Goal: Task Accomplishment & Management: Complete application form

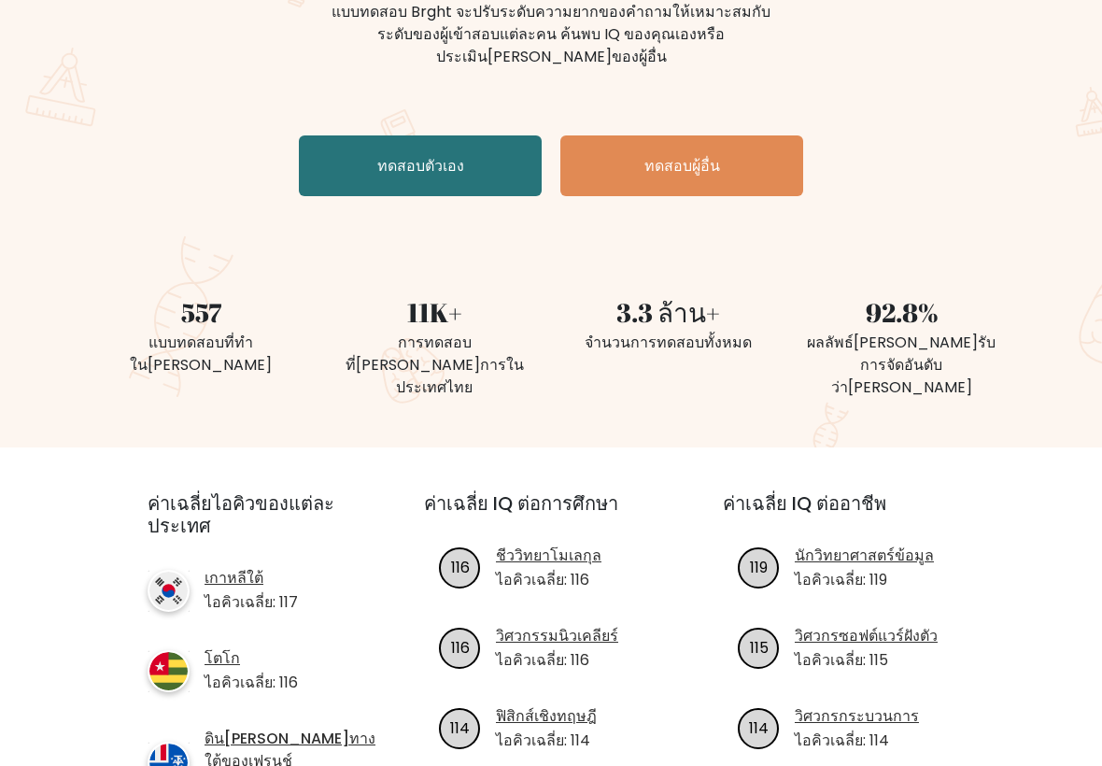
scroll to position [254, 0]
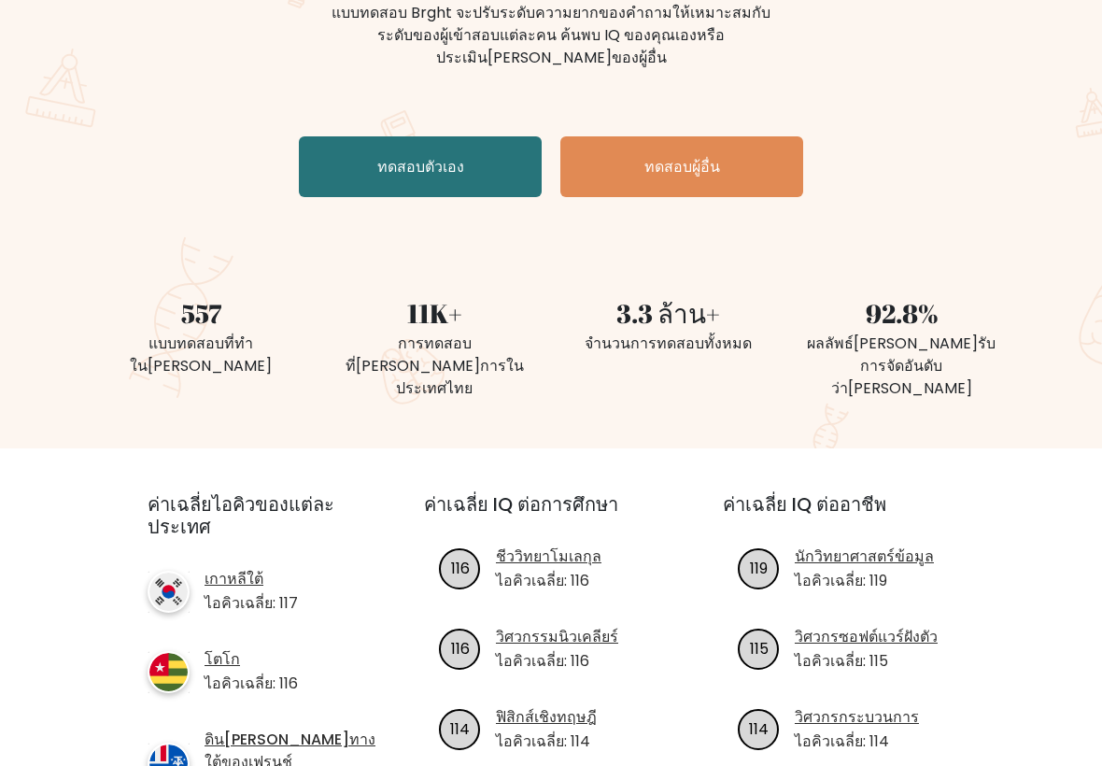
click at [474, 159] on link "ทดสอบตัวเอง" at bounding box center [420, 166] width 243 height 61
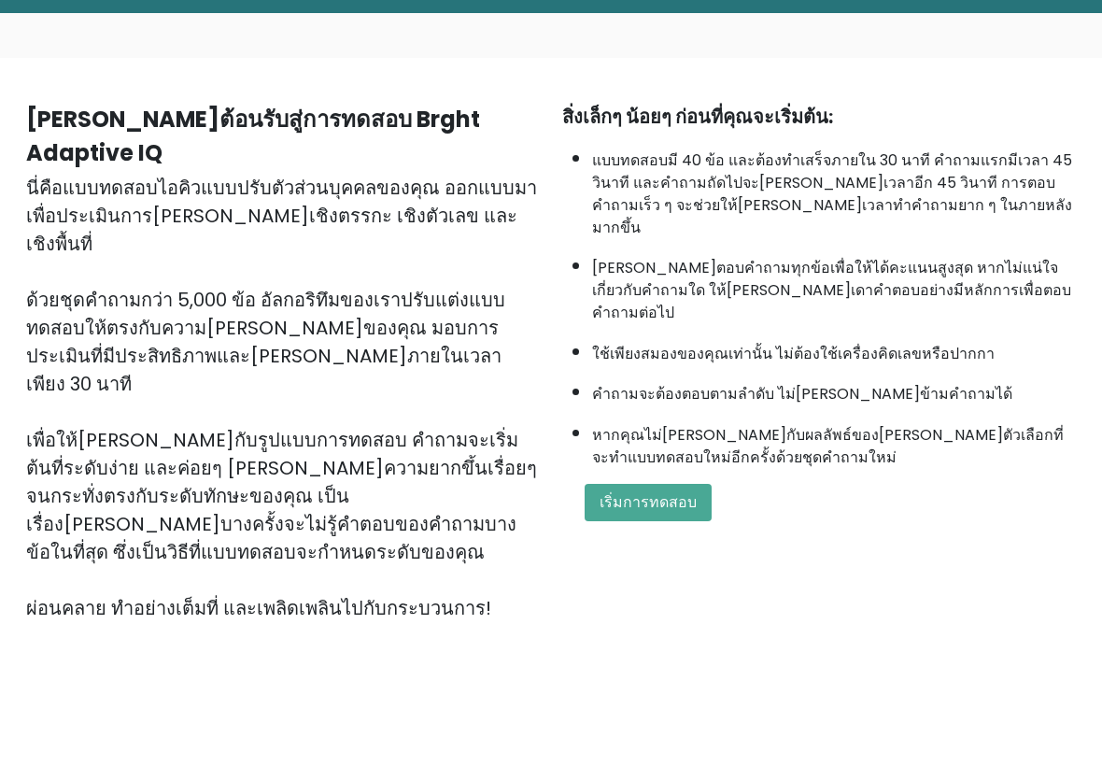
scroll to position [62, 0]
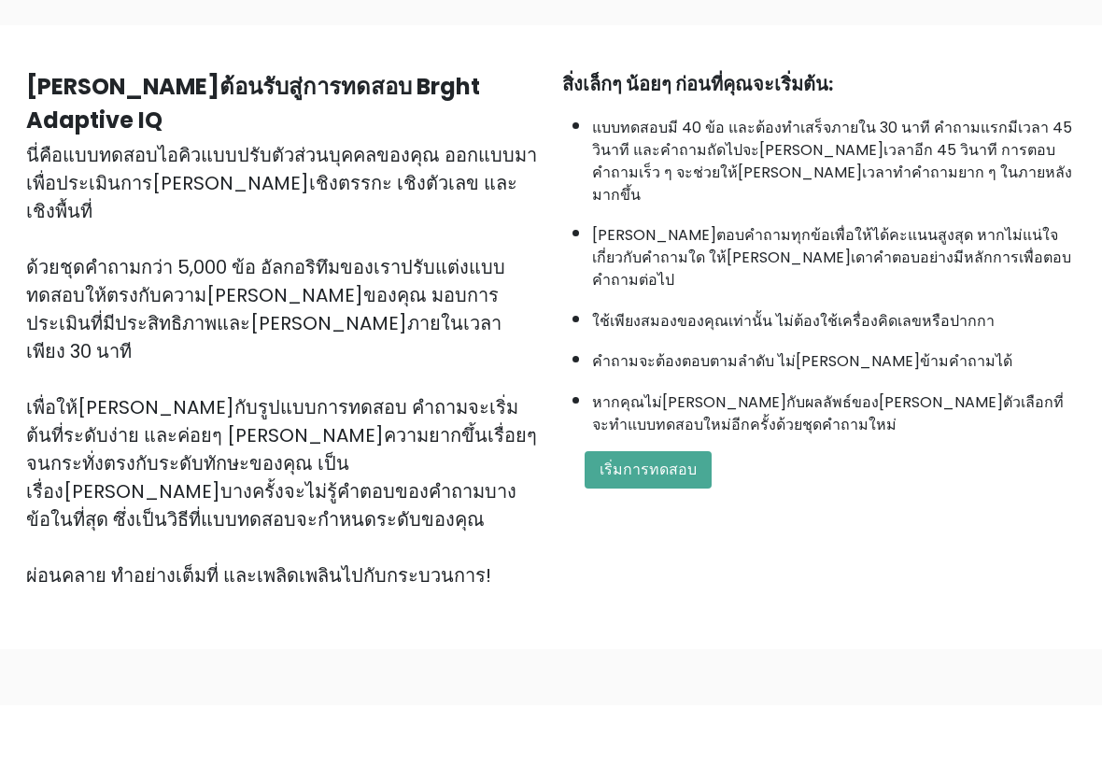
click at [669, 519] on font "เริ่มการทดสอบ" at bounding box center [648, 529] width 97 height 21
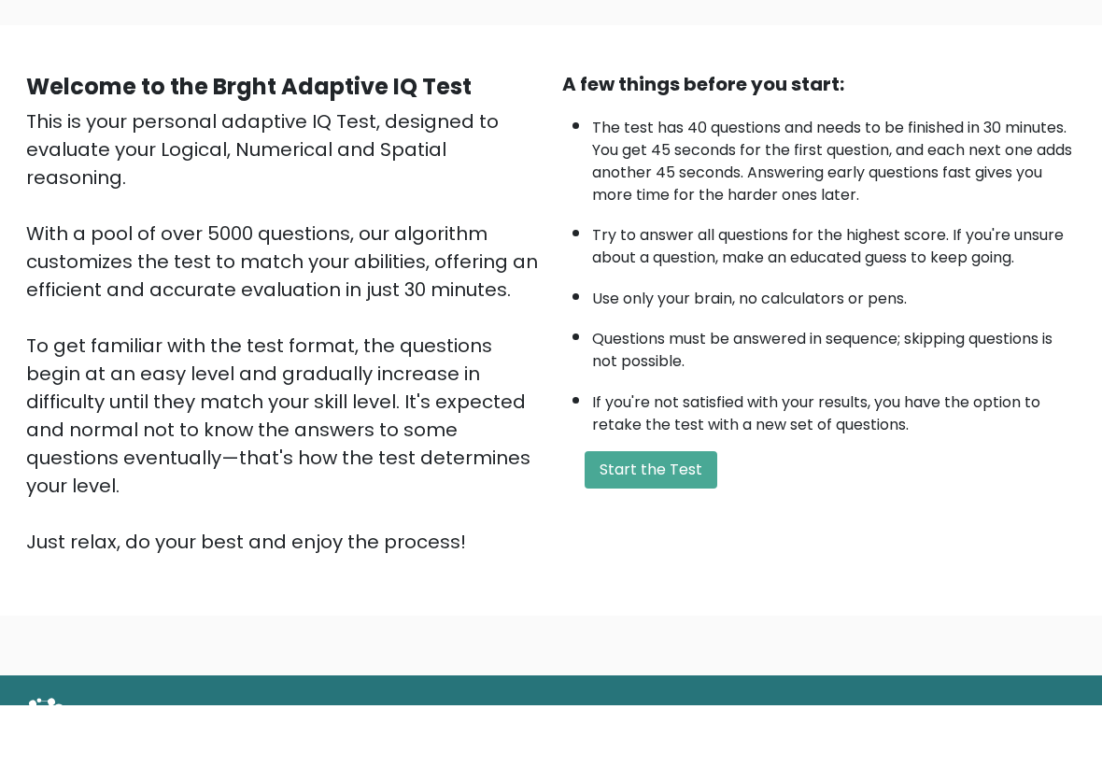
scroll to position [0, 0]
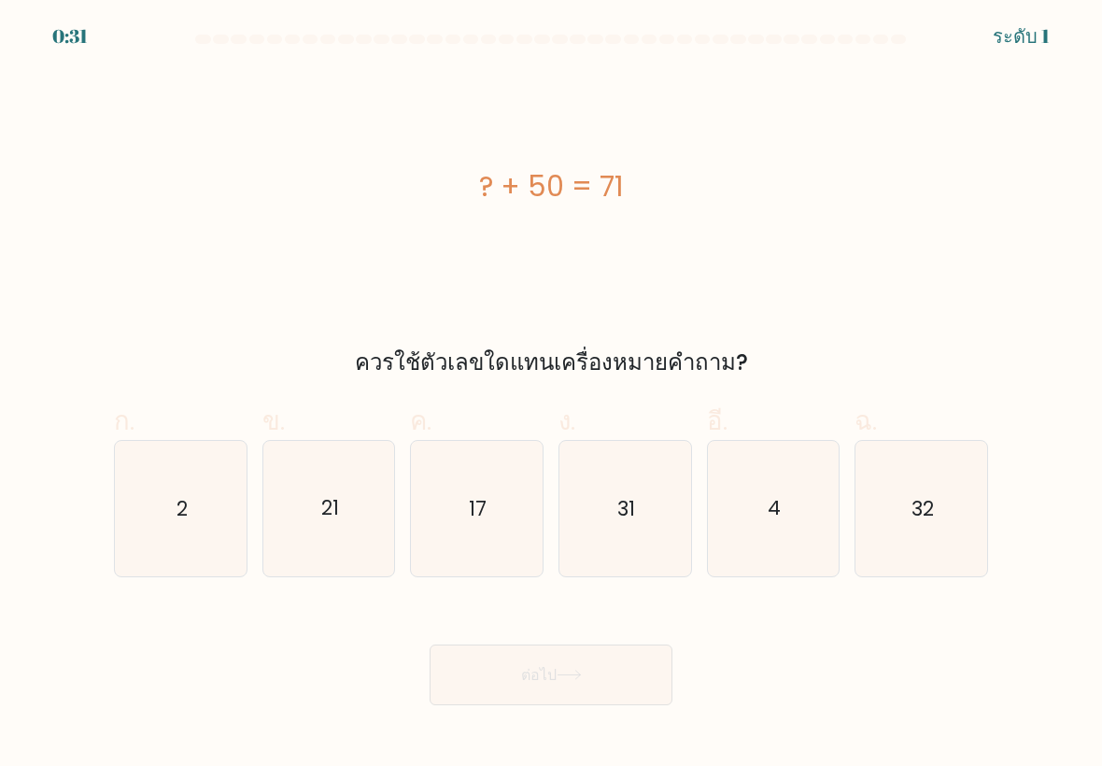
click at [328, 554] on icon "21" at bounding box center [329, 509] width 132 height 132
click at [551, 395] on input "ข. 21" at bounding box center [551, 389] width 1 height 12
radio input "true"
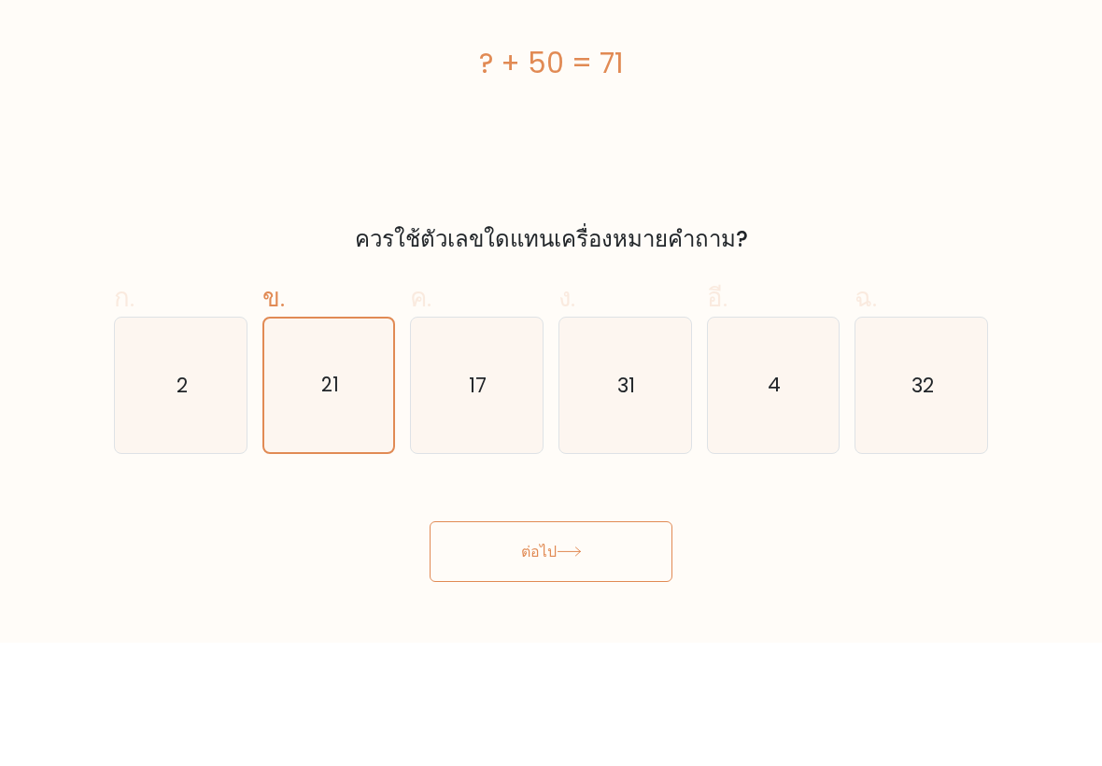
click at [574, 645] on button "ต่อไป" at bounding box center [551, 675] width 243 height 61
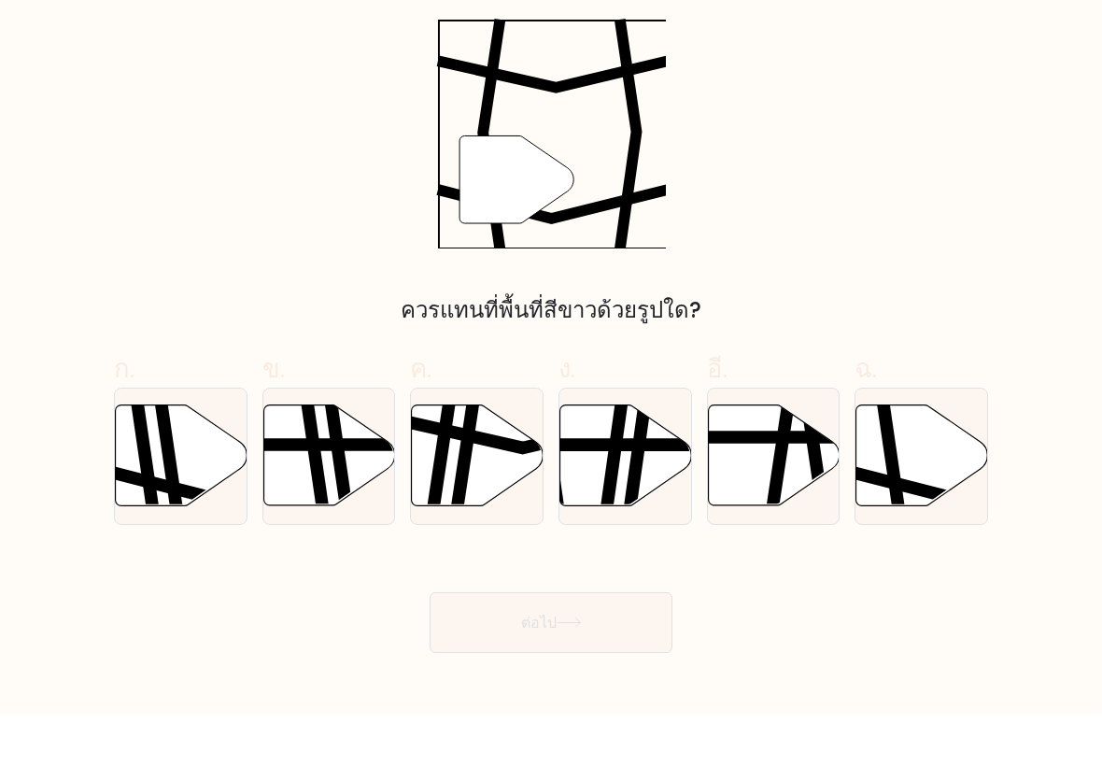
click at [867, 504] on icon at bounding box center [923, 508] width 132 height 101
click at [552, 395] on input "ฉ." at bounding box center [551, 389] width 1 height 12
radio input "true"
click at [618, 645] on button "ต่อไป" at bounding box center [551, 675] width 243 height 61
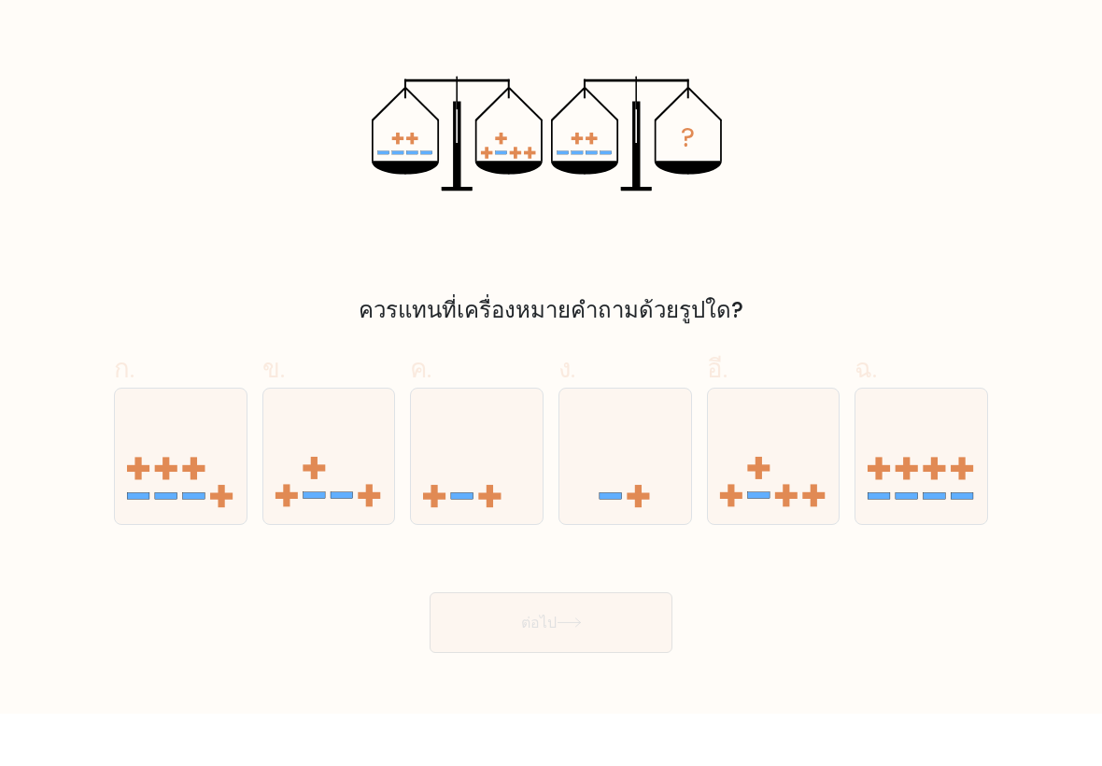
click at [794, 489] on icon at bounding box center [774, 508] width 132 height 109
click at [552, 395] on input "อี." at bounding box center [551, 389] width 1 height 12
radio input "true"
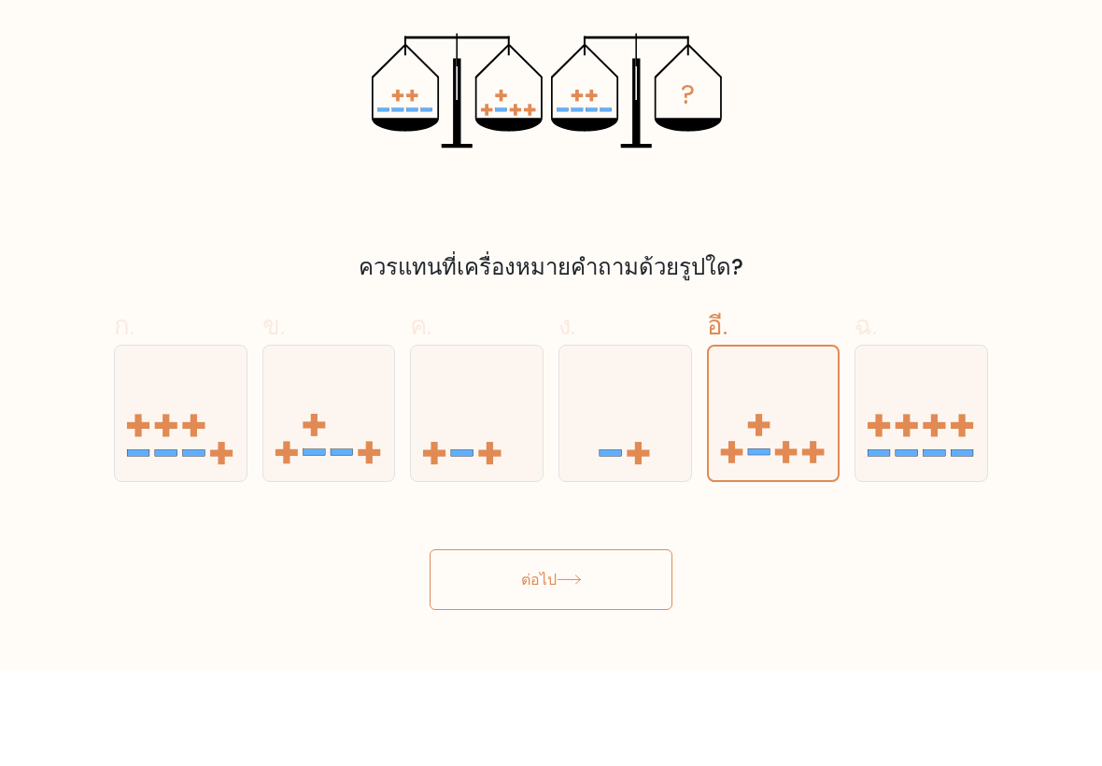
click at [643, 645] on button "ต่อไป" at bounding box center [551, 675] width 243 height 61
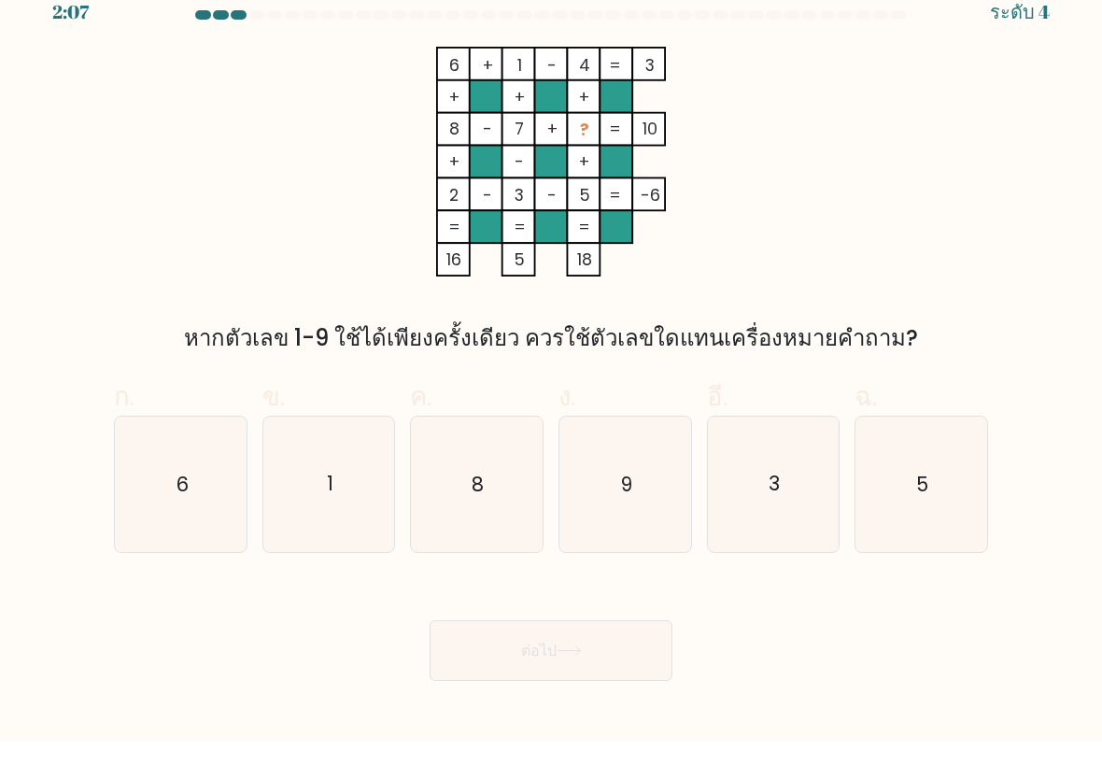
click at [667, 506] on icon "9" at bounding box center [626, 509] width 132 height 132
click at [552, 395] on input "ง. 9" at bounding box center [551, 389] width 1 height 12
radio input "true"
click at [633, 645] on button "ต่อไป" at bounding box center [551, 675] width 243 height 61
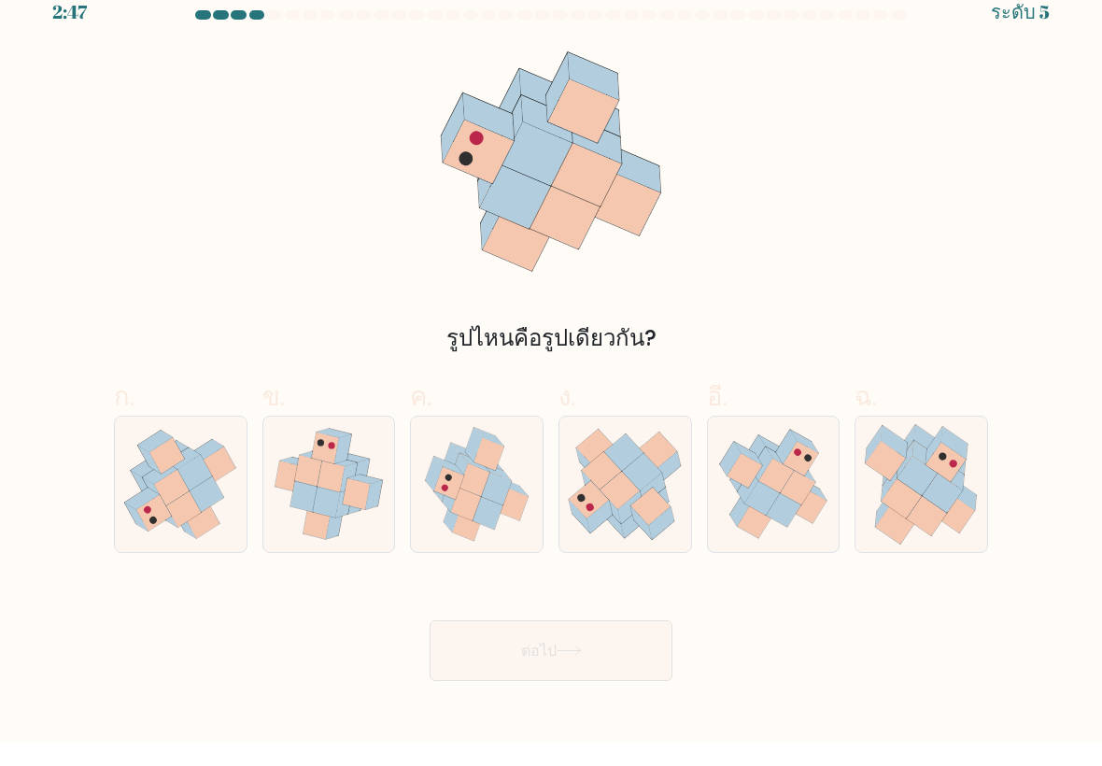
click at [917, 504] on icon at bounding box center [902, 523] width 40 height 39
click at [552, 395] on input "ฉ." at bounding box center [551, 389] width 1 height 12
radio input "true"
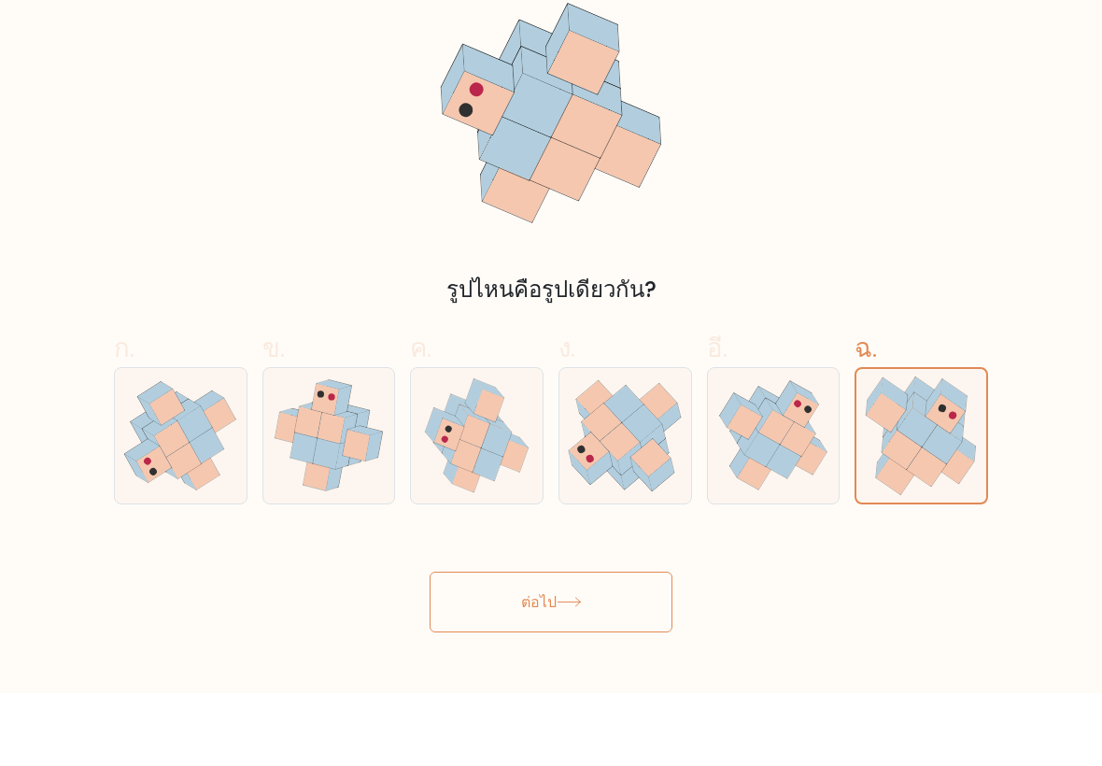
click at [628, 645] on button "ต่อไป" at bounding box center [551, 675] width 243 height 61
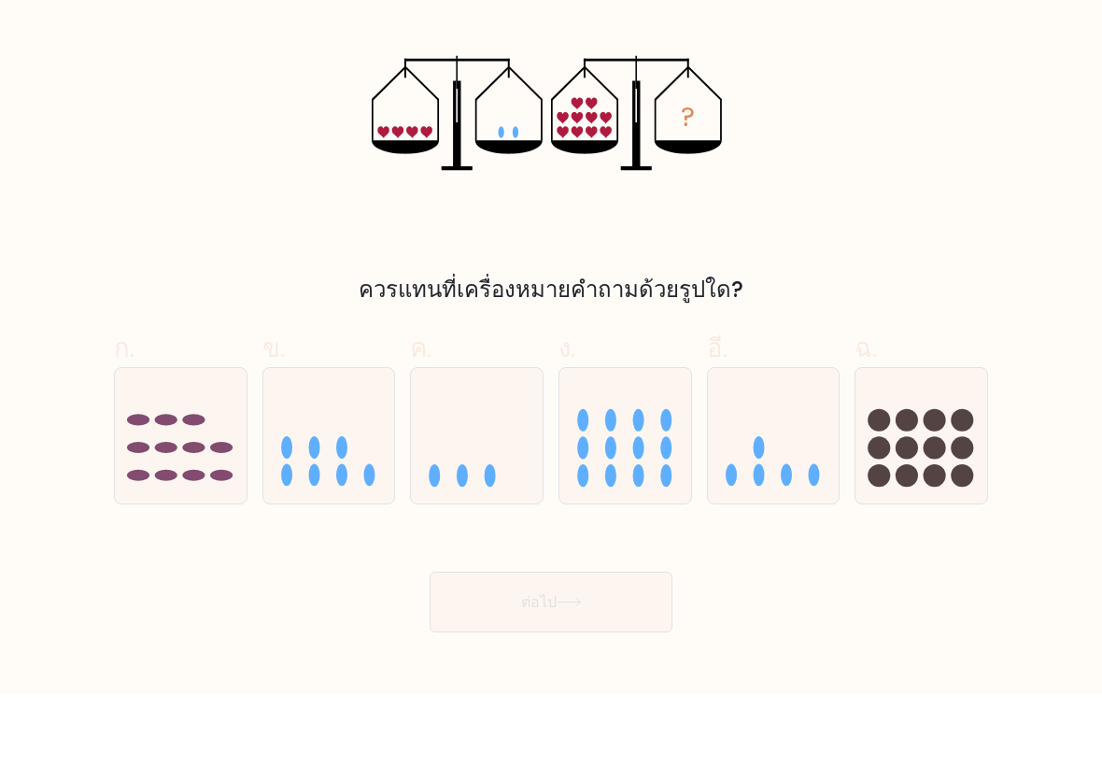
click at [807, 462] on icon at bounding box center [774, 508] width 132 height 109
click at [552, 395] on input "อี." at bounding box center [551, 389] width 1 height 12
radio input "true"
click at [616, 645] on button "ต่อไป" at bounding box center [551, 675] width 243 height 61
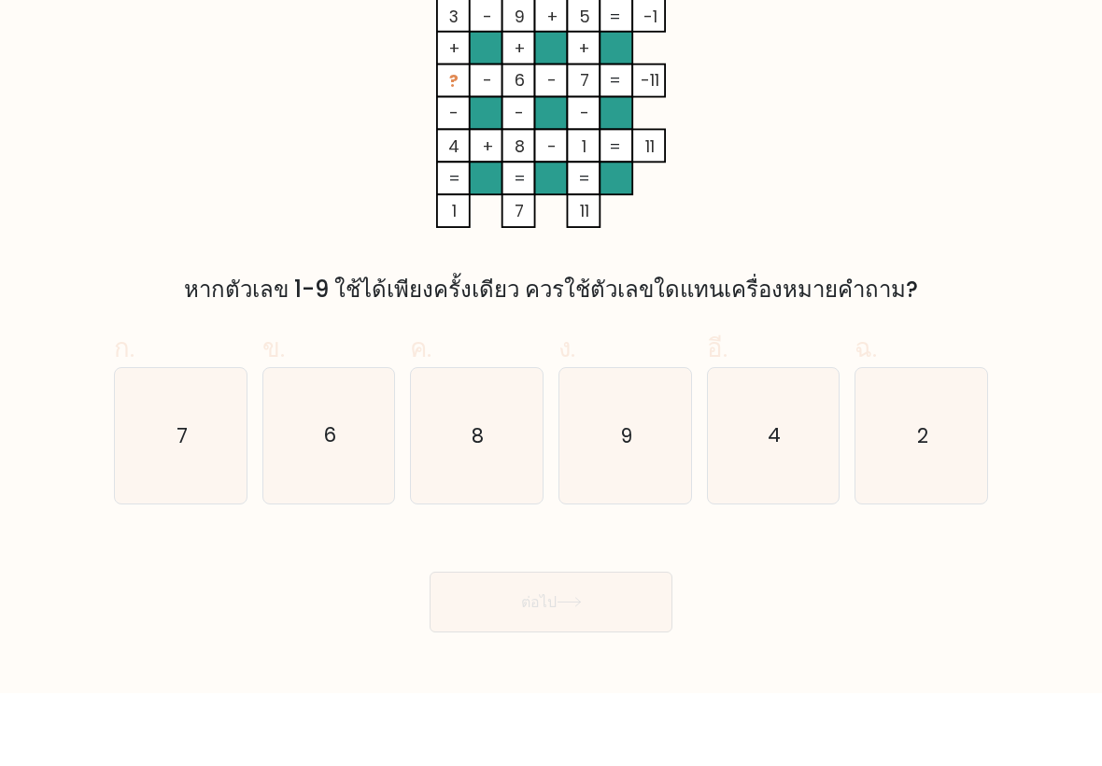
click at [649, 443] on icon "9" at bounding box center [626, 509] width 132 height 132
click at [552, 395] on input "ง. 9" at bounding box center [551, 389] width 1 height 12
radio input "true"
click at [925, 457] on icon "2" at bounding box center [922, 509] width 132 height 132
click at [552, 395] on input "ฉ. 2" at bounding box center [551, 389] width 1 height 12
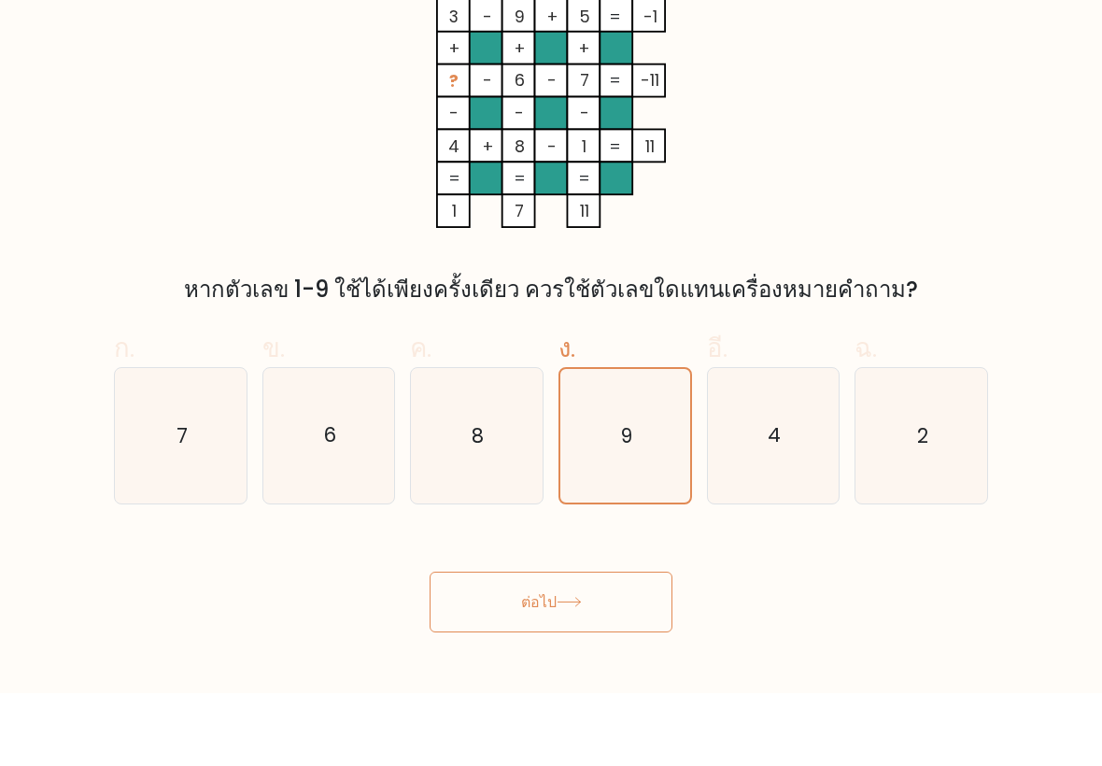
radio input "true"
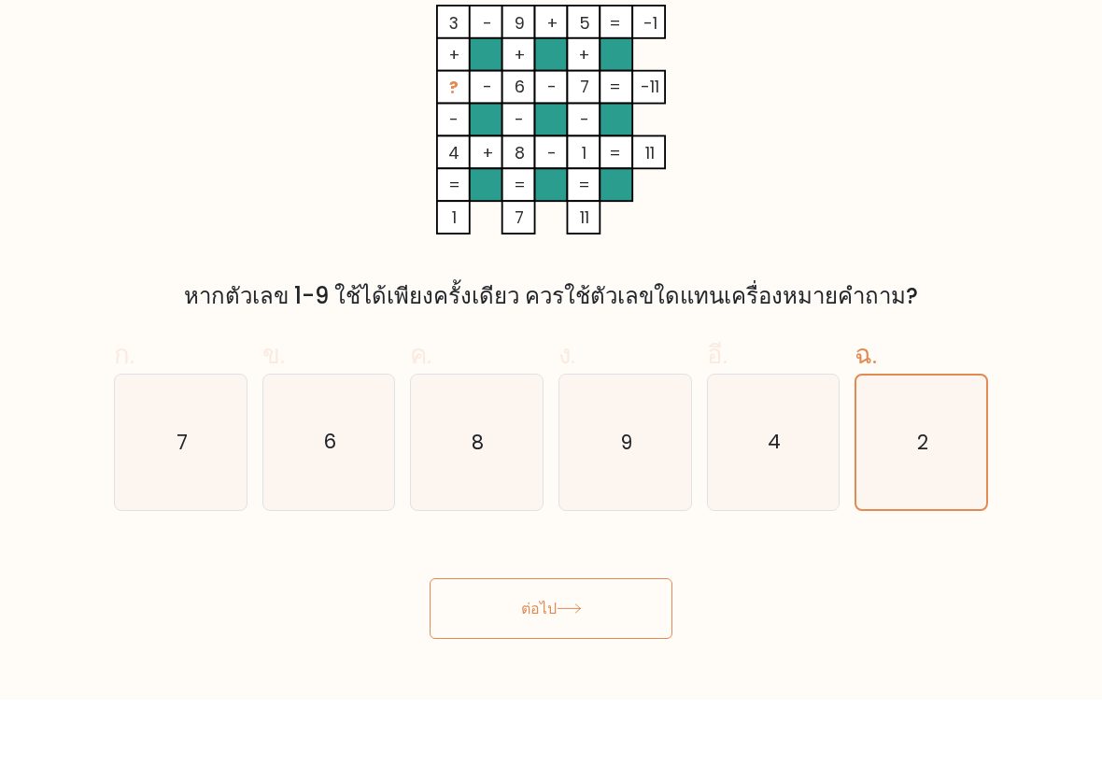
click at [599, 645] on button "ต่อไป" at bounding box center [551, 675] width 243 height 61
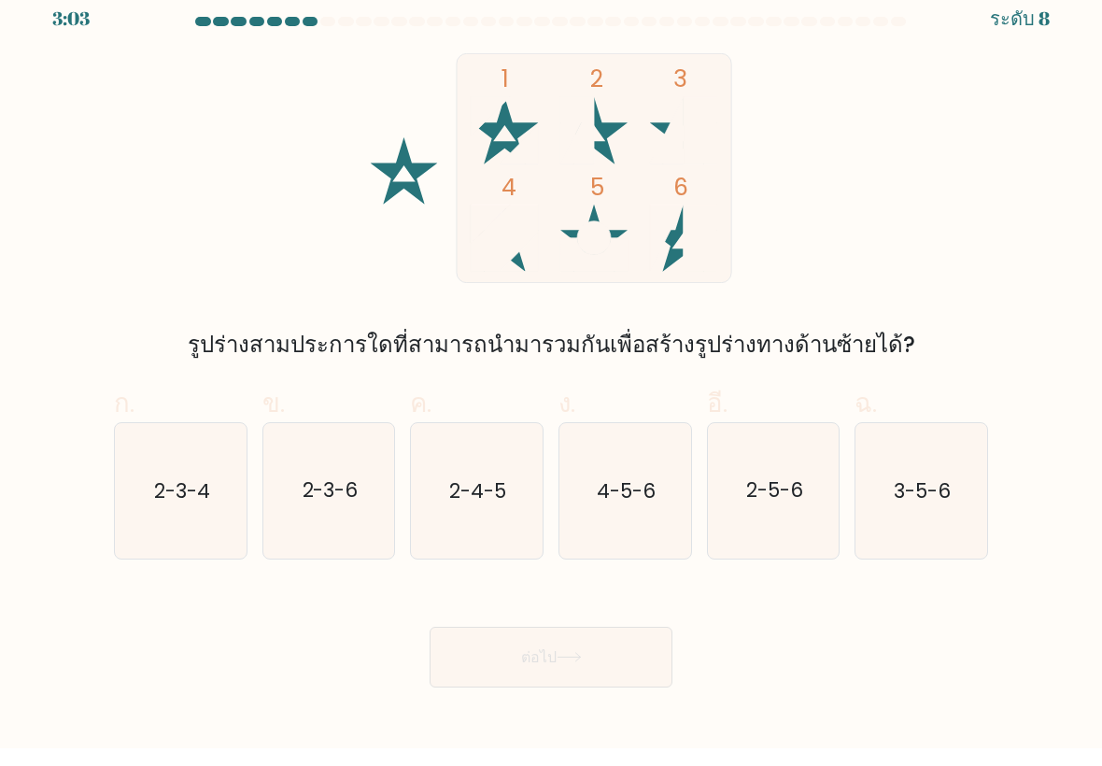
click at [766, 495] on text "2-5-6" at bounding box center [774, 508] width 57 height 27
click at [552, 395] on input "อี. 2-5-6" at bounding box center [551, 389] width 1 height 12
radio input "true"
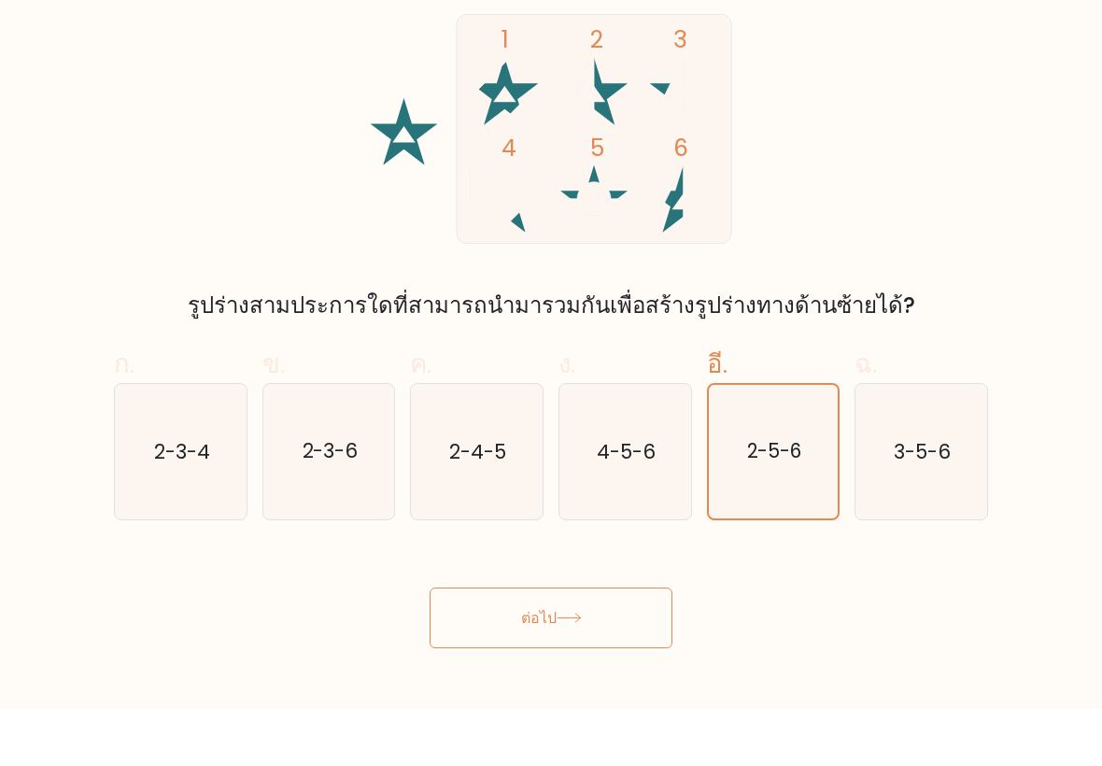
click at [475, 484] on icon "2-4-5" at bounding box center [477, 509] width 132 height 132
click at [551, 395] on input "ค. 2-4-5" at bounding box center [551, 389] width 1 height 12
radio input "true"
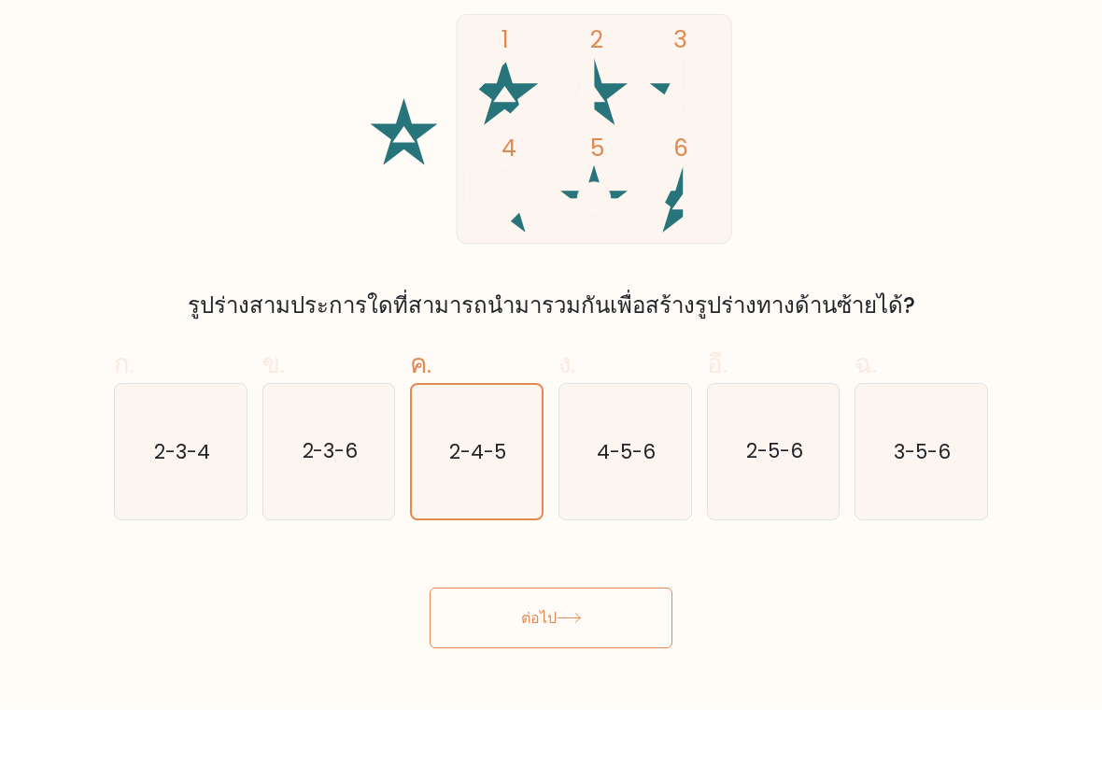
click at [536, 645] on button "ต่อไป" at bounding box center [551, 675] width 243 height 61
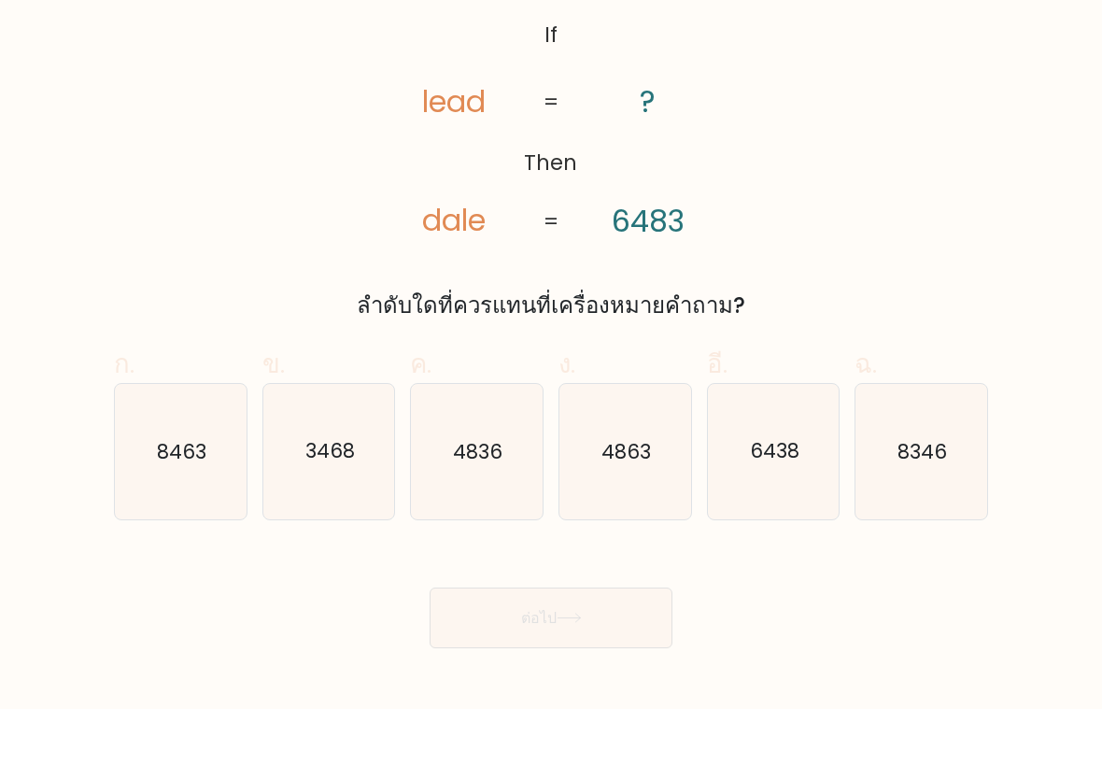
click at [346, 482] on icon "3468" at bounding box center [329, 509] width 132 height 132
click at [551, 395] on input "ข. 3468" at bounding box center [551, 389] width 1 height 12
radio input "true"
click at [563, 670] on icon at bounding box center [569, 675] width 25 height 10
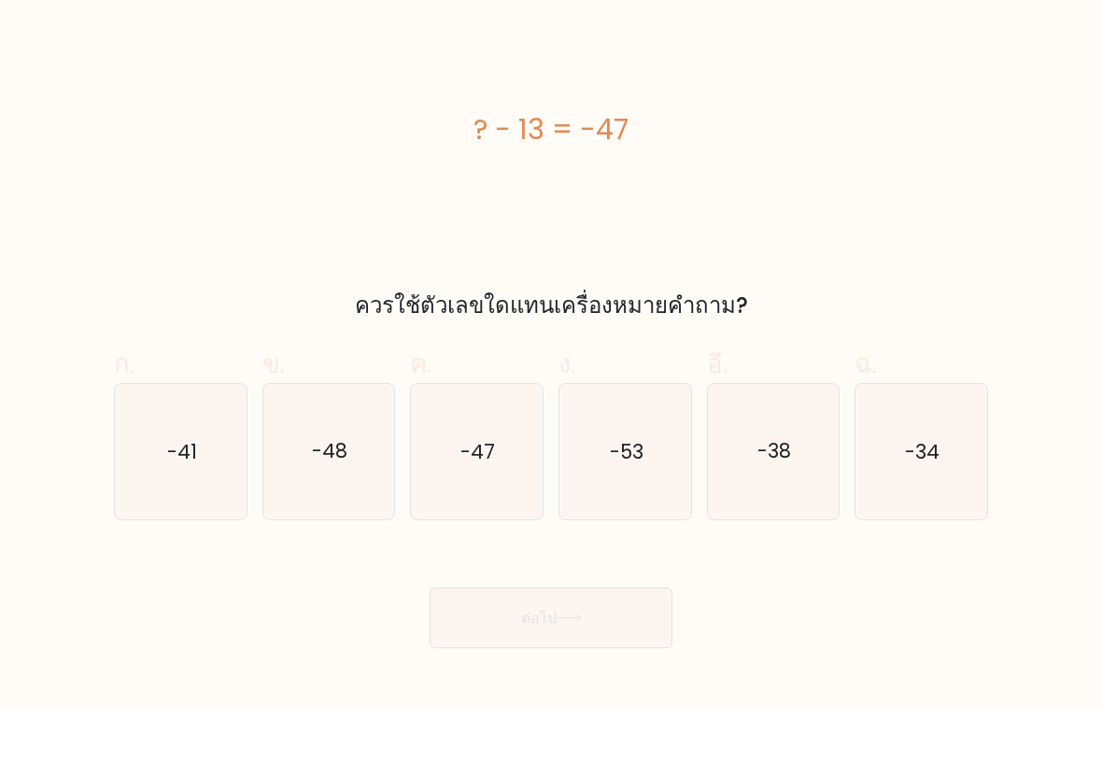
click at [492, 493] on icon "-47" at bounding box center [477, 509] width 132 height 132
click at [551, 395] on input "ค. -47" at bounding box center [551, 389] width 1 height 12
radio input "true"
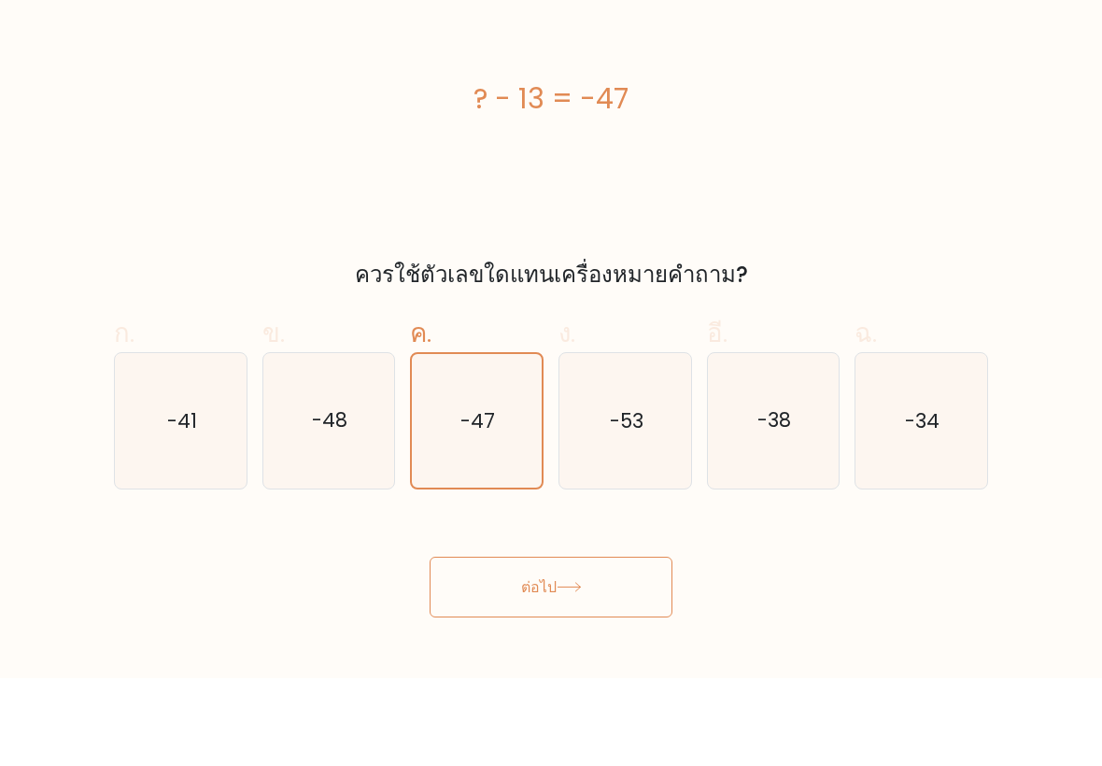
click at [603, 645] on button "ต่อไป" at bounding box center [551, 675] width 243 height 61
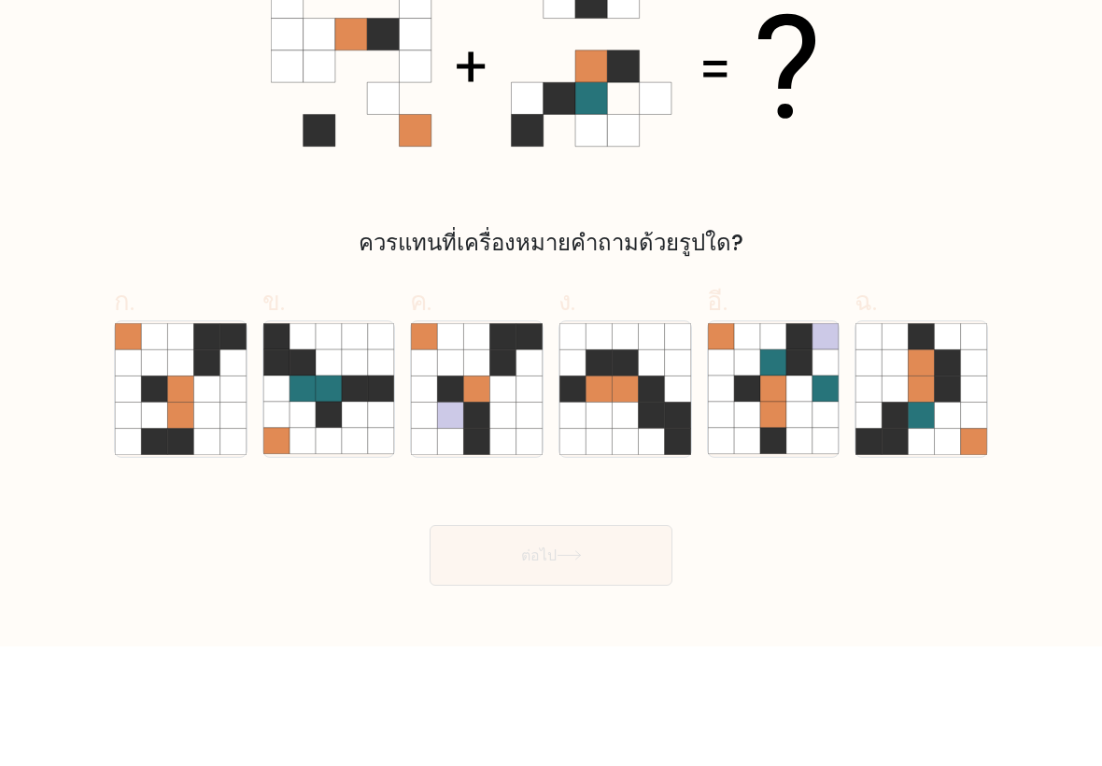
click at [530, 521] on icon at bounding box center [530, 534] width 26 height 26
click at [551, 395] on input "ค." at bounding box center [551, 389] width 1 height 12
radio input "true"
click at [561, 670] on icon at bounding box center [569, 675] width 25 height 10
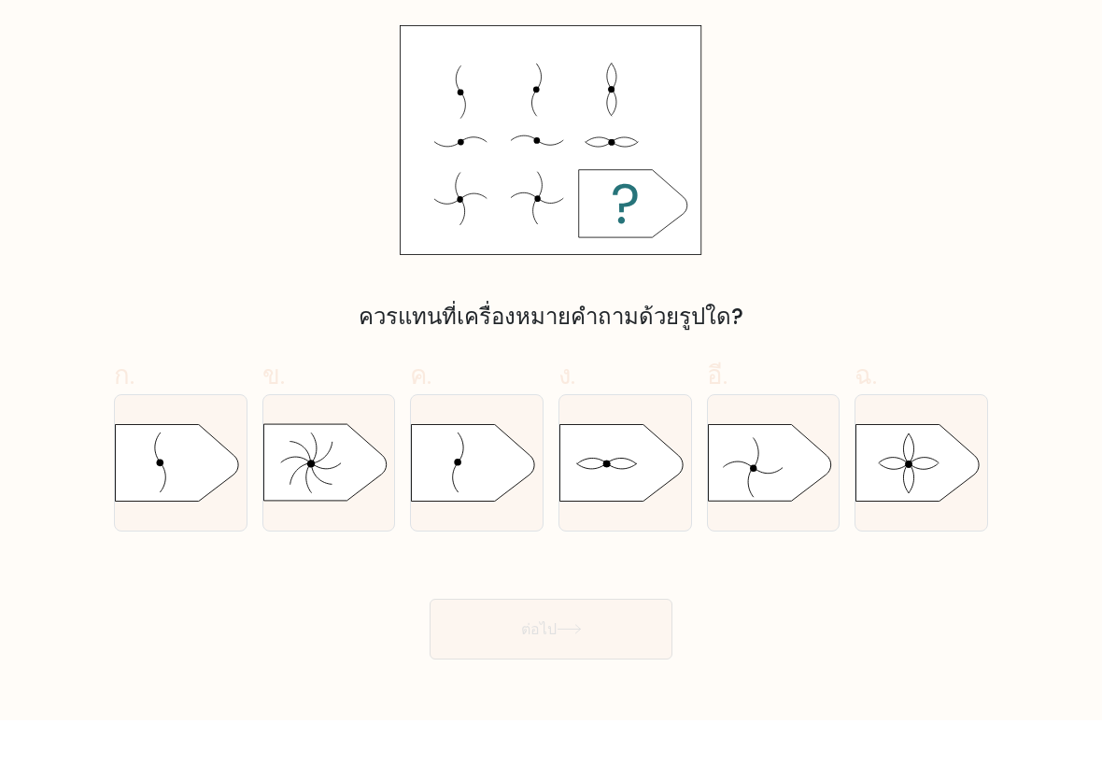
click at [504, 489] on icon at bounding box center [473, 508] width 123 height 77
click at [551, 395] on input "ค." at bounding box center [551, 389] width 1 height 12
radio input "true"
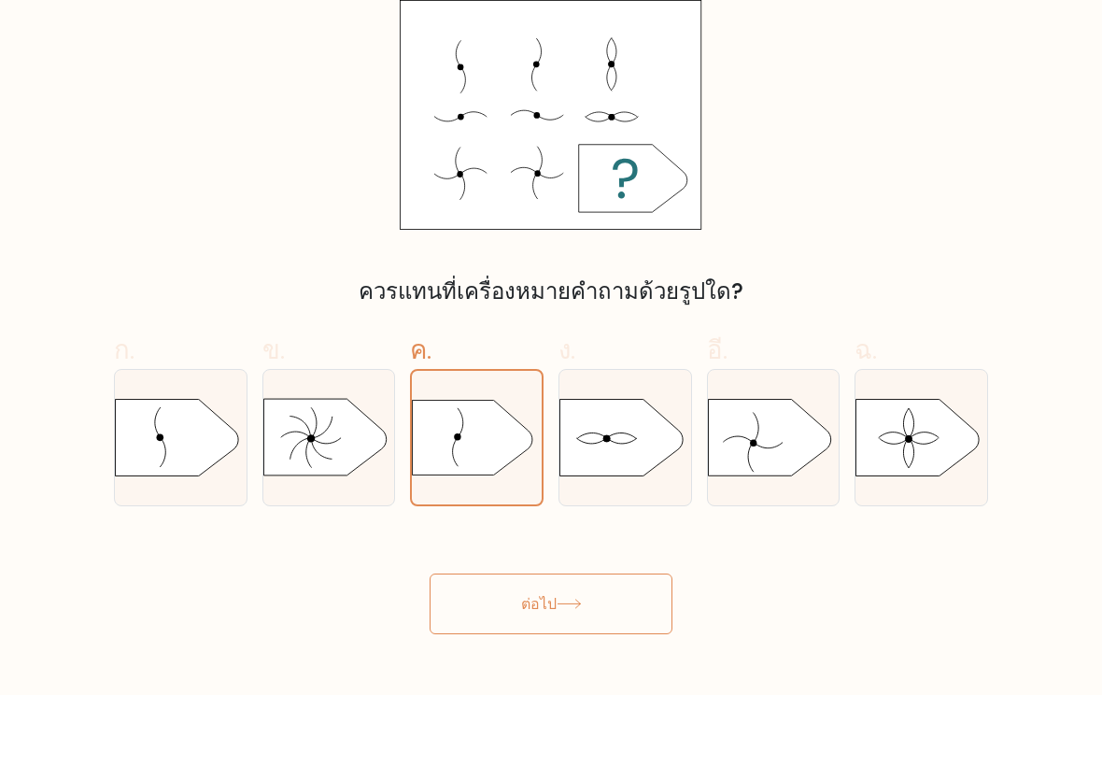
click at [623, 645] on button "ต่อไป" at bounding box center [551, 675] width 243 height 61
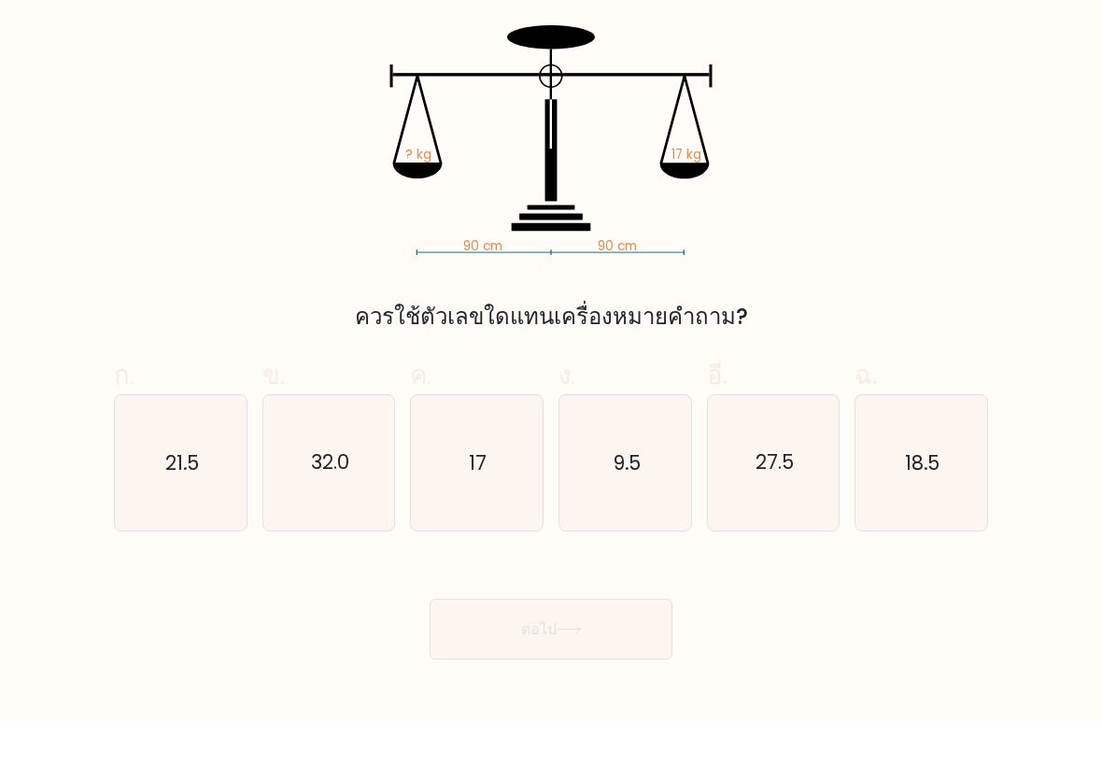
click at [519, 459] on icon "17" at bounding box center [477, 509] width 132 height 132
click at [551, 395] on input "ค. 17" at bounding box center [551, 389] width 1 height 12
radio input "true"
click at [628, 645] on button "ต่อไป" at bounding box center [551, 675] width 243 height 61
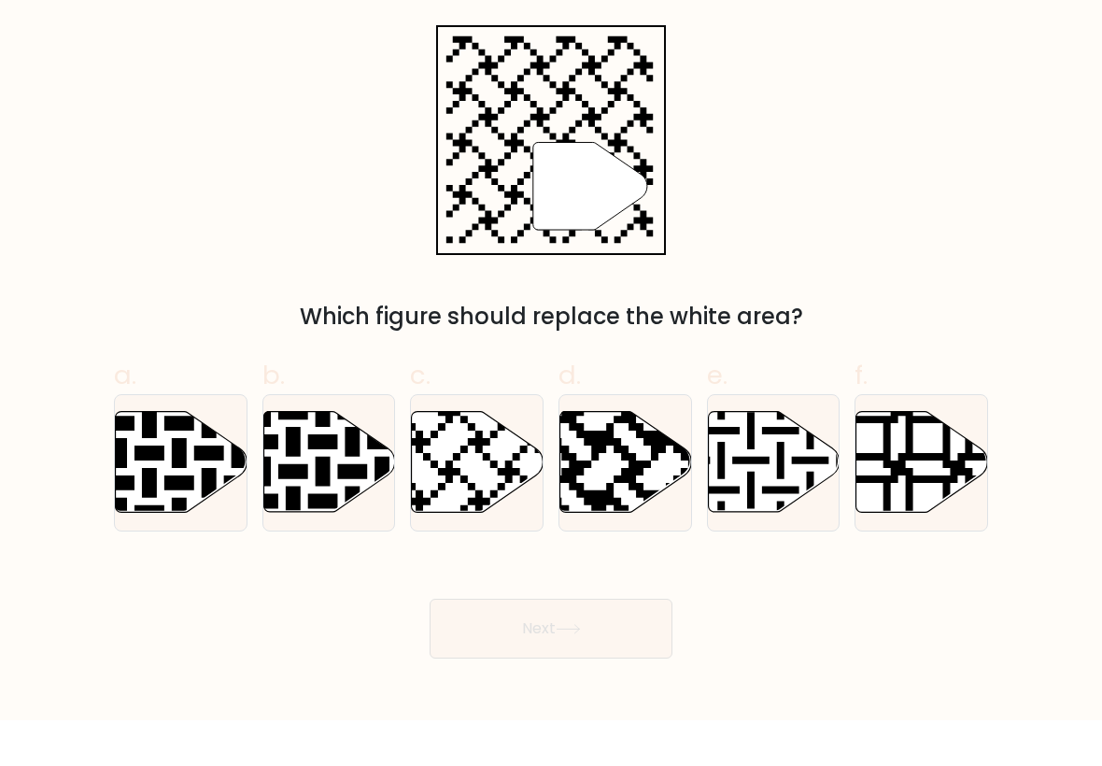
click at [626, 645] on button "Next" at bounding box center [551, 675] width 243 height 60
click at [493, 515] on div at bounding box center [477, 508] width 134 height 136
click at [551, 395] on input "ค." at bounding box center [551, 389] width 1 height 12
radio input "true"
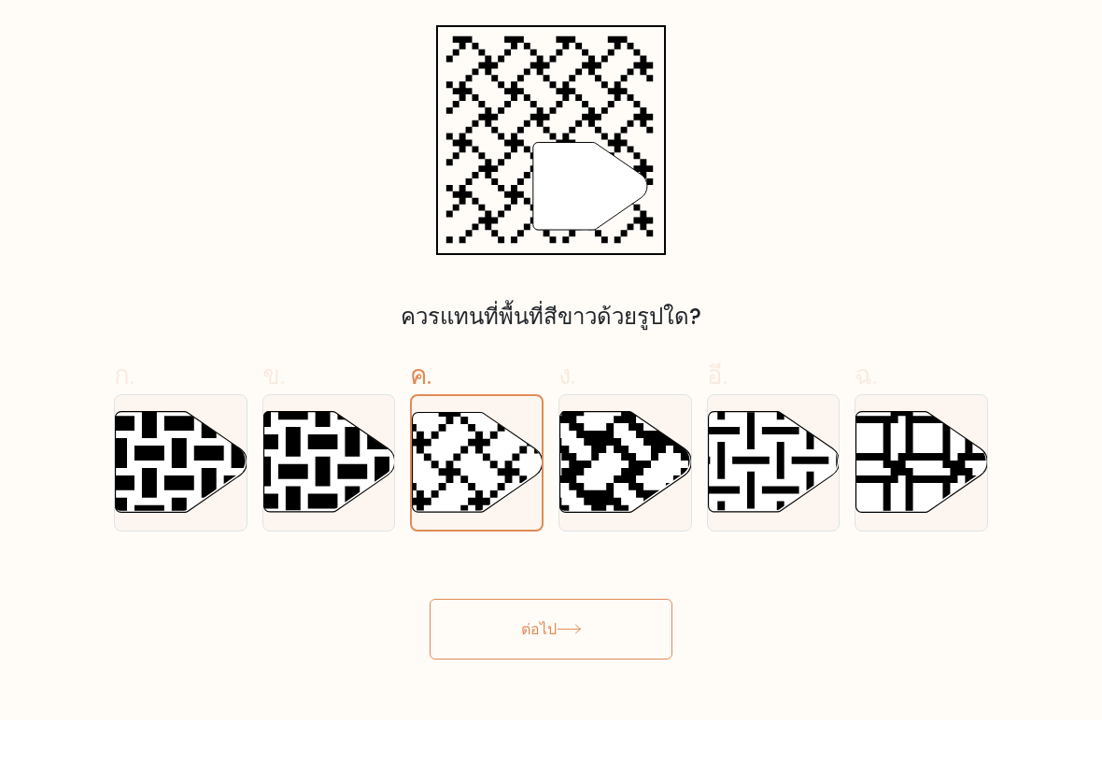
click at [590, 645] on button "ต่อไป" at bounding box center [551, 675] width 243 height 61
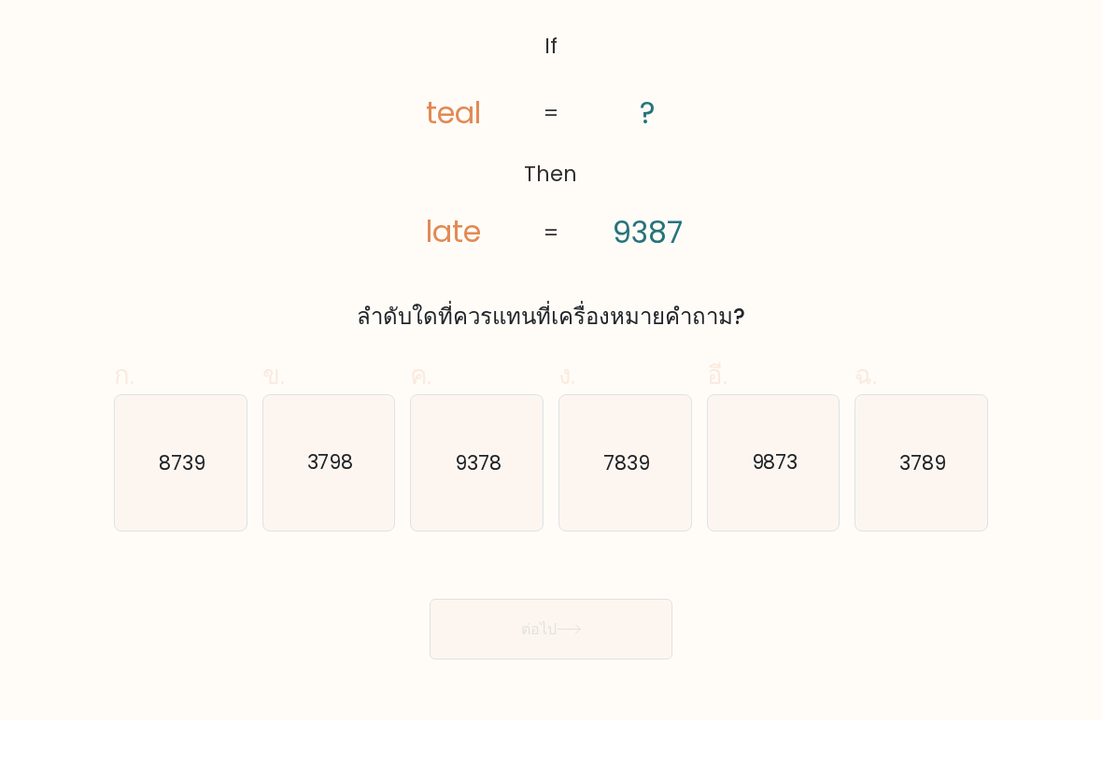
click at [914, 505] on icon "3789" at bounding box center [922, 509] width 132 height 132
click at [552, 395] on input "ฉ. 3789" at bounding box center [551, 389] width 1 height 12
radio input "true"
click at [495, 645] on button "ต่อไป" at bounding box center [551, 675] width 243 height 61
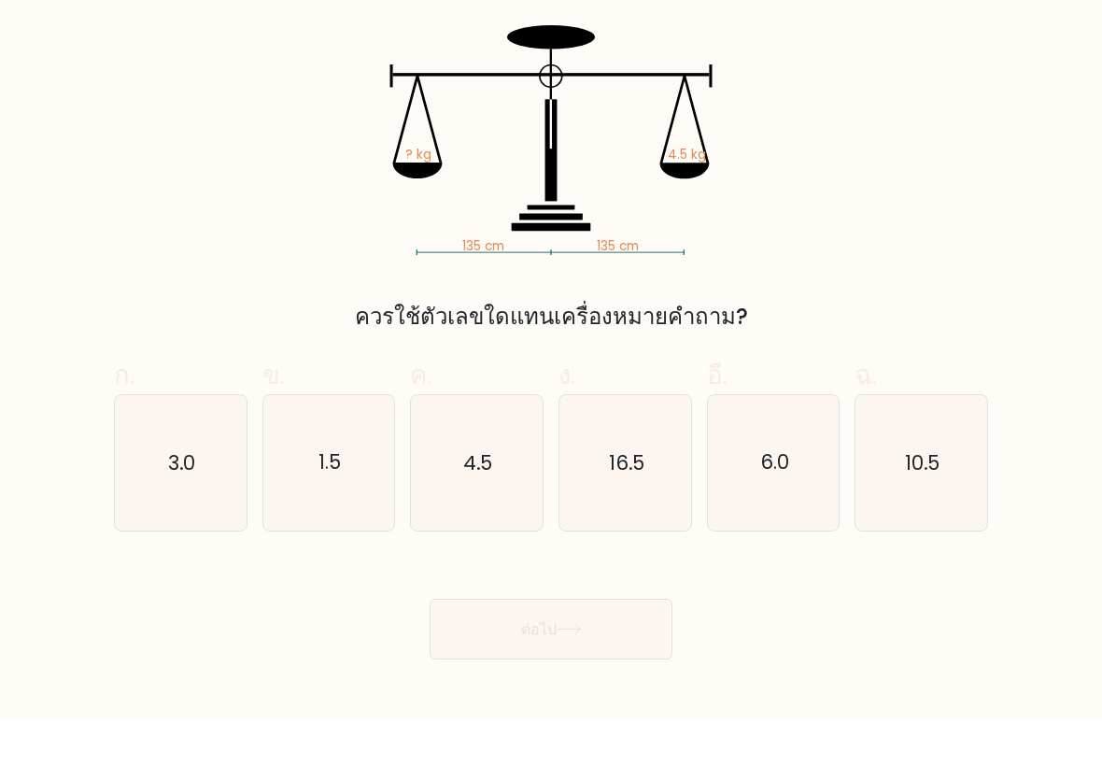
click at [442, 485] on icon "4.5" at bounding box center [477, 509] width 132 height 132
click at [551, 395] on input "ค. 4.5" at bounding box center [551, 389] width 1 height 12
radio input "true"
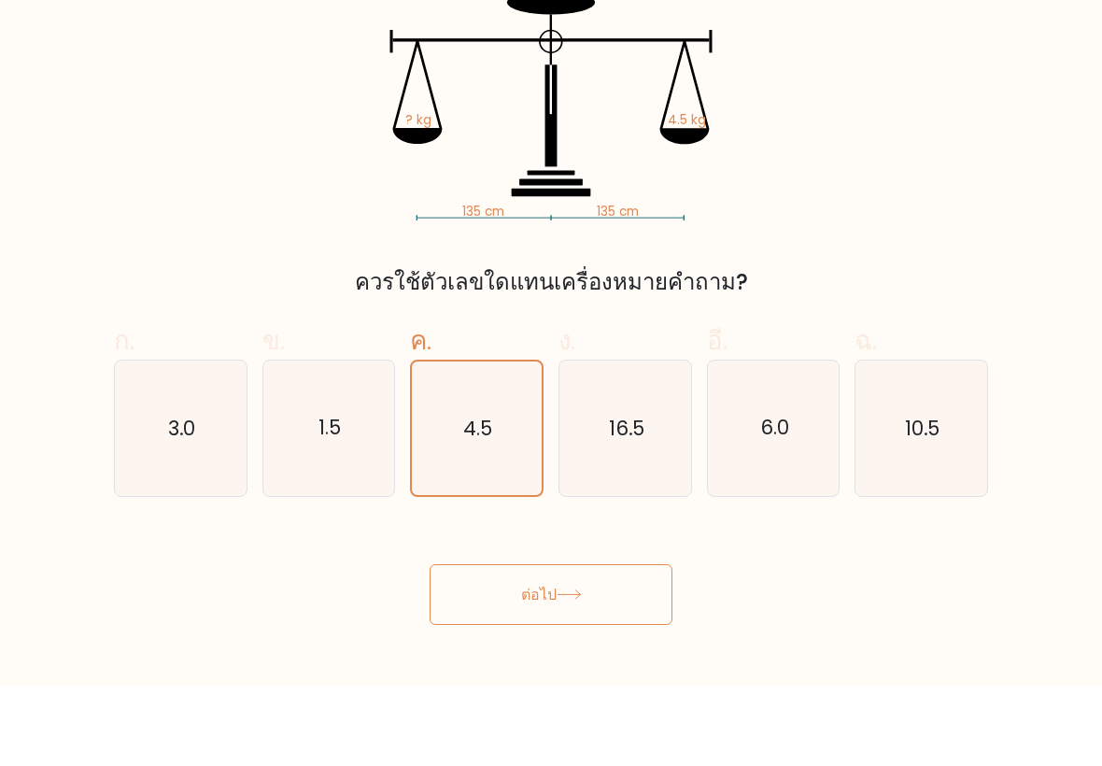
click at [449, 645] on button "ต่อไป" at bounding box center [551, 675] width 243 height 61
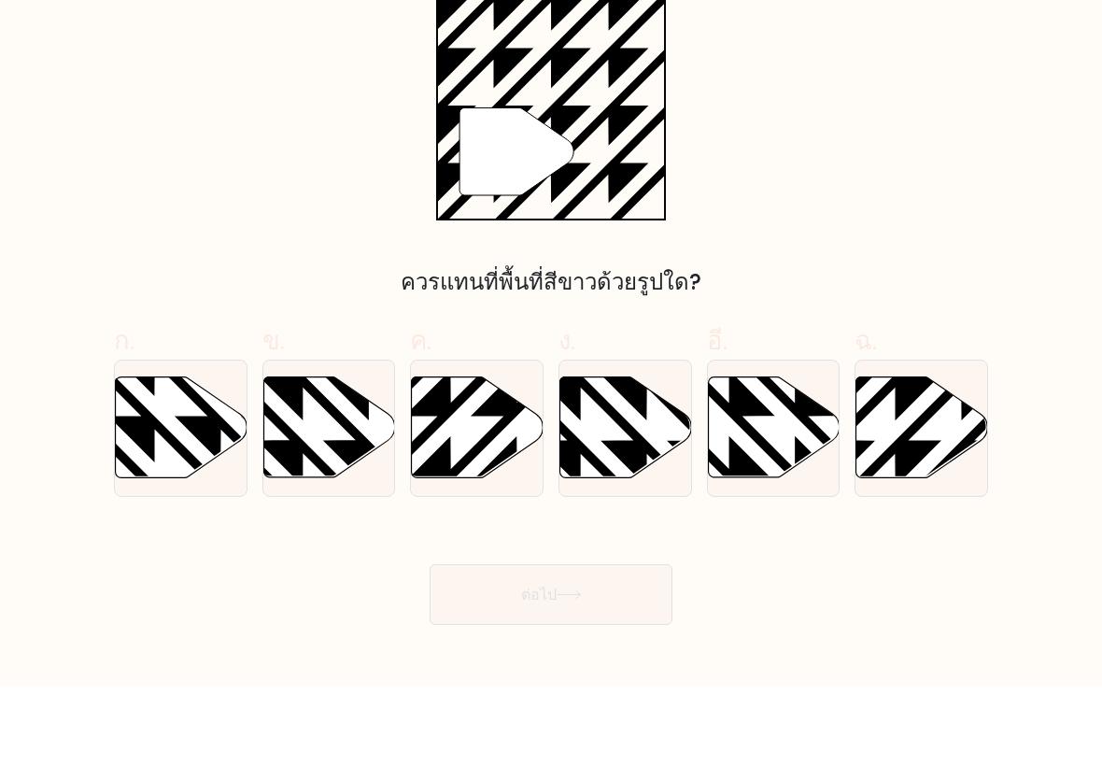
click at [888, 458] on icon at bounding box center [923, 508] width 132 height 101
click at [552, 395] on input "ฉ." at bounding box center [551, 389] width 1 height 12
radio input "true"
click at [542, 645] on button "ต่อไป" at bounding box center [551, 675] width 243 height 61
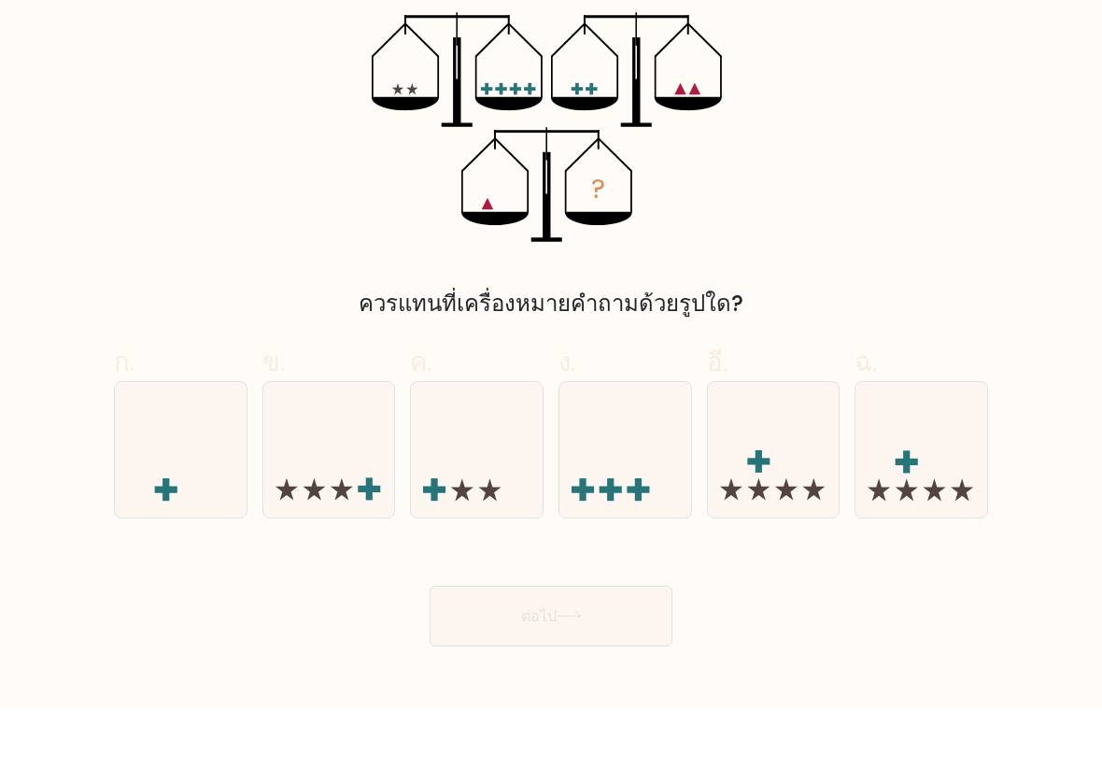
click at [445, 457] on icon at bounding box center [477, 508] width 132 height 109
click at [551, 395] on input "ค." at bounding box center [551, 389] width 1 height 12
radio input "true"
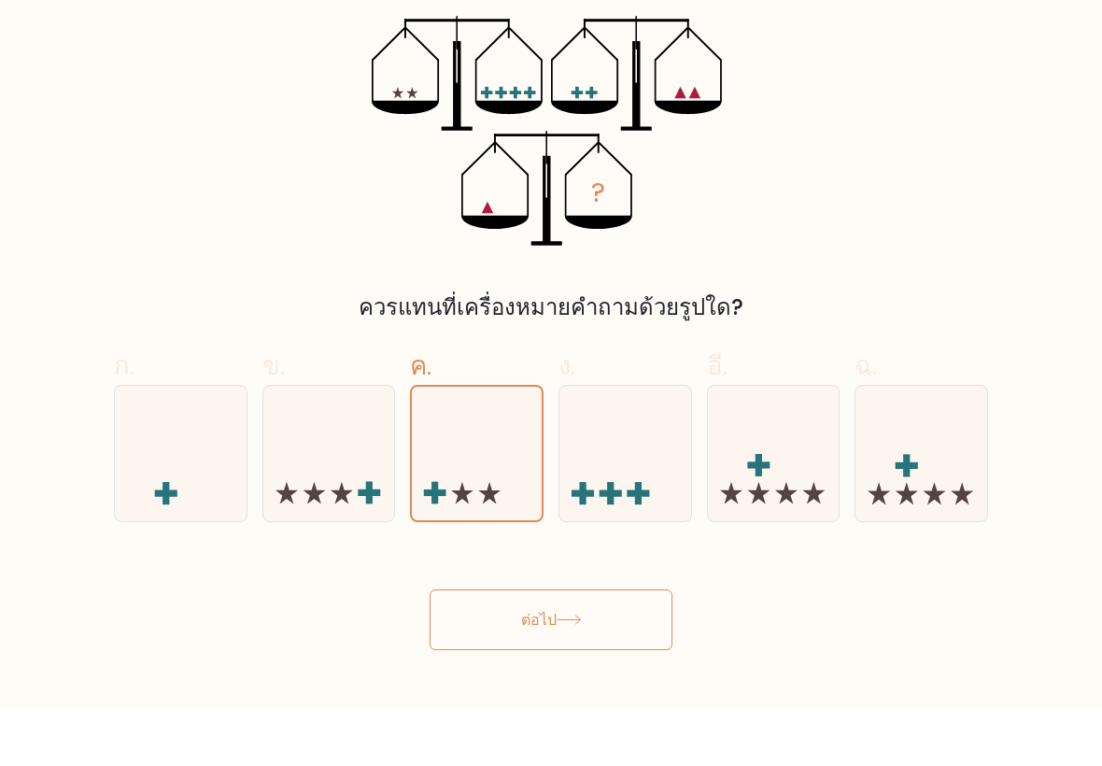
click at [492, 645] on button "ต่อไป" at bounding box center [551, 675] width 243 height 61
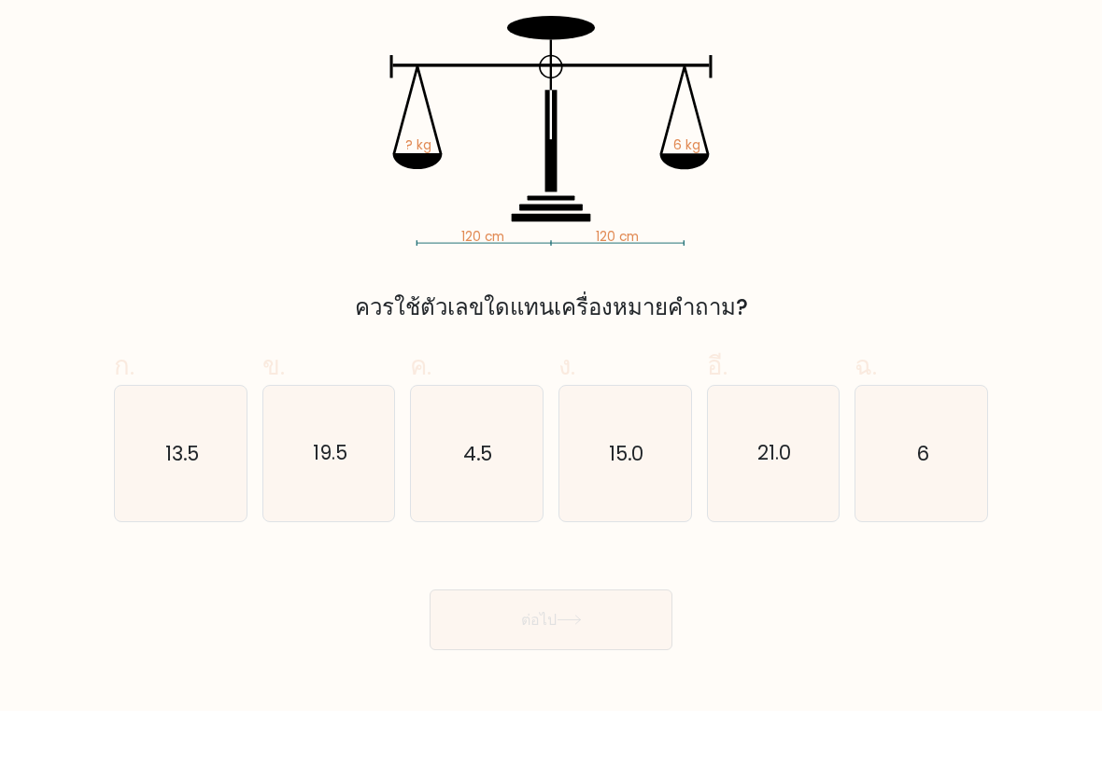
click at [891, 490] on icon "6" at bounding box center [922, 509] width 132 height 132
click at [552, 395] on input "ฉ. 6" at bounding box center [551, 389] width 1 height 12
radio input "true"
click at [533, 664] on font "ต่อไป" at bounding box center [539, 674] width 36 height 21
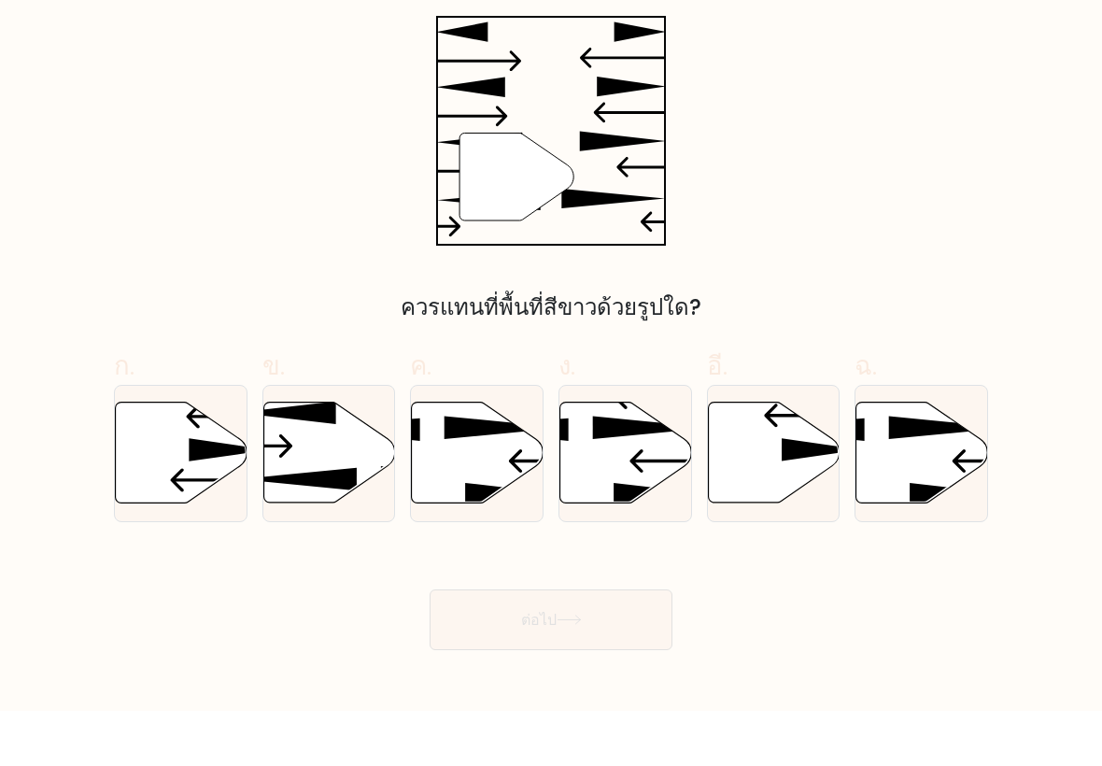
click at [158, 346] on div "ควรแทนที่พื้นที่สีขาวด้วยรูปใด?" at bounding box center [551, 363] width 852 height 34
click at [306, 524] on icon at bounding box center [297, 535] width 120 height 23
click at [551, 395] on input "ข." at bounding box center [551, 389] width 1 height 12
radio input "true"
click at [468, 645] on button "ต่อไป" at bounding box center [551, 675] width 243 height 61
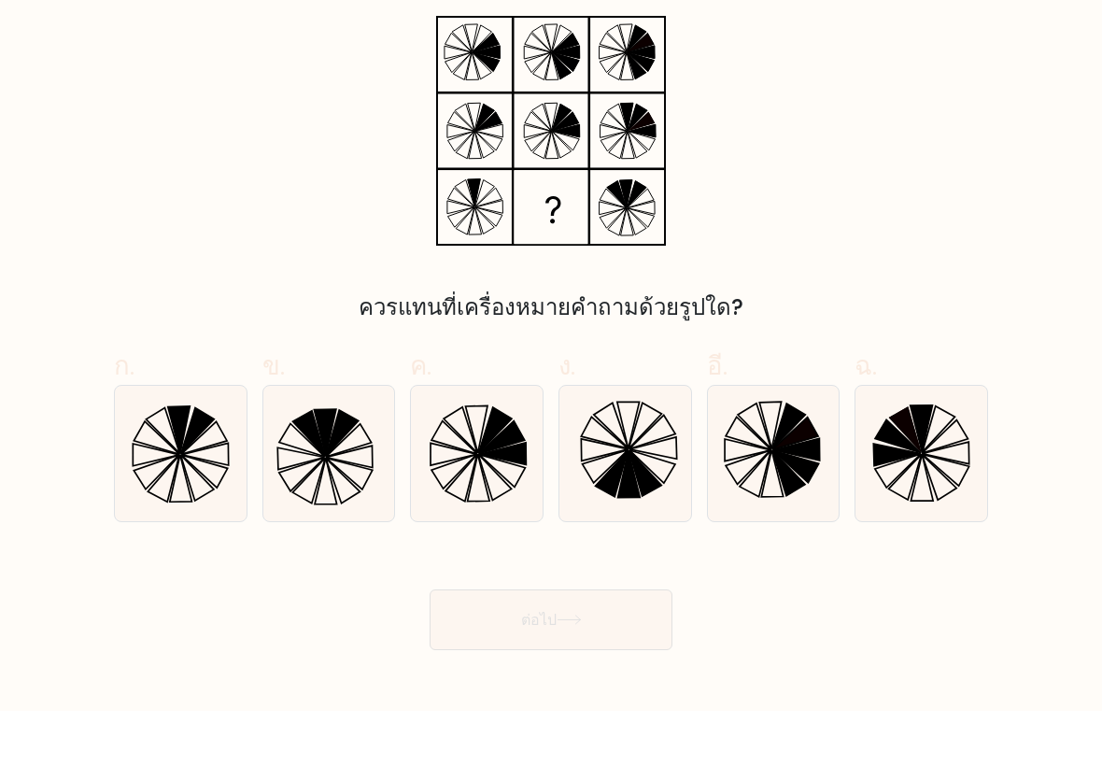
click at [157, 489] on icon at bounding box center [181, 509] width 132 height 132
click at [551, 395] on input "ก." at bounding box center [551, 389] width 1 height 12
radio input "true"
click at [436, 645] on button "ต่อไป" at bounding box center [551, 675] width 243 height 61
click at [449, 645] on button "ต่อไป" at bounding box center [551, 675] width 243 height 61
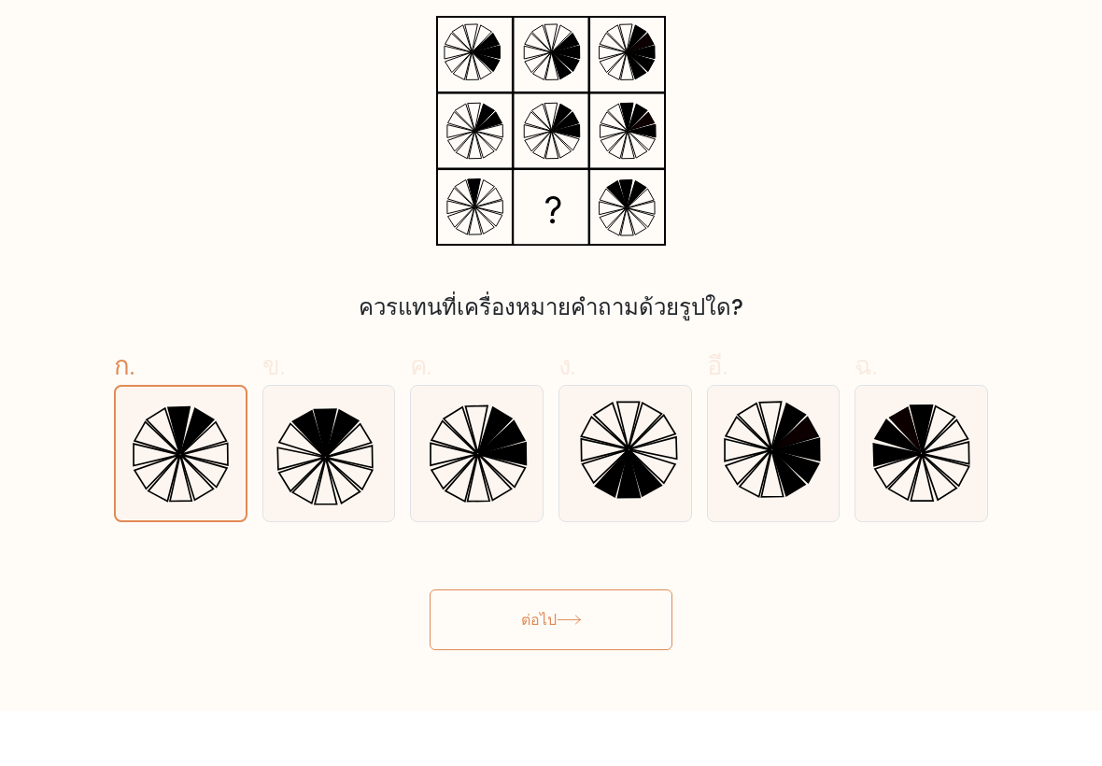
click at [467, 645] on button "ต่อไป" at bounding box center [551, 675] width 243 height 61
click at [482, 645] on button "ต่อไป" at bounding box center [551, 675] width 243 height 61
click at [485, 645] on button "ต่อไป" at bounding box center [551, 675] width 243 height 61
click at [532, 664] on font "ต่อไป" at bounding box center [539, 674] width 36 height 21
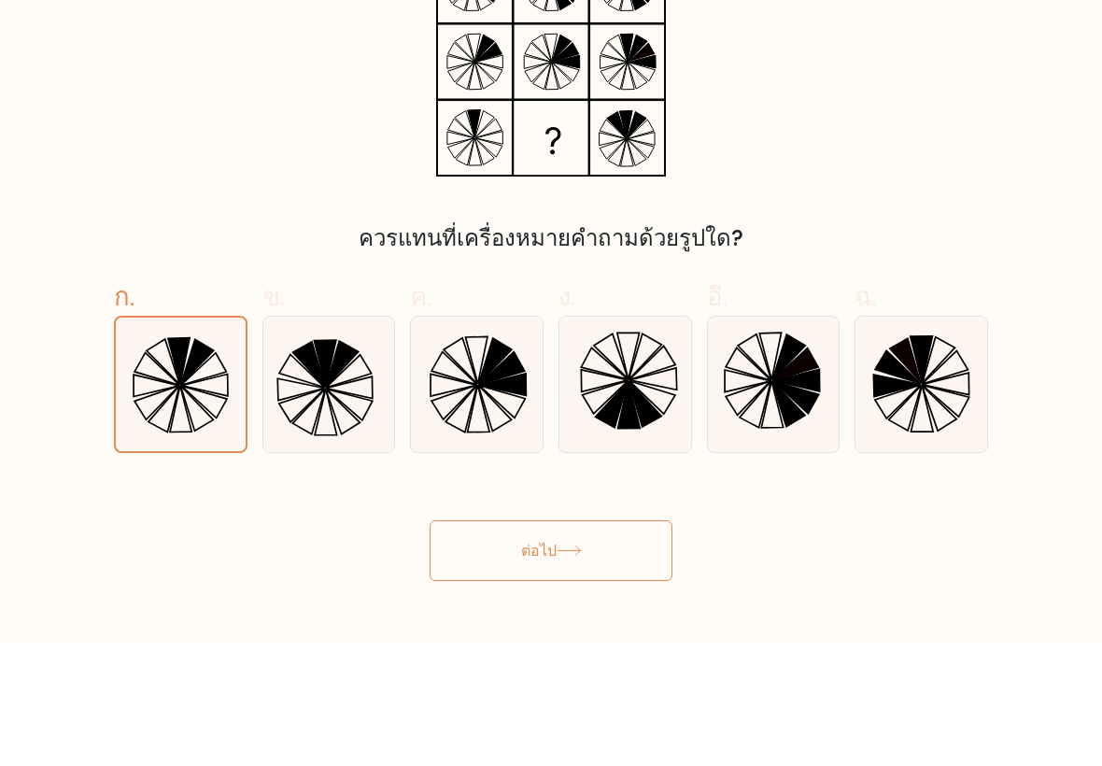
click at [522, 664] on font "ต่อไป" at bounding box center [539, 674] width 36 height 21
click at [569, 645] on button "ต่อไป" at bounding box center [551, 675] width 243 height 61
click at [568, 645] on button "ต่อไป" at bounding box center [551, 675] width 243 height 61
click at [615, 645] on button "ต่อไป" at bounding box center [551, 675] width 243 height 61
click at [614, 645] on button "ต่อไป" at bounding box center [551, 675] width 243 height 61
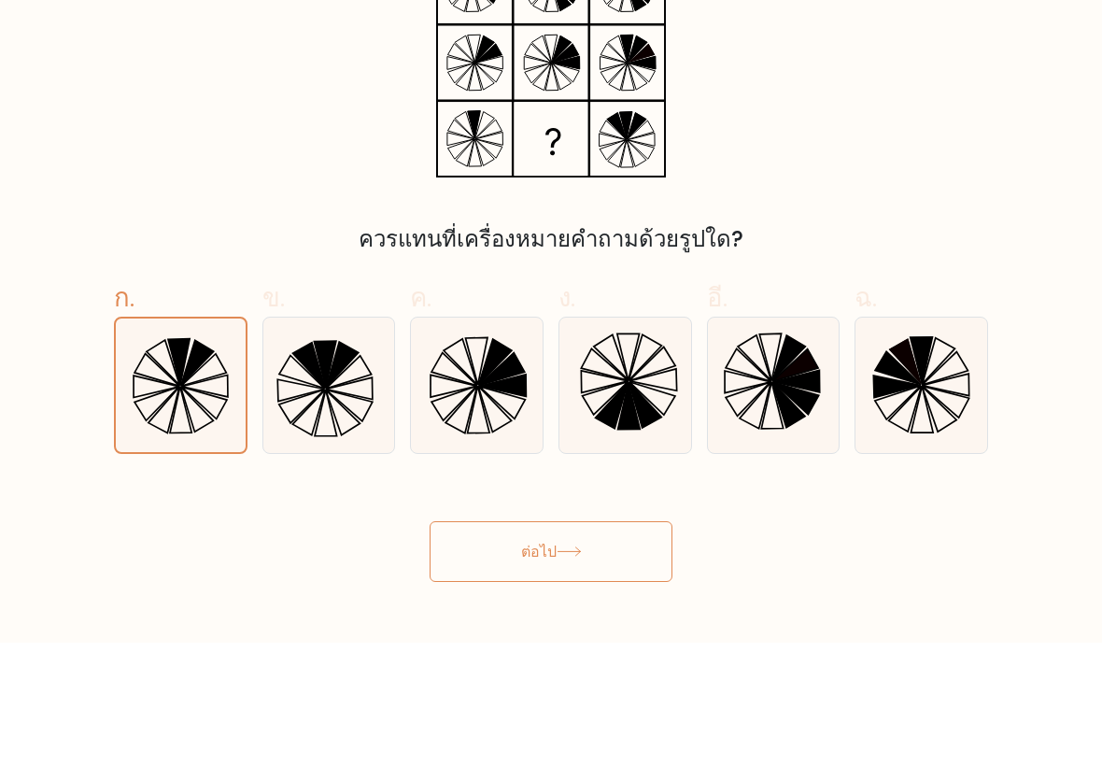
click at [645, 645] on button "ต่อไป" at bounding box center [551, 675] width 243 height 61
click at [644, 645] on button "ต่อไป" at bounding box center [551, 675] width 243 height 61
click at [647, 645] on button "ต่อไป" at bounding box center [551, 675] width 243 height 61
click at [646, 645] on button "ต่อไป" at bounding box center [551, 675] width 243 height 61
click at [638, 645] on button "ต่อไป" at bounding box center [551, 675] width 243 height 61
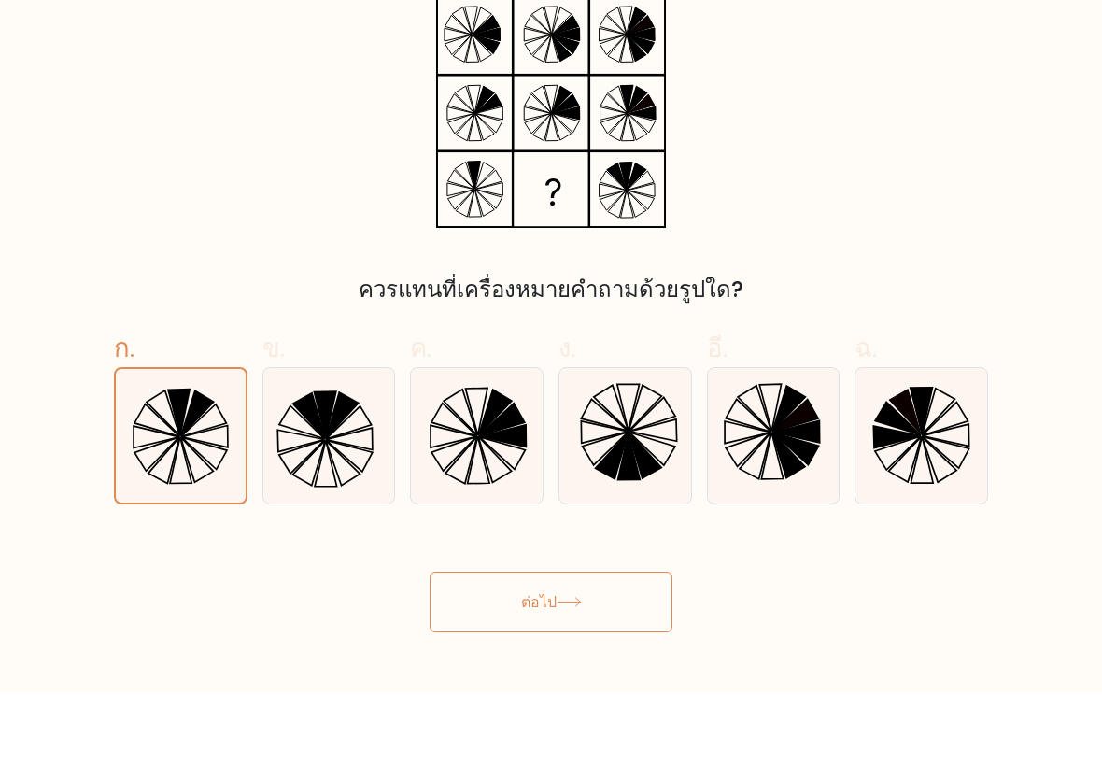
click at [544, 600] on div "ต่อไป" at bounding box center [551, 653] width 897 height 106
click at [532, 645] on button "ต่อไป" at bounding box center [551, 675] width 243 height 61
click at [531, 645] on button "ต่อไป" at bounding box center [551, 675] width 243 height 61
click at [530, 645] on button "ต่อไป" at bounding box center [551, 675] width 243 height 61
click at [347, 463] on icon at bounding box center [329, 509] width 132 height 132
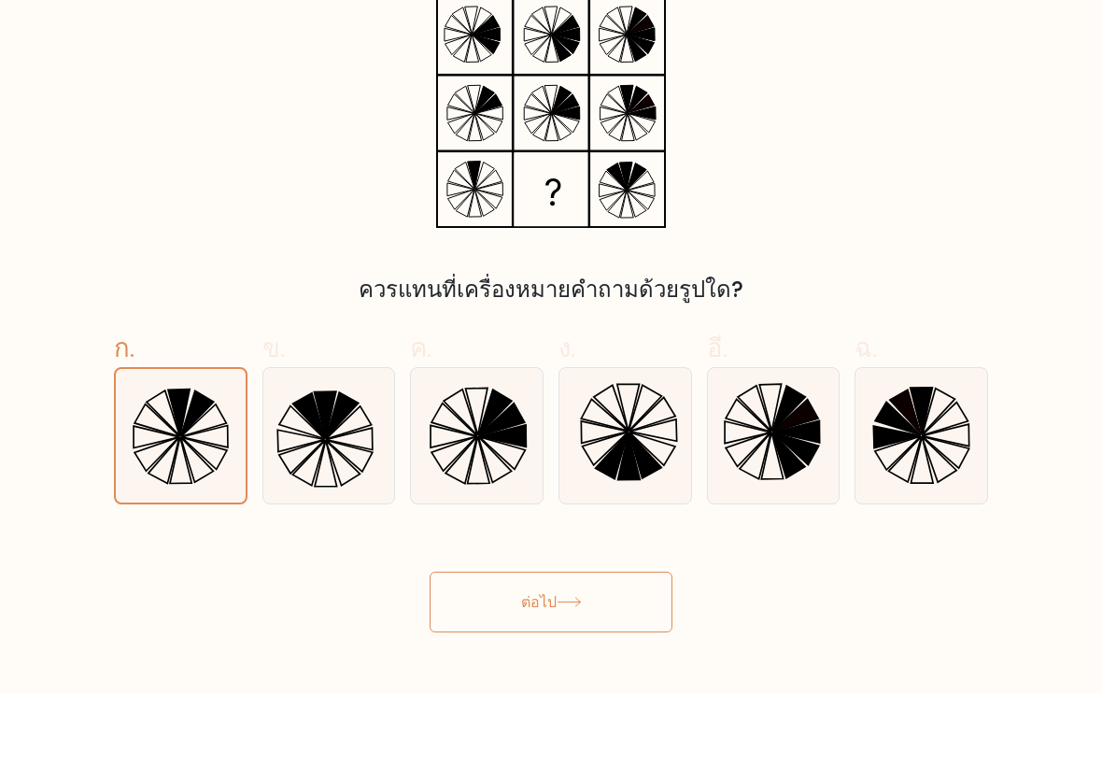
click at [551, 395] on input "ข." at bounding box center [551, 389] width 1 height 12
radio input "true"
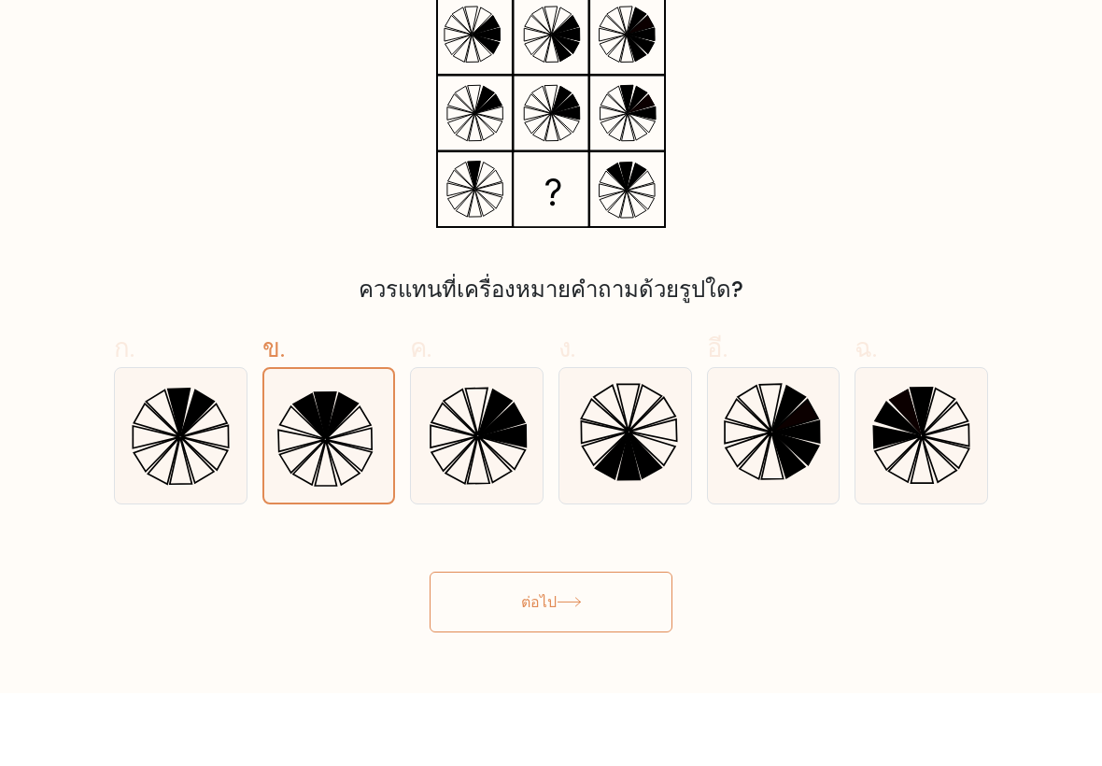
click at [225, 510] on icon at bounding box center [204, 526] width 46 height 33
click at [551, 395] on input "ก." at bounding box center [551, 389] width 1 height 12
radio input "true"
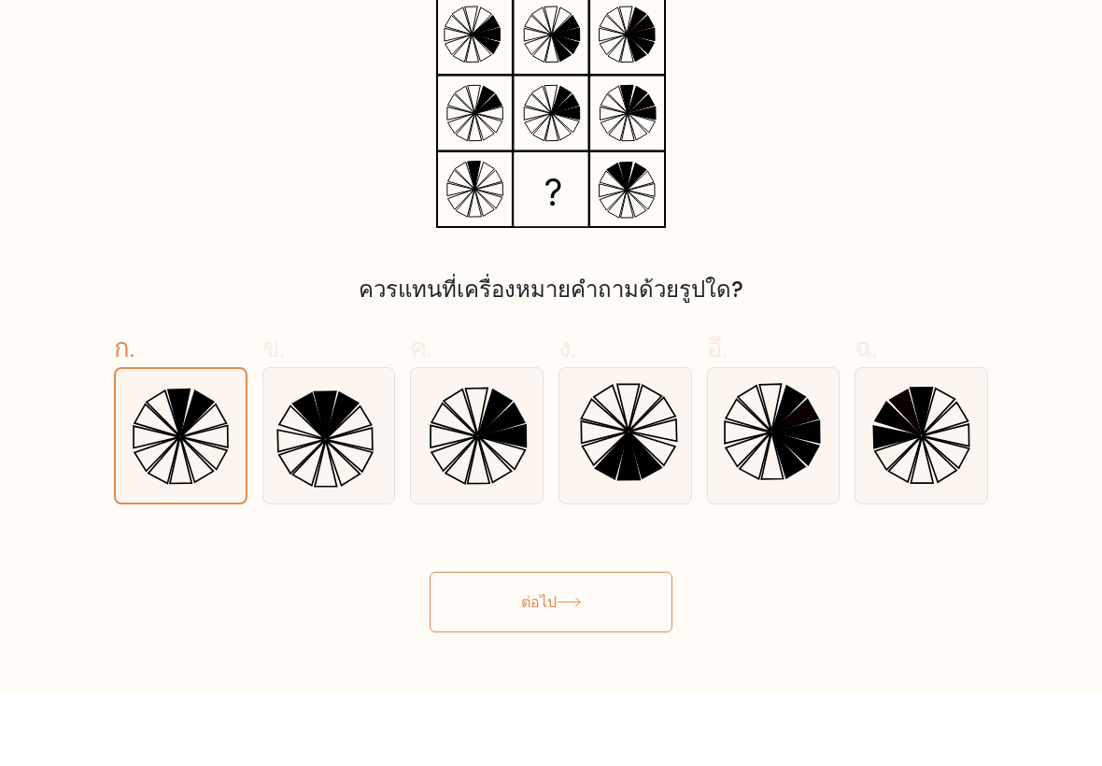
click at [557, 664] on font "ต่อไป" at bounding box center [539, 674] width 36 height 21
click at [579, 645] on button "ต่อไป" at bounding box center [551, 675] width 243 height 61
click at [578, 645] on button "ต่อไป" at bounding box center [551, 675] width 243 height 61
click at [648, 645] on button "ต่อไป" at bounding box center [551, 675] width 243 height 61
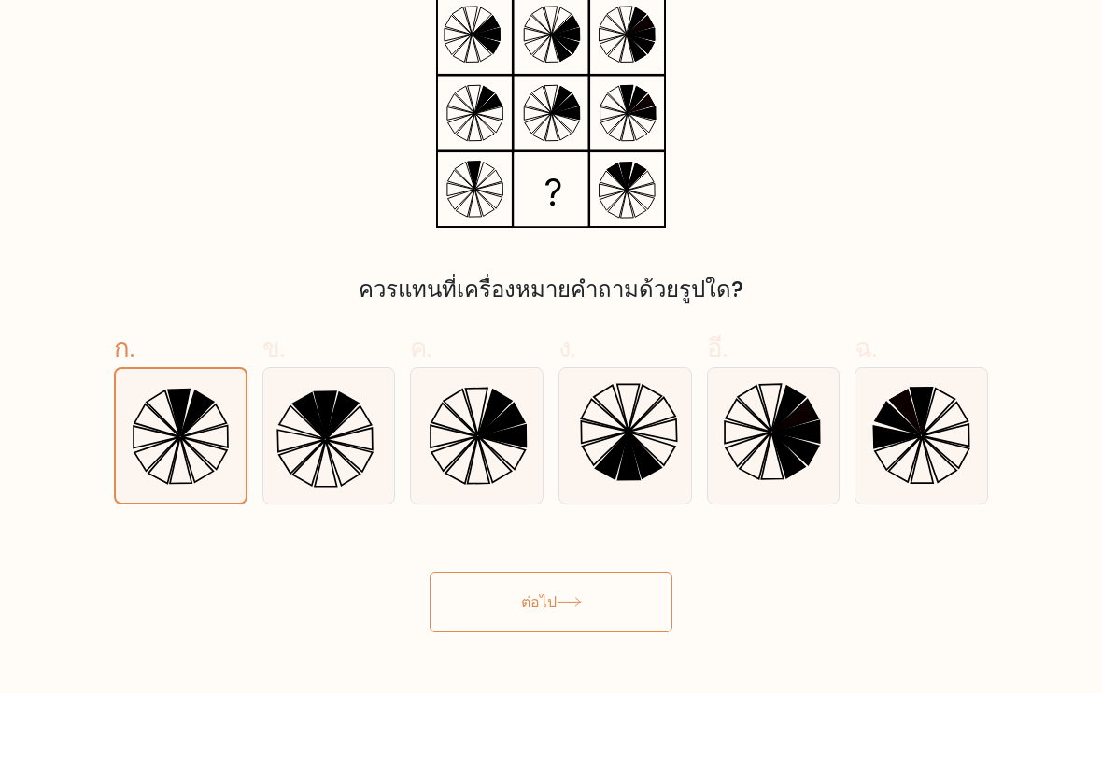
click at [457, 645] on button "ต่อไป" at bounding box center [551, 675] width 243 height 61
click at [465, 645] on button "ต่อไป" at bounding box center [551, 675] width 243 height 61
click at [476, 645] on button "ต่อไป" at bounding box center [551, 675] width 243 height 61
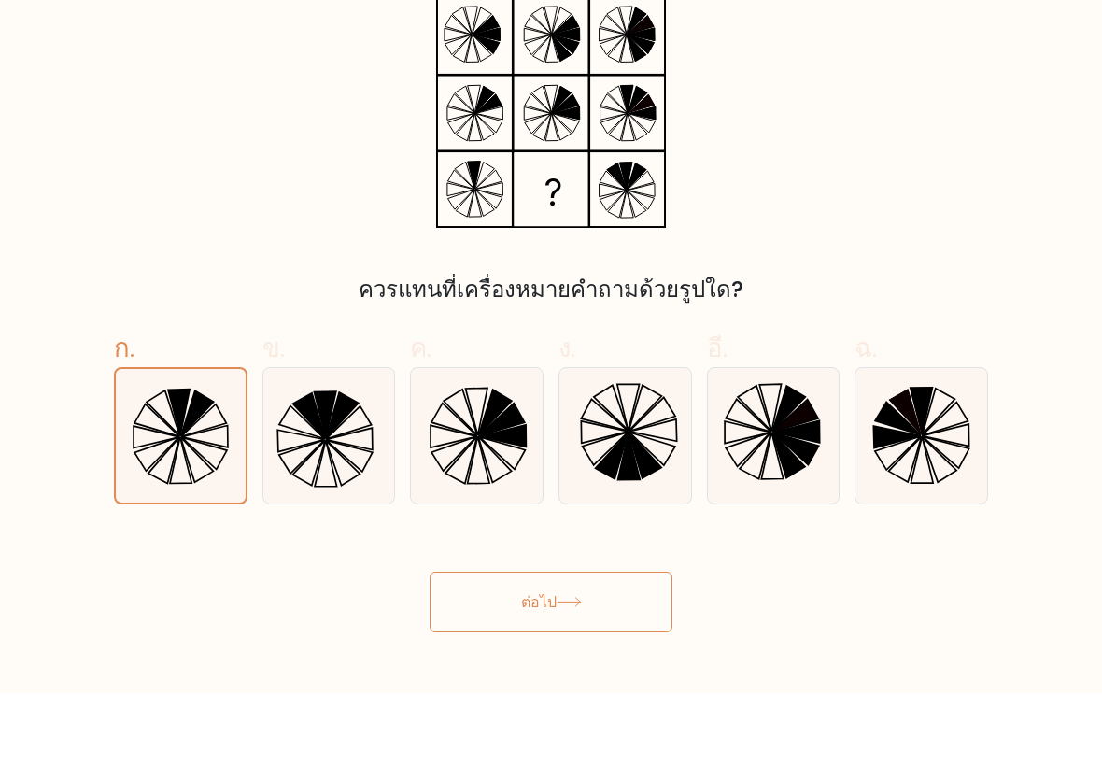
click at [476, 645] on button "ต่อไป" at bounding box center [551, 675] width 243 height 61
click at [488, 645] on button "ต่อไป" at bounding box center [551, 675] width 243 height 61
click at [319, 466] on icon at bounding box center [308, 489] width 33 height 46
click at [551, 395] on input "ข." at bounding box center [551, 389] width 1 height 12
radio input "true"
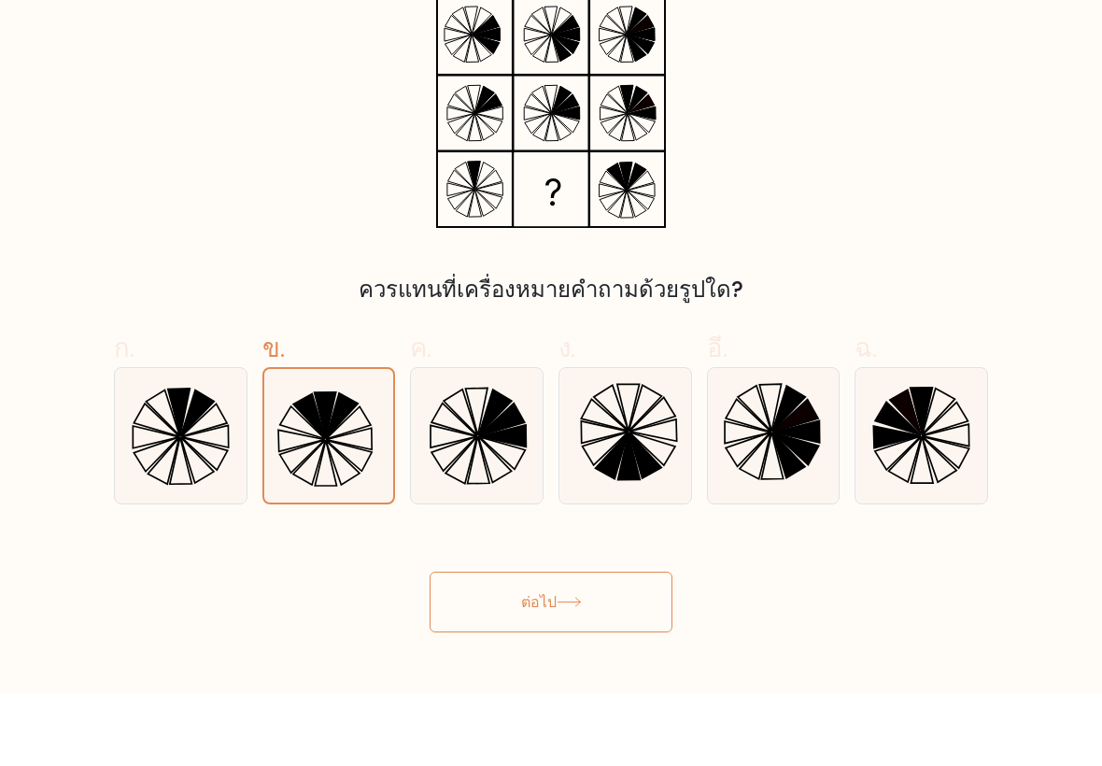
click at [165, 443] on icon at bounding box center [181, 509] width 132 height 132
click at [551, 395] on input "ก." at bounding box center [551, 389] width 1 height 12
radio input "true"
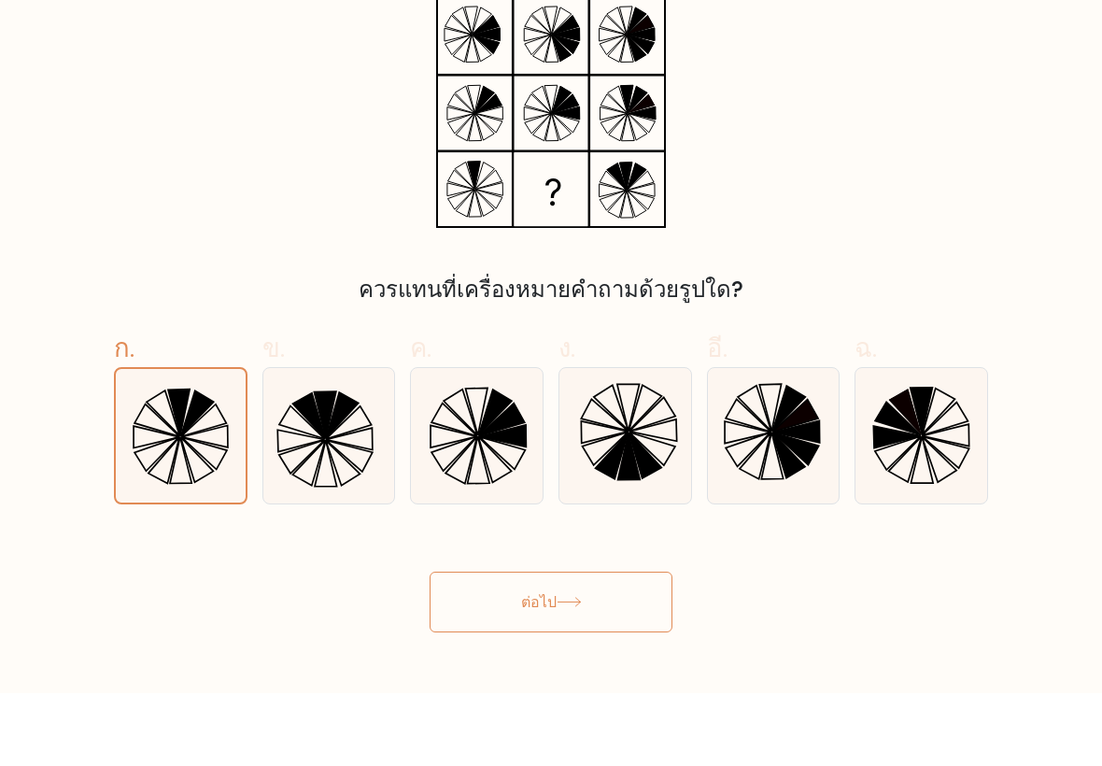
click at [462, 645] on button "ต่อไป" at bounding box center [551, 675] width 243 height 61
click at [490, 645] on button "ต่อไป" at bounding box center [551, 675] width 243 height 61
click at [505, 645] on button "ต่อไป" at bounding box center [551, 675] width 243 height 61
click at [504, 645] on button "ต่อไป" at bounding box center [551, 675] width 243 height 61
click at [597, 600] on div "ต่อไป" at bounding box center [551, 653] width 897 height 106
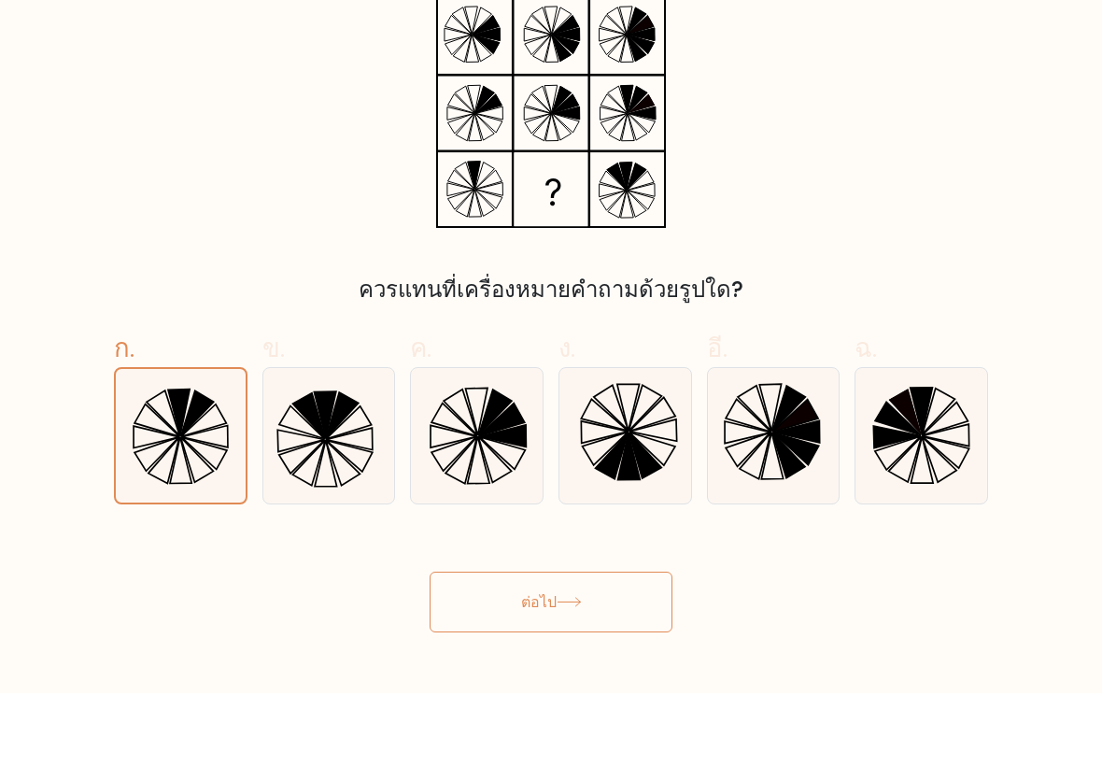
click at [629, 645] on button "ต่อไป" at bounding box center [551, 675] width 243 height 61
click at [611, 645] on button "ต่อไป" at bounding box center [551, 675] width 243 height 61
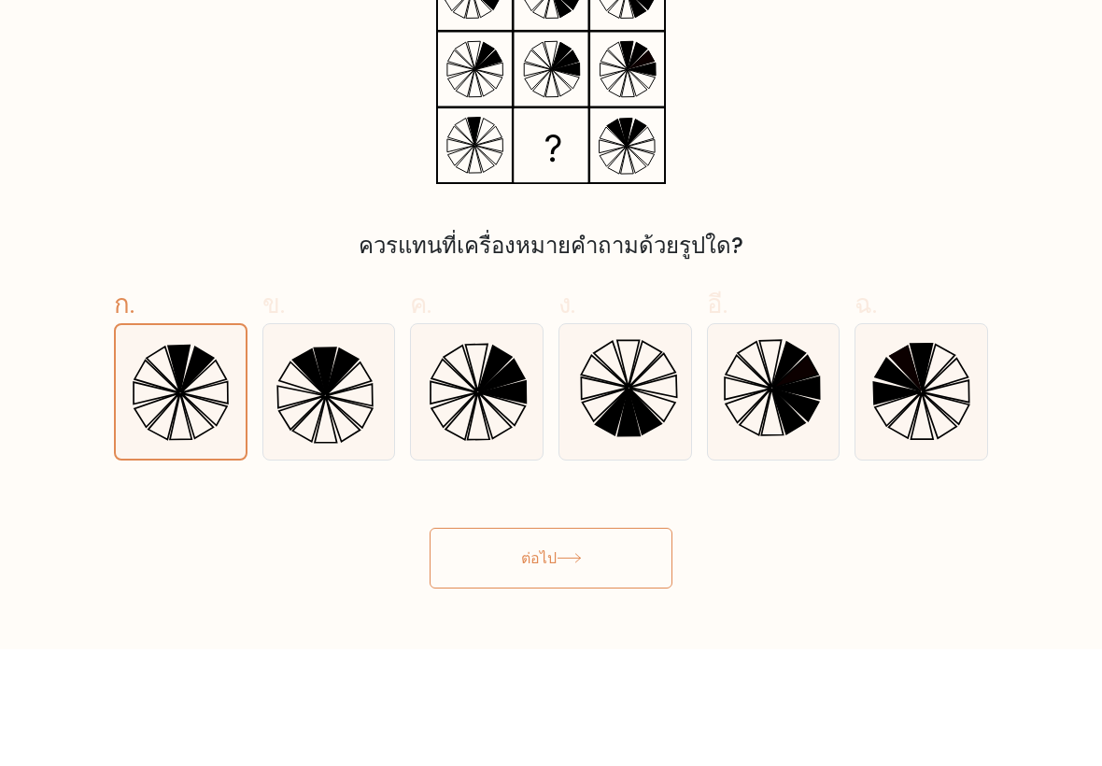
click at [517, 645] on button "ต่อไป" at bounding box center [551, 675] width 243 height 61
click at [453, 645] on button "ต่อไป" at bounding box center [551, 675] width 243 height 61
click at [462, 645] on button "ต่อไป" at bounding box center [551, 675] width 243 height 61
click at [628, 645] on button "ต่อไป" at bounding box center [551, 675] width 243 height 61
click at [632, 645] on button "ต่อไป" at bounding box center [551, 675] width 243 height 61
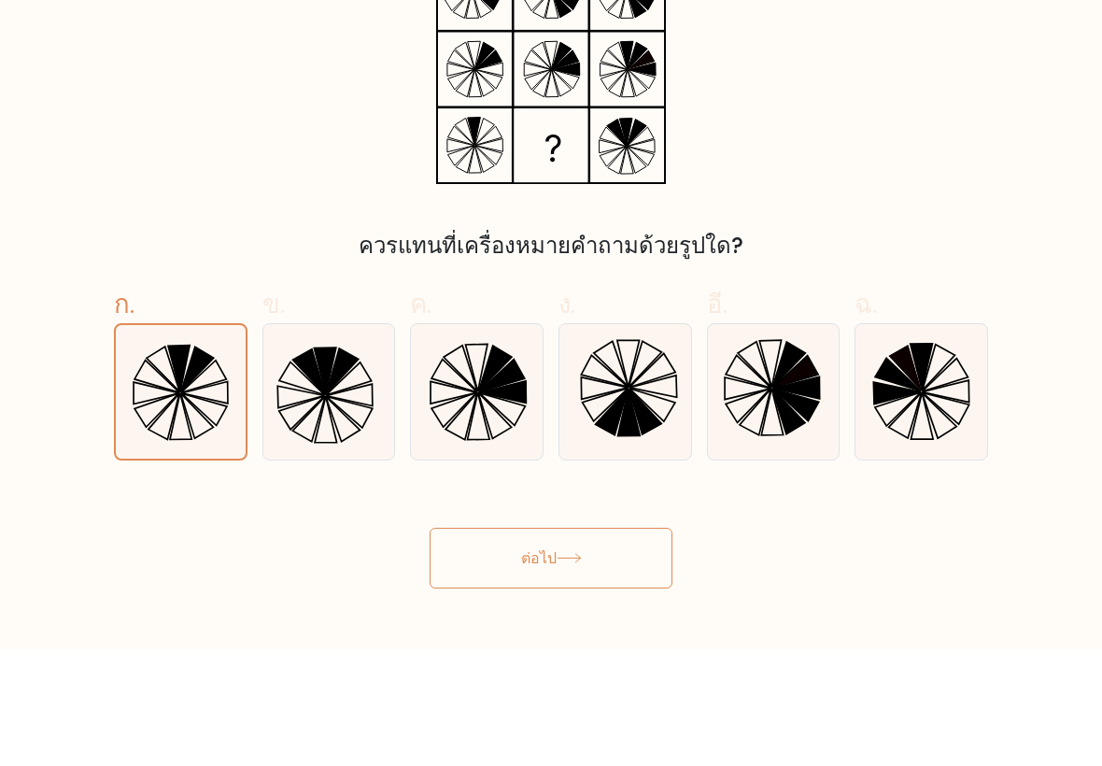
click at [632, 645] on button "ต่อไป" at bounding box center [551, 675] width 243 height 61
click at [597, 645] on button "ต่อไป" at bounding box center [551, 675] width 243 height 61
click at [542, 664] on font "ต่อไป" at bounding box center [539, 674] width 36 height 21
click at [573, 671] on icon at bounding box center [569, 675] width 22 height 8
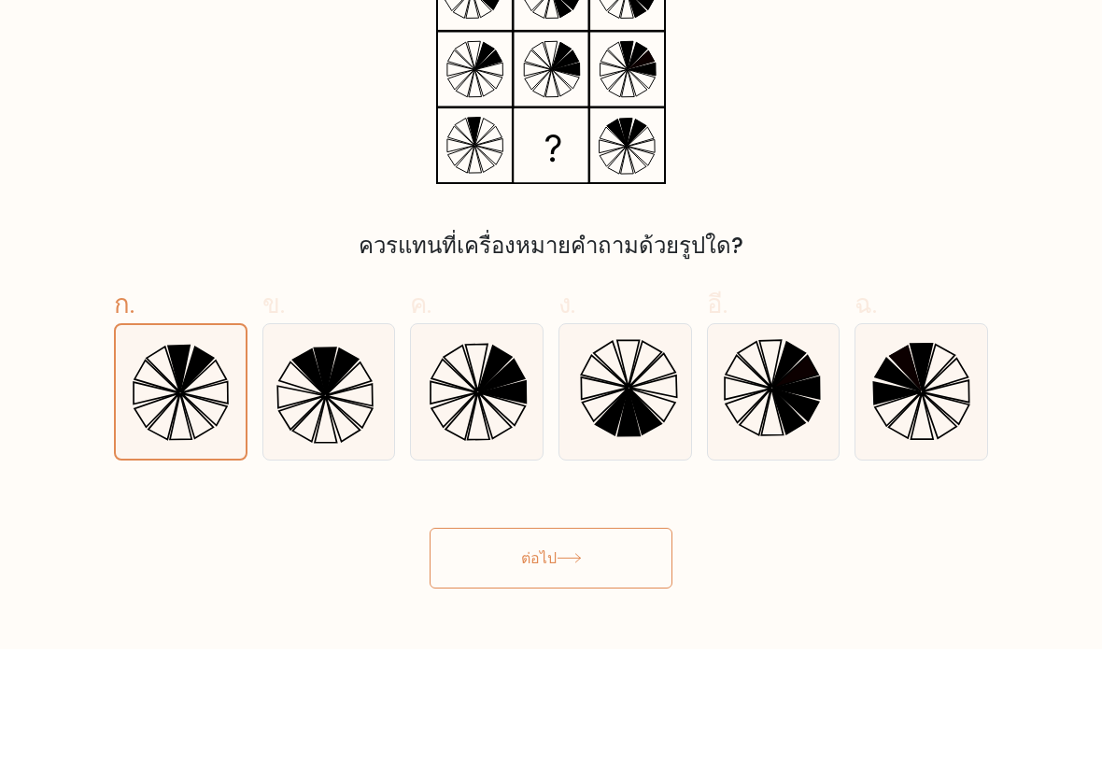
click at [632, 645] on button "ต่อไป" at bounding box center [551, 675] width 243 height 61
click at [597, 645] on button "ต่อไป" at bounding box center [551, 675] width 243 height 61
click at [618, 600] on div "ต่อไป" at bounding box center [551, 653] width 897 height 106
click at [599, 645] on button "ต่อไป" at bounding box center [551, 675] width 243 height 61
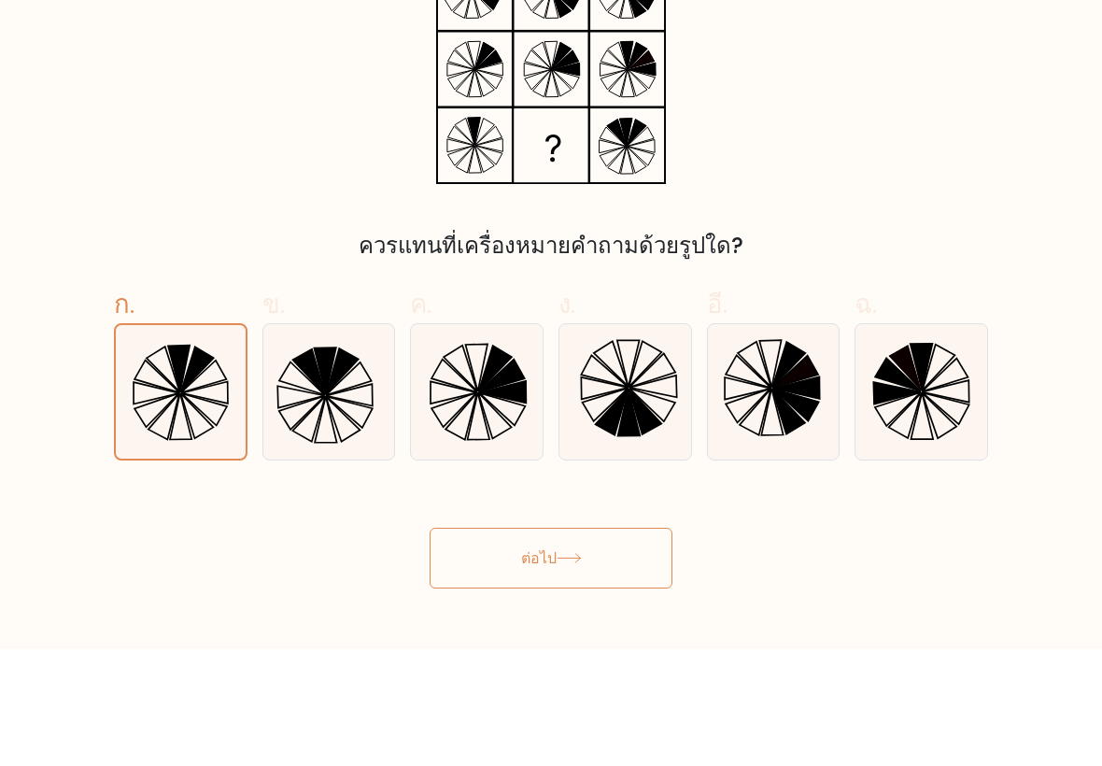
click at [599, 645] on button "ต่อไป" at bounding box center [551, 675] width 243 height 61
click at [604, 645] on button "ต่อไป" at bounding box center [551, 675] width 243 height 61
click at [564, 645] on button "ต่อไป" at bounding box center [551, 675] width 243 height 61
click at [578, 670] on icon at bounding box center [569, 675] width 25 height 10
click at [577, 645] on button "ต่อไป" at bounding box center [551, 675] width 243 height 61
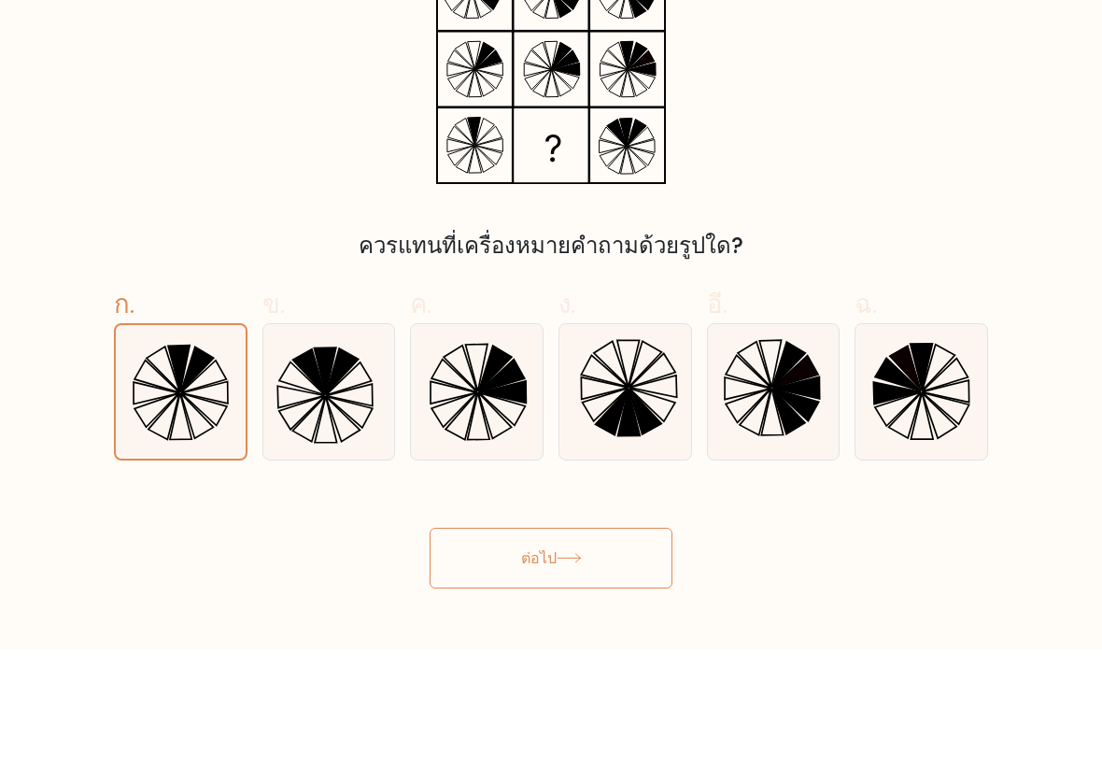
click at [332, 459] on div at bounding box center [330, 508] width 134 height 136
click at [551, 395] on input "ข." at bounding box center [551, 389] width 1 height 12
radio input "true"
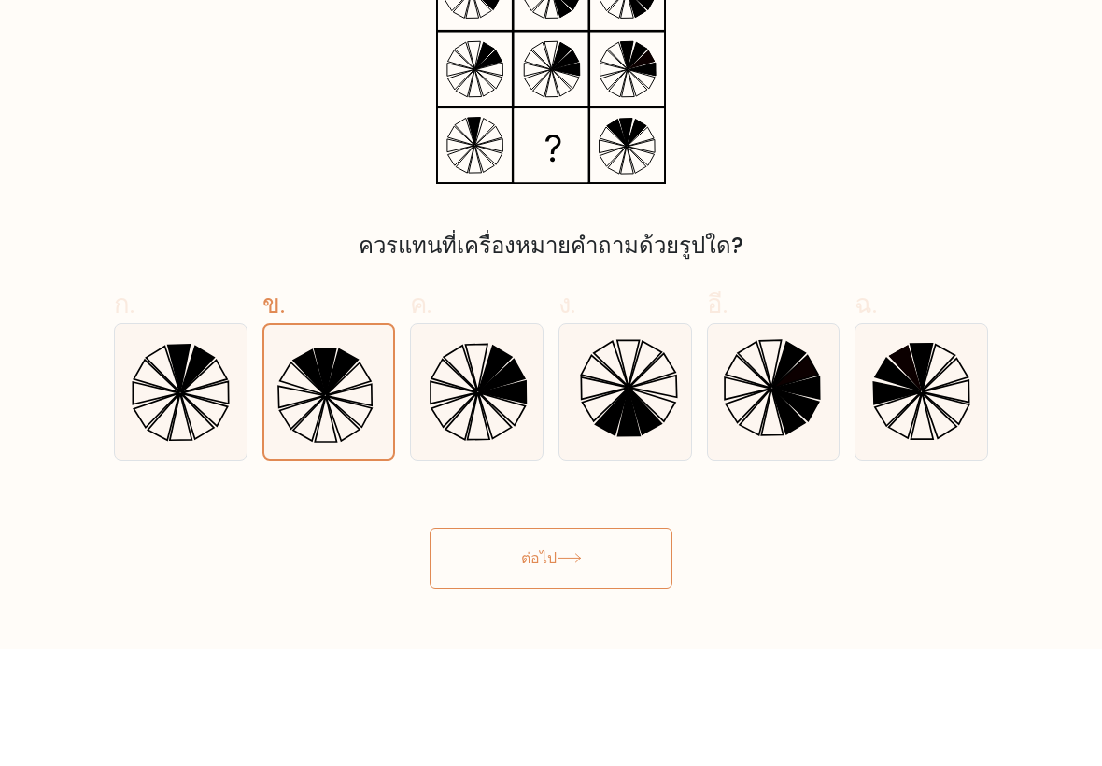
click at [334, 462] on form at bounding box center [551, 370] width 1102 height 671
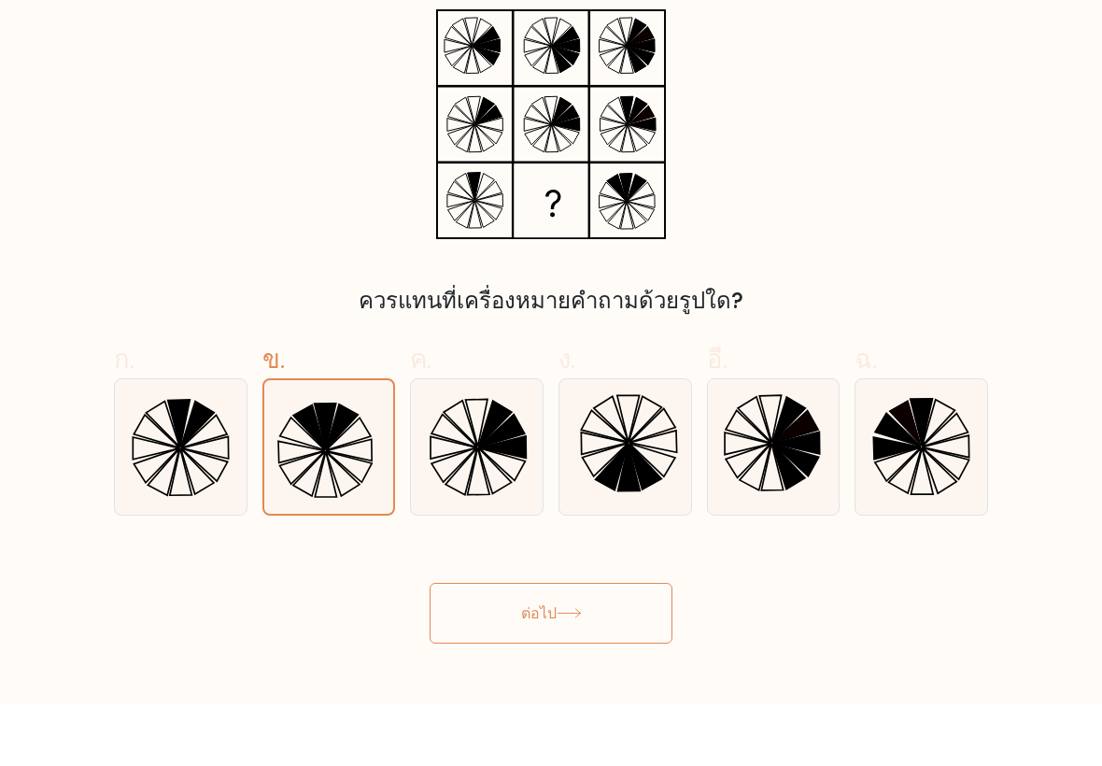
click at [160, 462] on icon at bounding box center [181, 509] width 132 height 132
click at [551, 395] on input "ก." at bounding box center [551, 389] width 1 height 12
radio input "true"
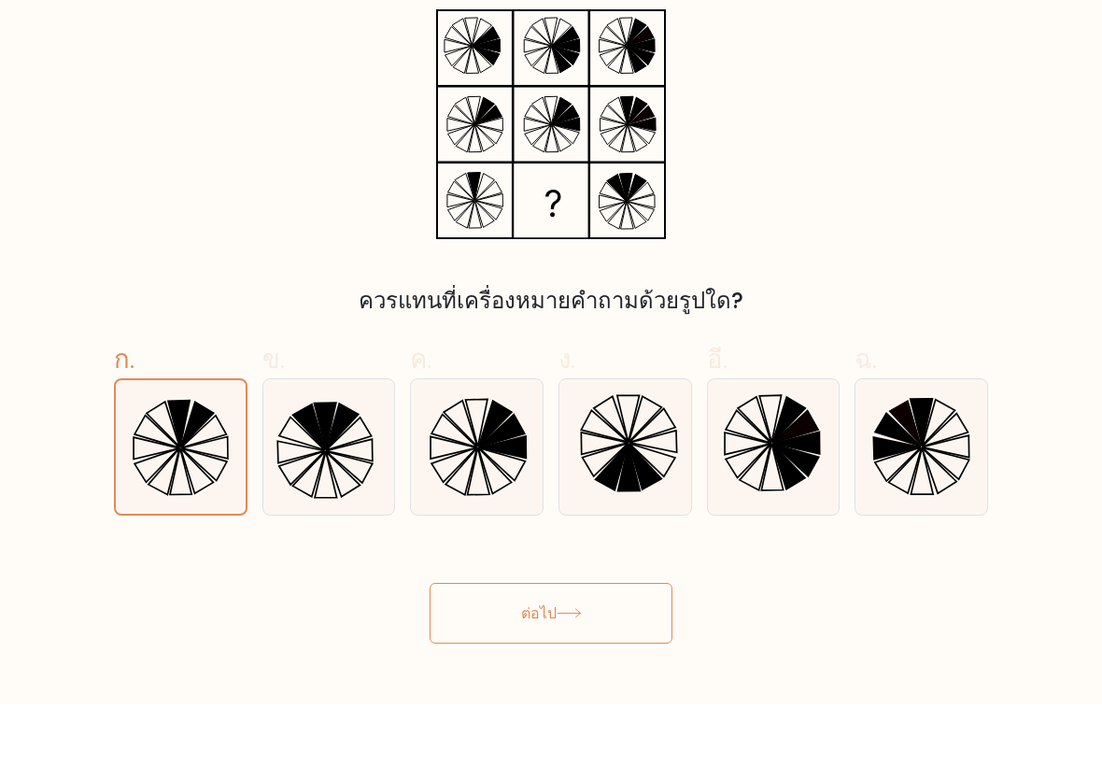
click at [474, 645] on button "ต่อไป" at bounding box center [551, 675] width 243 height 61
click at [492, 645] on button "ต่อไป" at bounding box center [551, 675] width 243 height 61
click at [533, 645] on button "ต่อไป" at bounding box center [551, 675] width 243 height 61
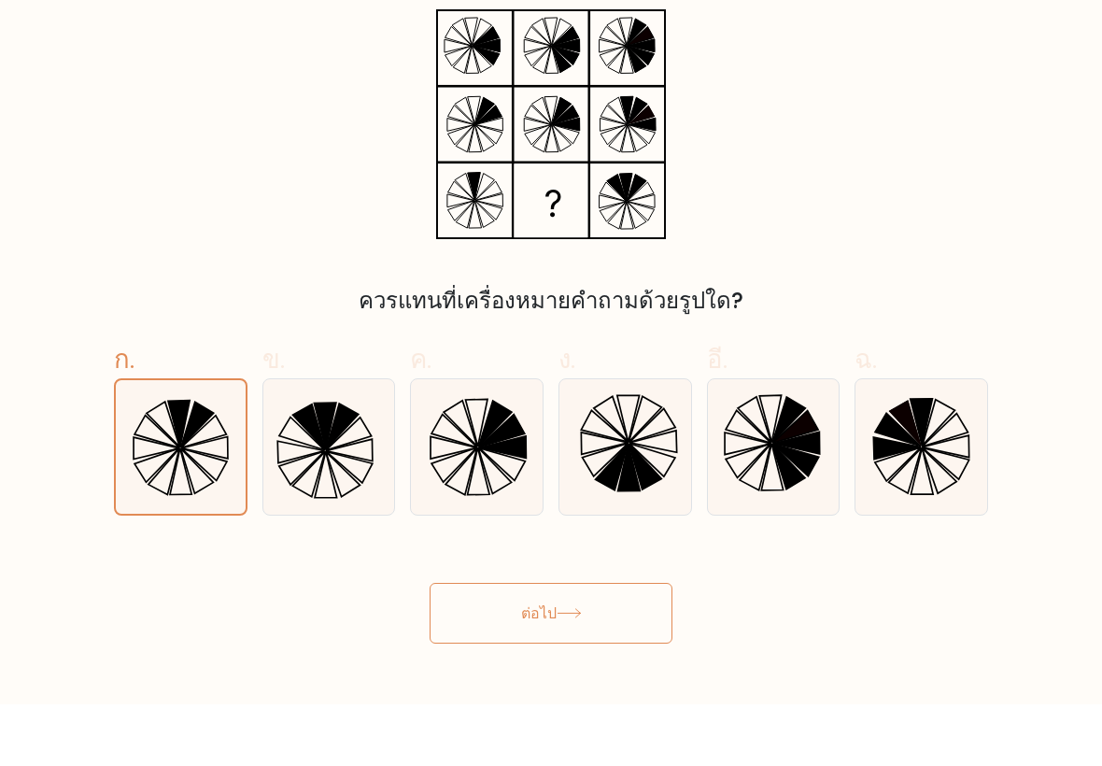
click at [533, 645] on button "ต่อไป" at bounding box center [551, 675] width 243 height 61
click at [492, 645] on button "ต่อไป" at bounding box center [551, 675] width 243 height 61
click at [528, 645] on button "ต่อไป" at bounding box center [551, 675] width 243 height 61
click at [527, 645] on button "ต่อไป" at bounding box center [551, 675] width 243 height 61
click at [585, 645] on button "ต่อไป" at bounding box center [551, 675] width 243 height 61
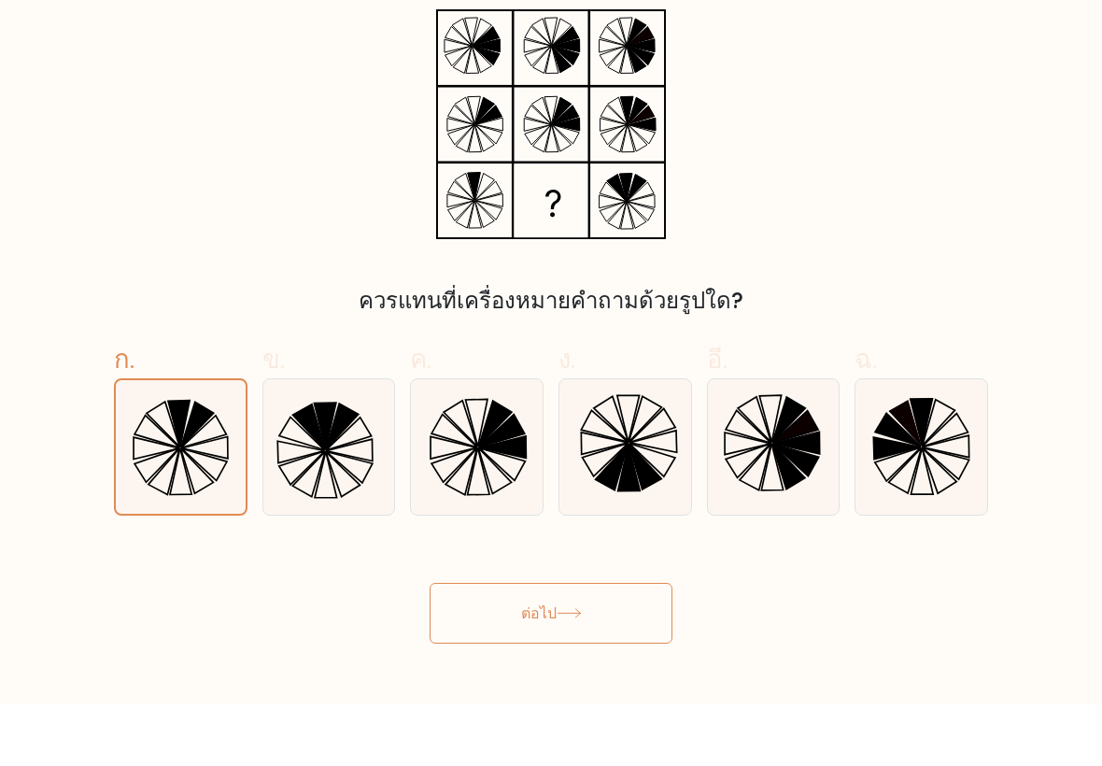
click at [626, 600] on div "ต่อไป" at bounding box center [551, 653] width 897 height 106
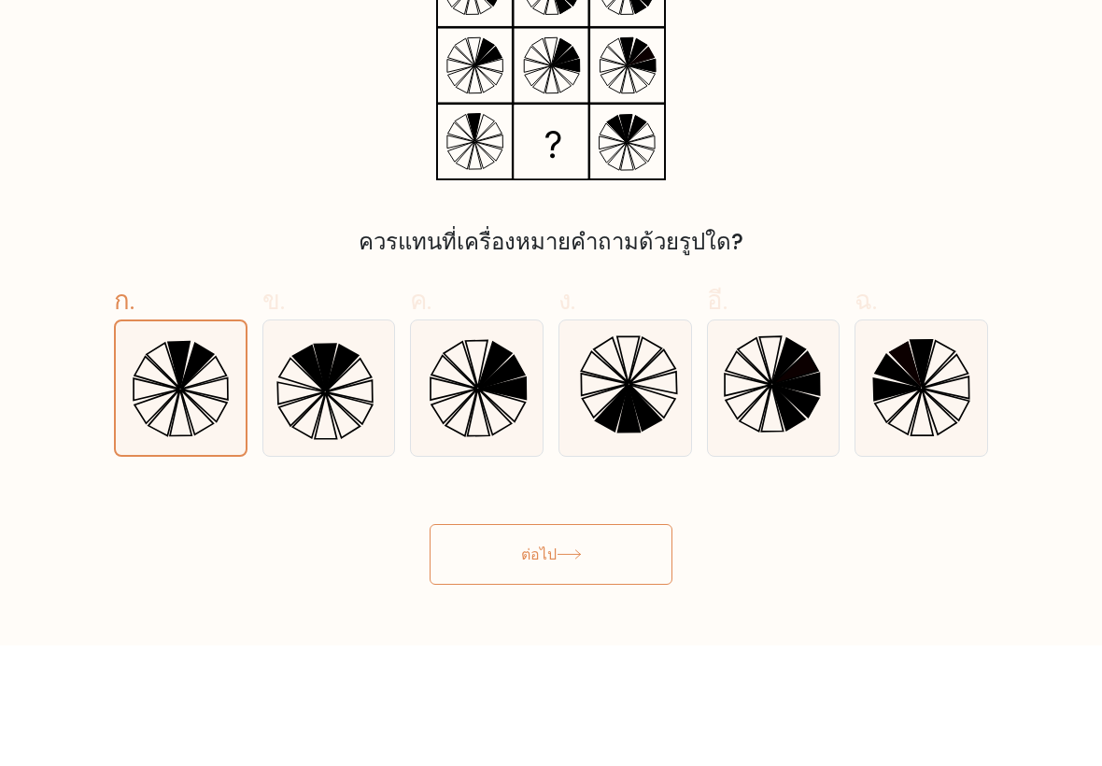
click at [512, 645] on button "ต่อไป" at bounding box center [551, 675] width 243 height 61
click at [511, 645] on button "ต่อไป" at bounding box center [551, 675] width 243 height 61
click at [474, 600] on div "ต่อไป" at bounding box center [551, 653] width 897 height 106
click at [525, 645] on button "ต่อไป" at bounding box center [551, 675] width 243 height 61
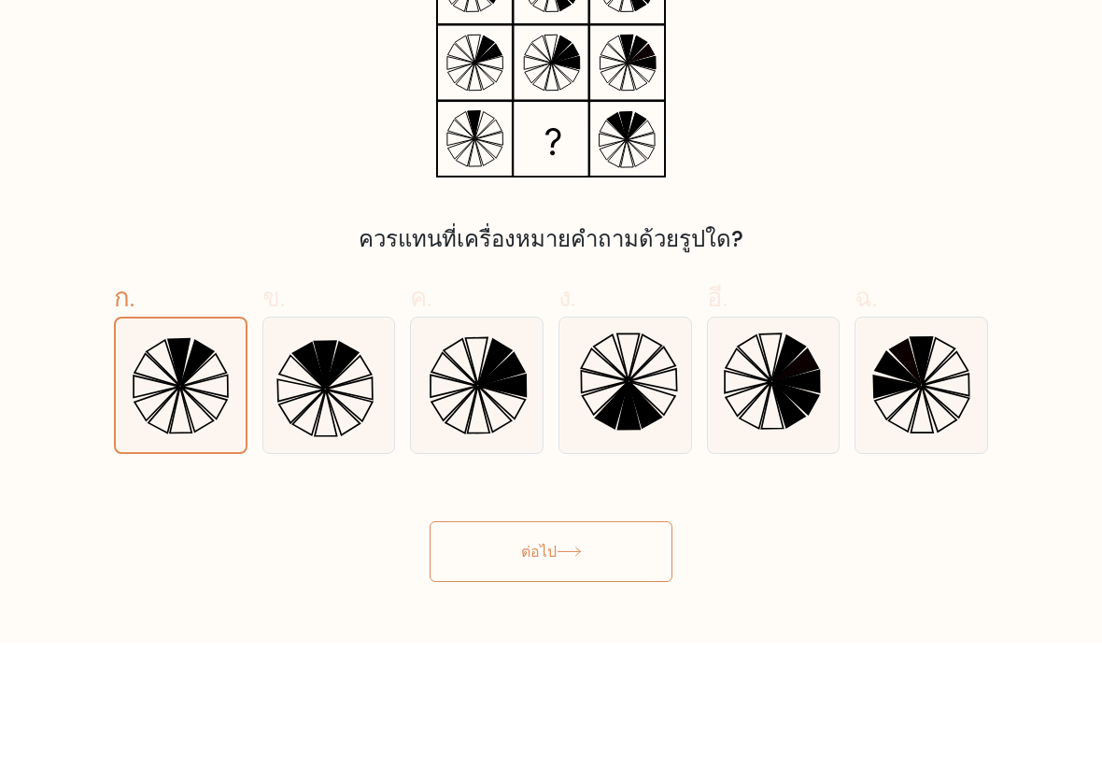
click at [492, 600] on div "ต่อไป" at bounding box center [551, 653] width 897 height 106
click at [513, 645] on button "ต่อไป" at bounding box center [551, 675] width 243 height 61
click at [521, 664] on font "ต่อไป" at bounding box center [539, 674] width 36 height 21
click at [448, 595] on body "8:10 ระดับ 4" at bounding box center [551, 383] width 1102 height 766
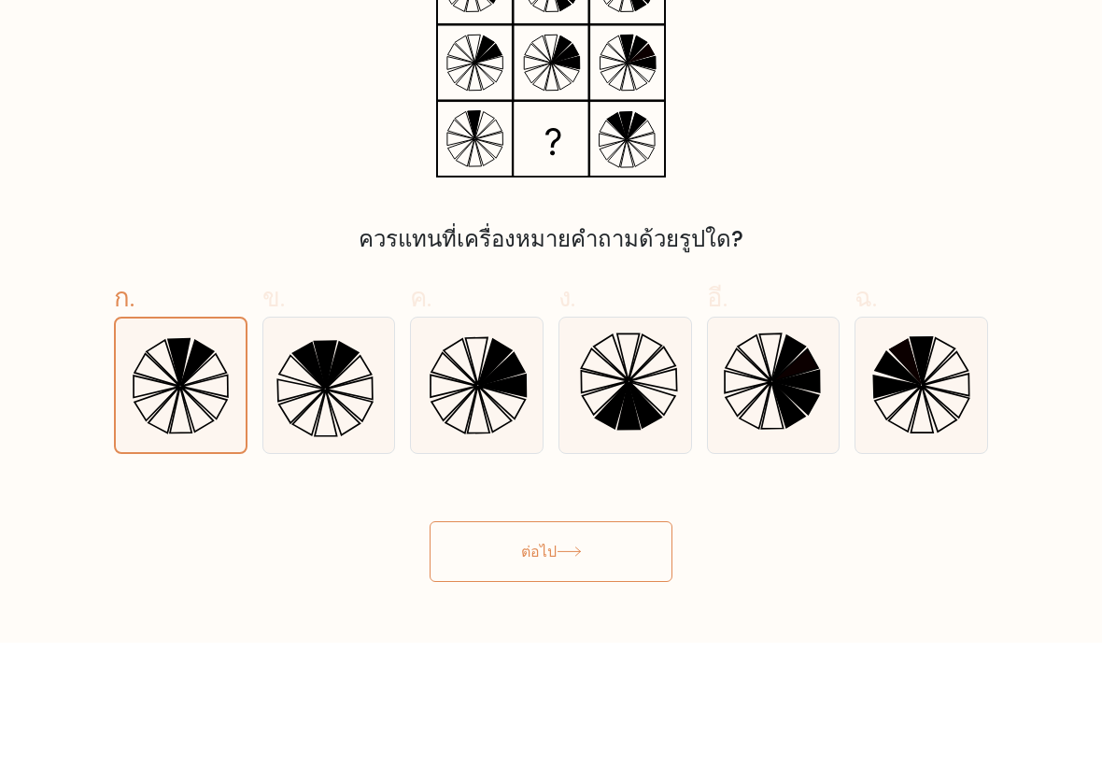
click at [464, 626] on body "8:09 ระดับ 4" at bounding box center [551, 383] width 1102 height 766
click at [463, 625] on body "8:09 ระดับ 4" at bounding box center [551, 383] width 1102 height 766
click at [476, 645] on button "ต่อไป" at bounding box center [551, 675] width 243 height 61
click at [475, 645] on button "ต่อไป" at bounding box center [551, 675] width 243 height 61
click at [487, 645] on button "ต่อไป" at bounding box center [551, 675] width 243 height 61
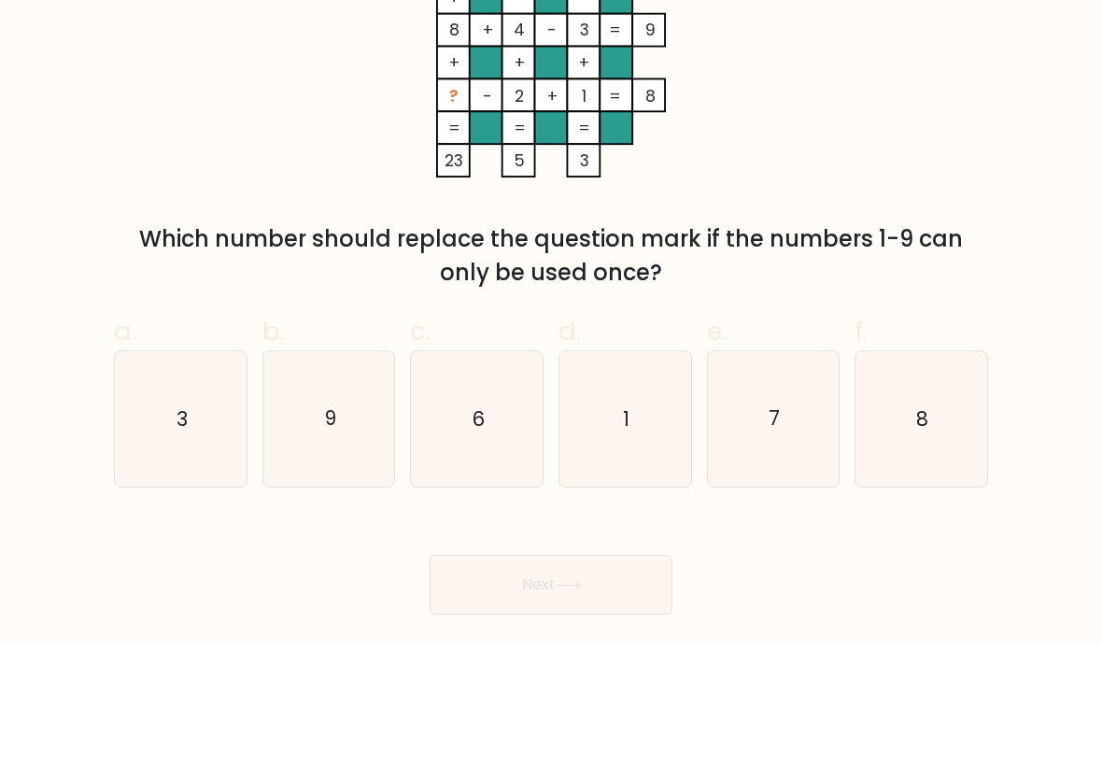
click at [487, 633] on div "Next" at bounding box center [551, 685] width 897 height 105
click at [501, 678] on button "Next" at bounding box center [551, 708] width 243 height 60
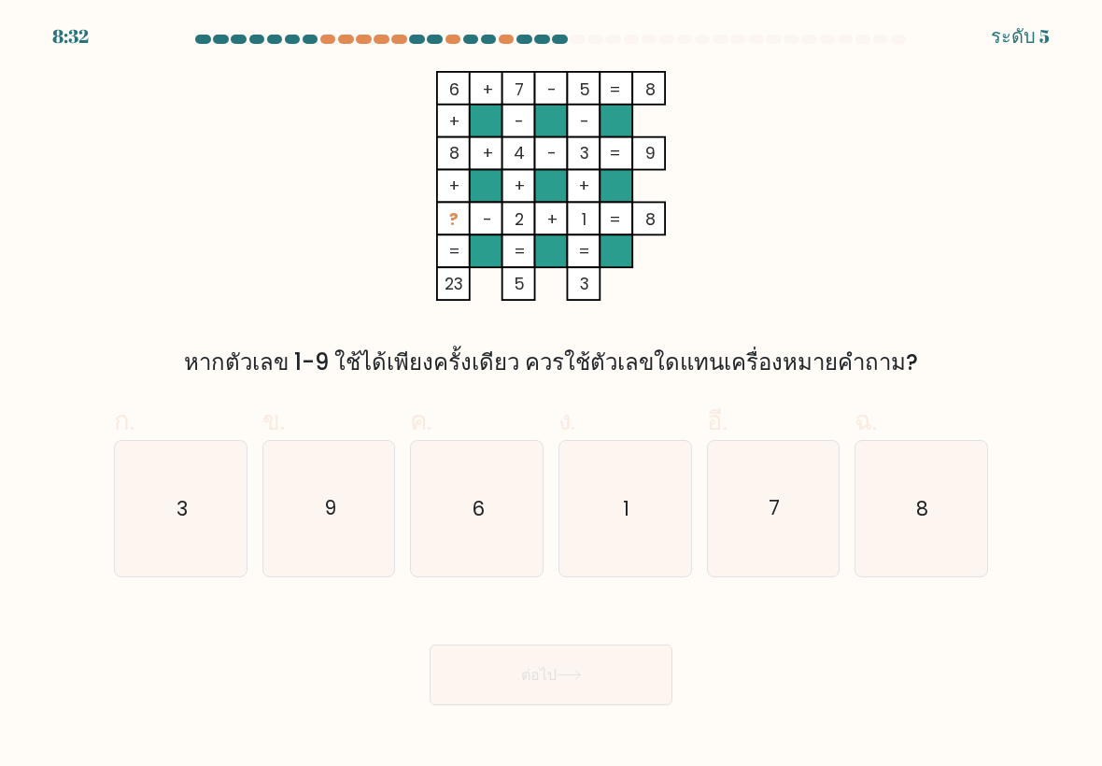
click at [776, 504] on text "7" at bounding box center [774, 508] width 11 height 27
click at [552, 395] on input "อี. 7" at bounding box center [551, 389] width 1 height 12
radio input "true"
click at [346, 496] on icon "9" at bounding box center [329, 509] width 132 height 132
click at [551, 395] on input "ข. 9" at bounding box center [551, 389] width 1 height 12
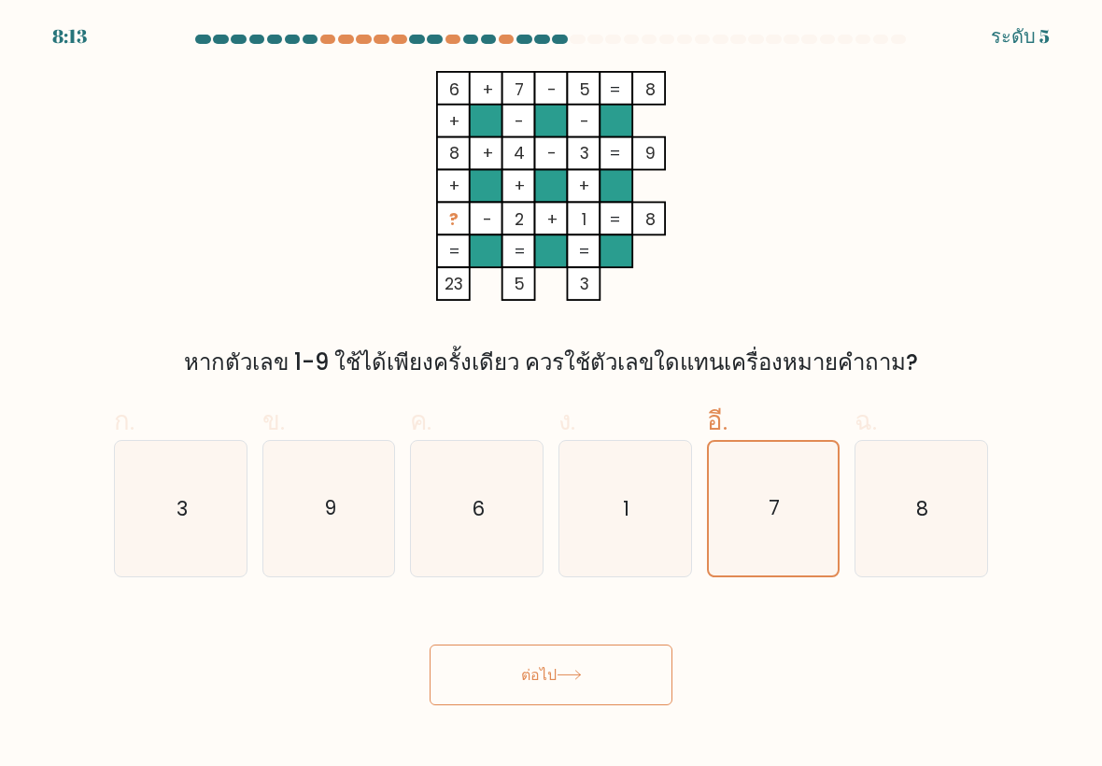
radio input "true"
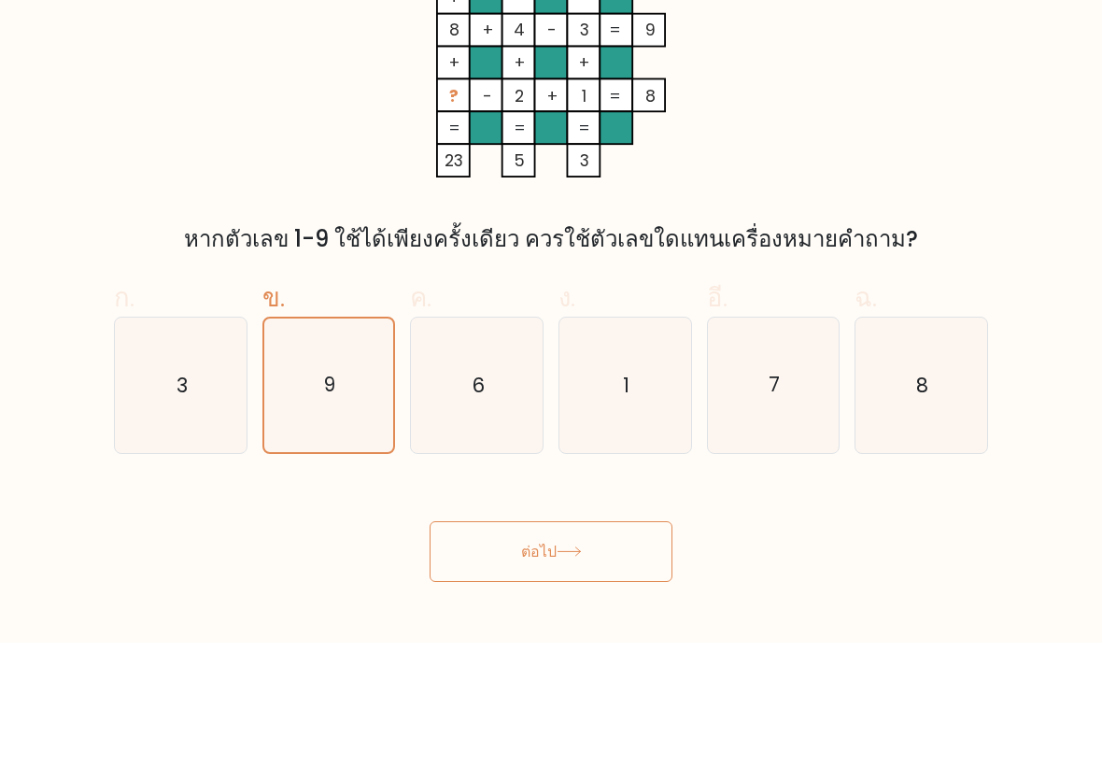
click at [524, 664] on font "ต่อไป" at bounding box center [539, 674] width 36 height 21
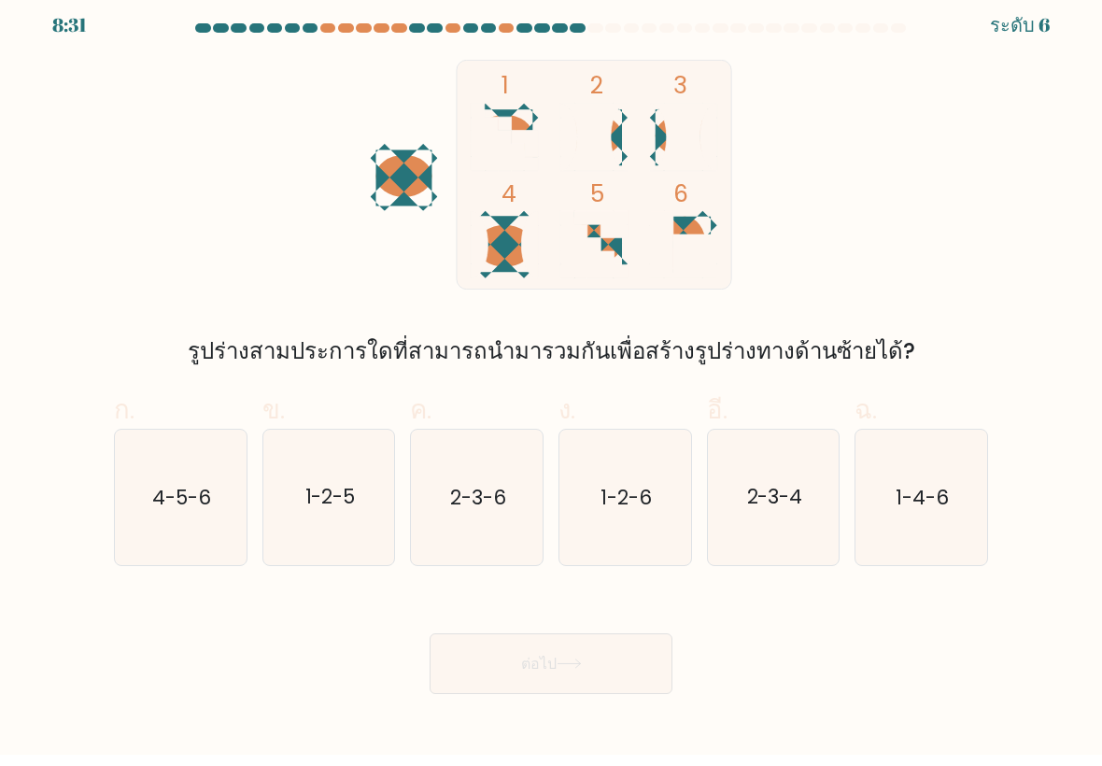
click at [448, 516] on icon "2-3-6" at bounding box center [477, 509] width 132 height 132
click at [551, 395] on input "ค. 2-3-6" at bounding box center [551, 389] width 1 height 12
radio input "true"
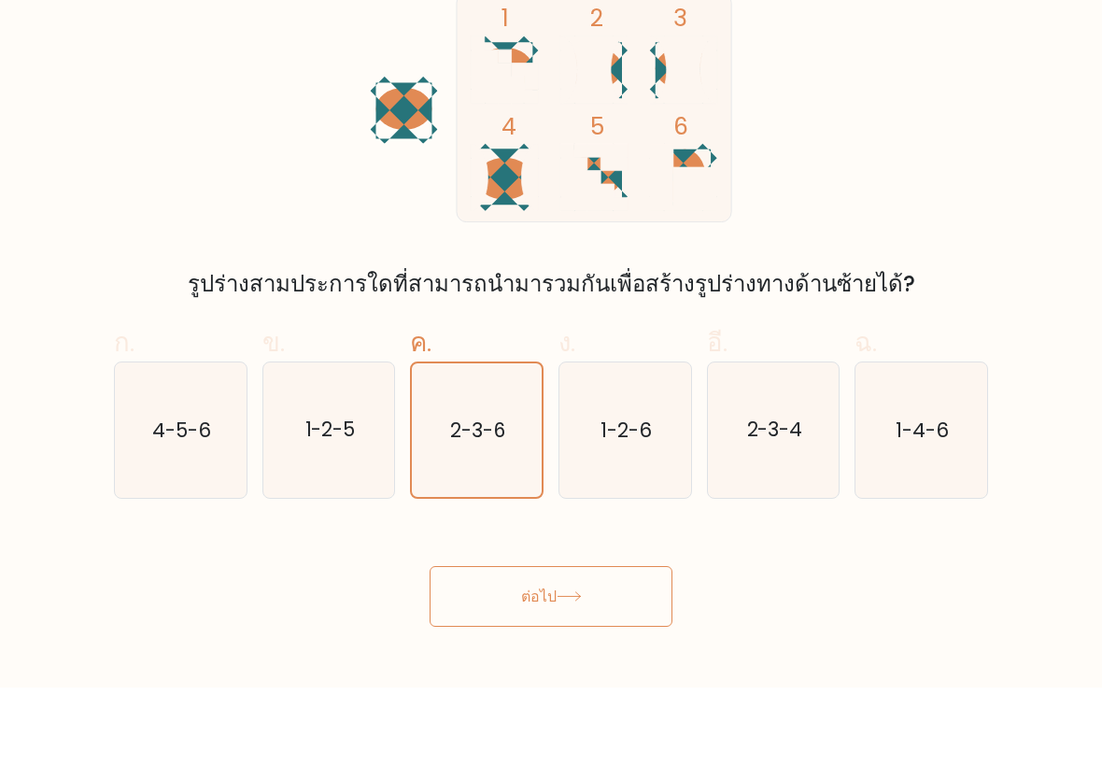
click at [477, 645] on button "ต่อไป" at bounding box center [551, 675] width 243 height 61
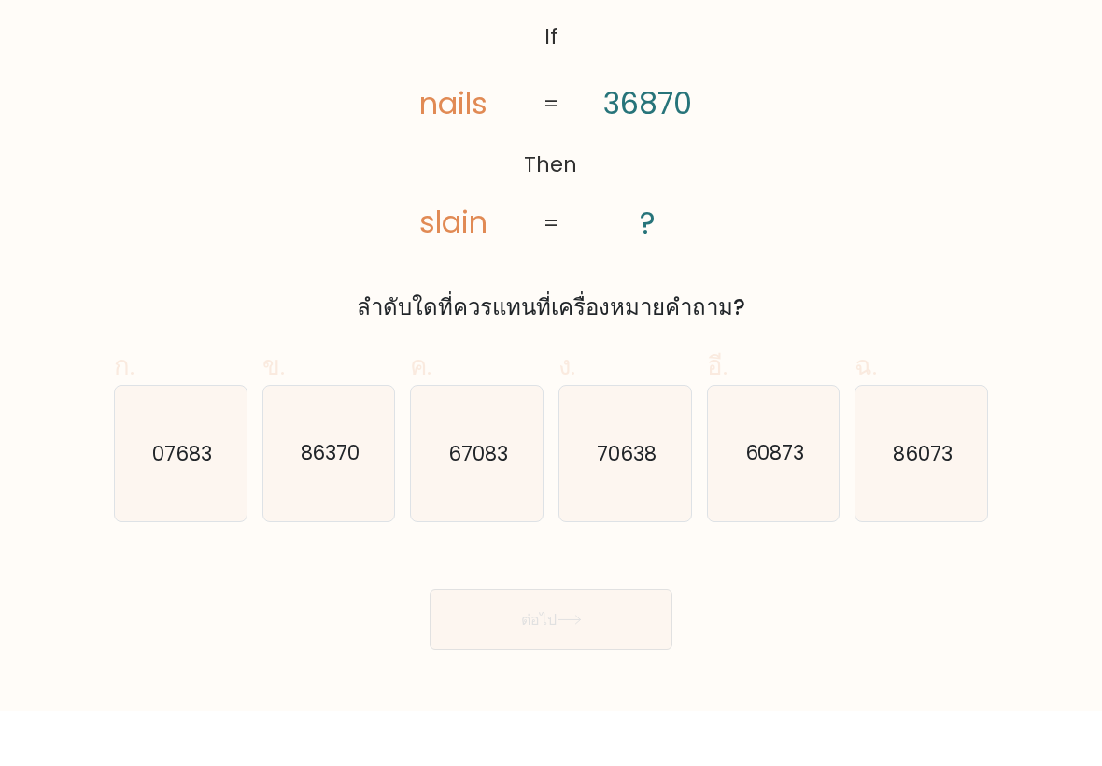
click at [819, 501] on icon "60873" at bounding box center [774, 509] width 132 height 132
click at [552, 395] on input "อี. 60873" at bounding box center [551, 389] width 1 height 12
radio input "true"
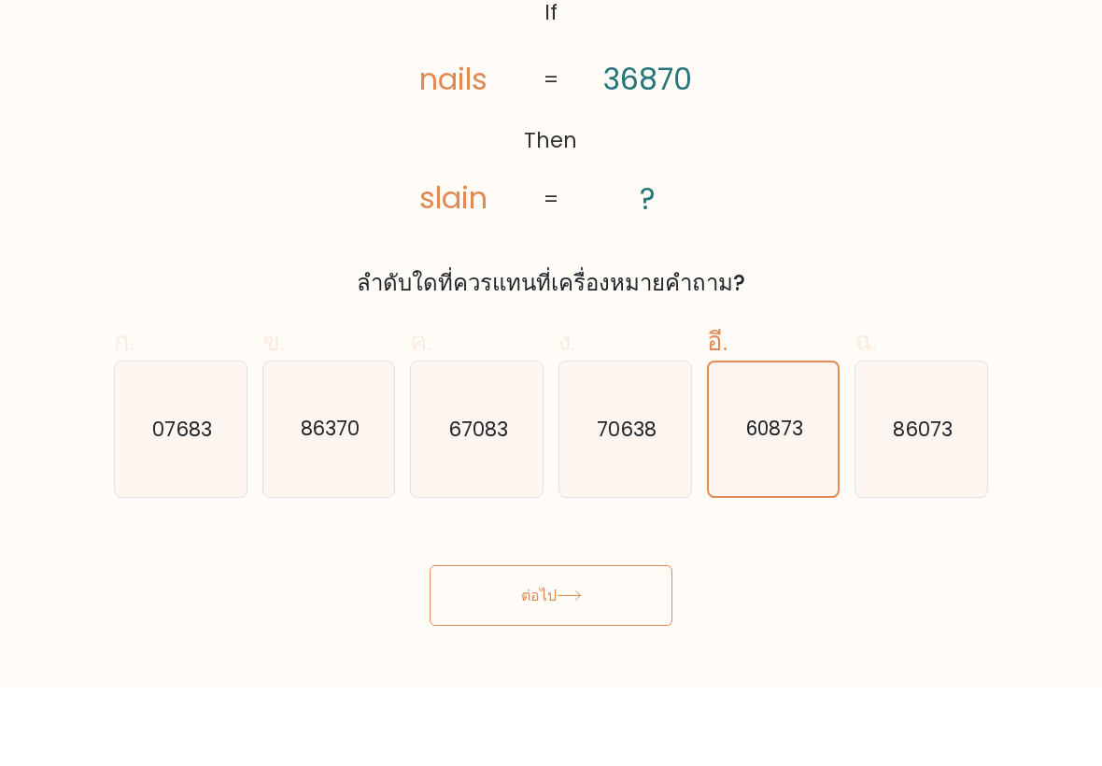
click at [432, 473] on icon "67083" at bounding box center [477, 509] width 132 height 132
click at [551, 395] on input "ค. 67083" at bounding box center [551, 389] width 1 height 12
radio input "true"
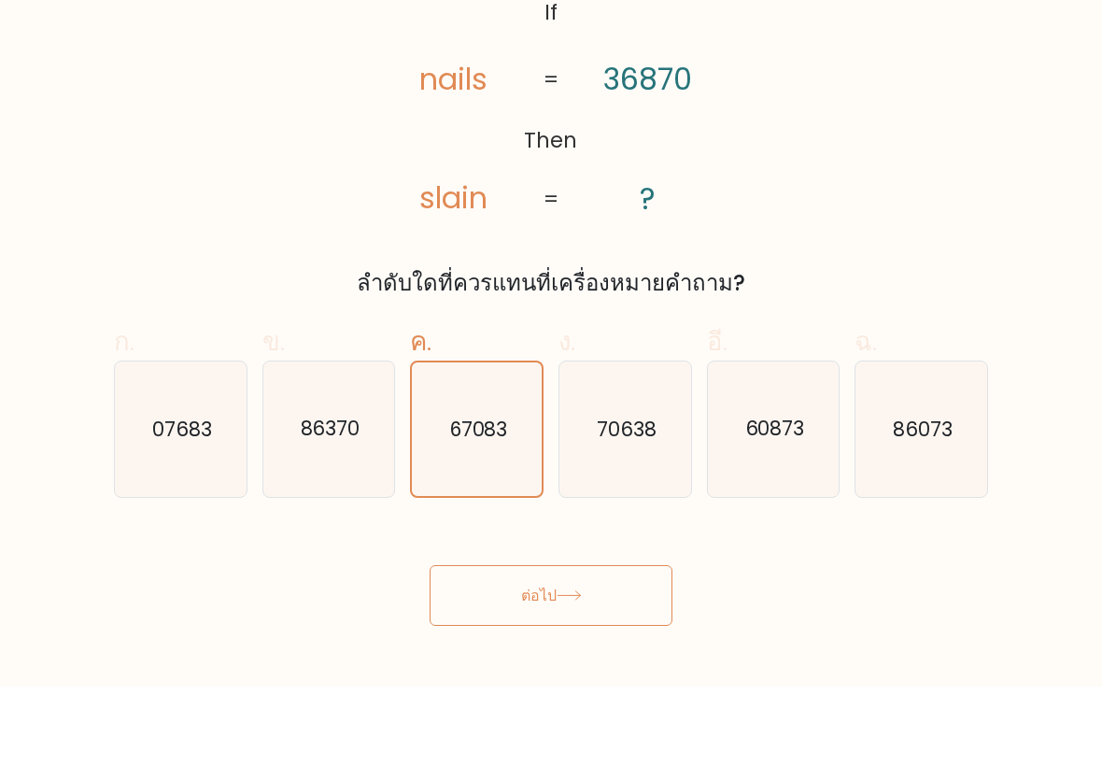
click at [483, 645] on button "ต่อไป" at bounding box center [551, 675] width 243 height 61
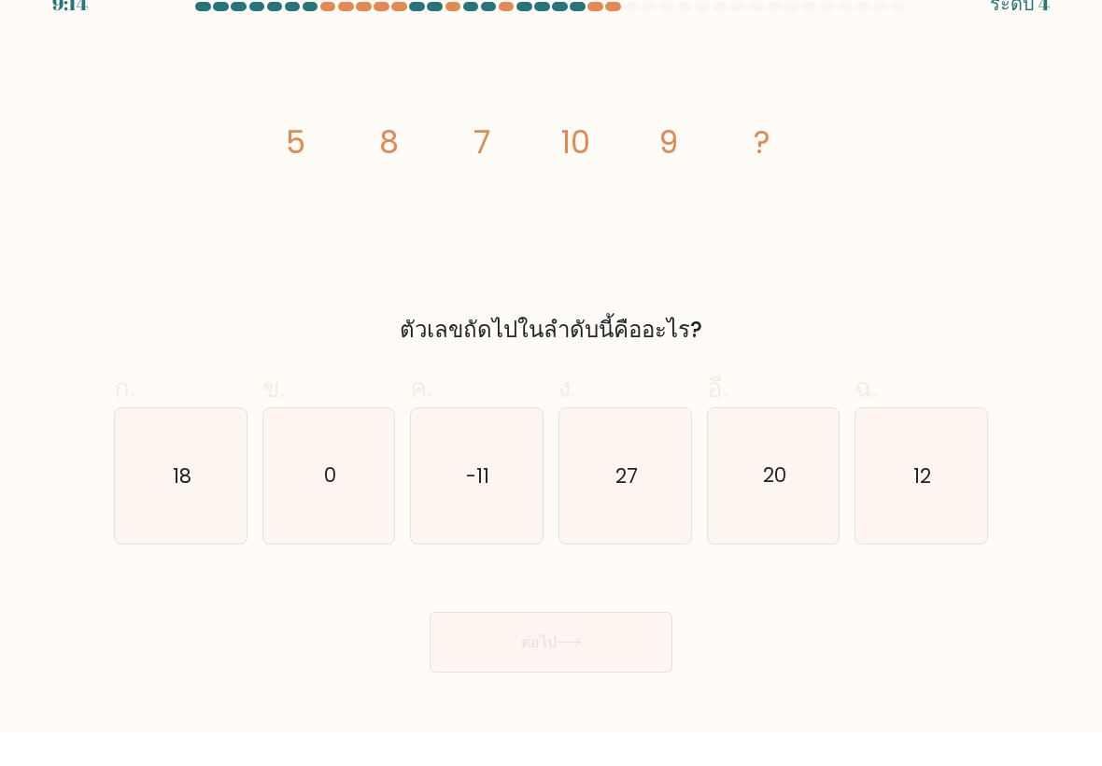
click at [897, 517] on icon "12" at bounding box center [922, 509] width 132 height 132
click at [552, 395] on input "ฉ. 12" at bounding box center [551, 389] width 1 height 12
radio input "true"
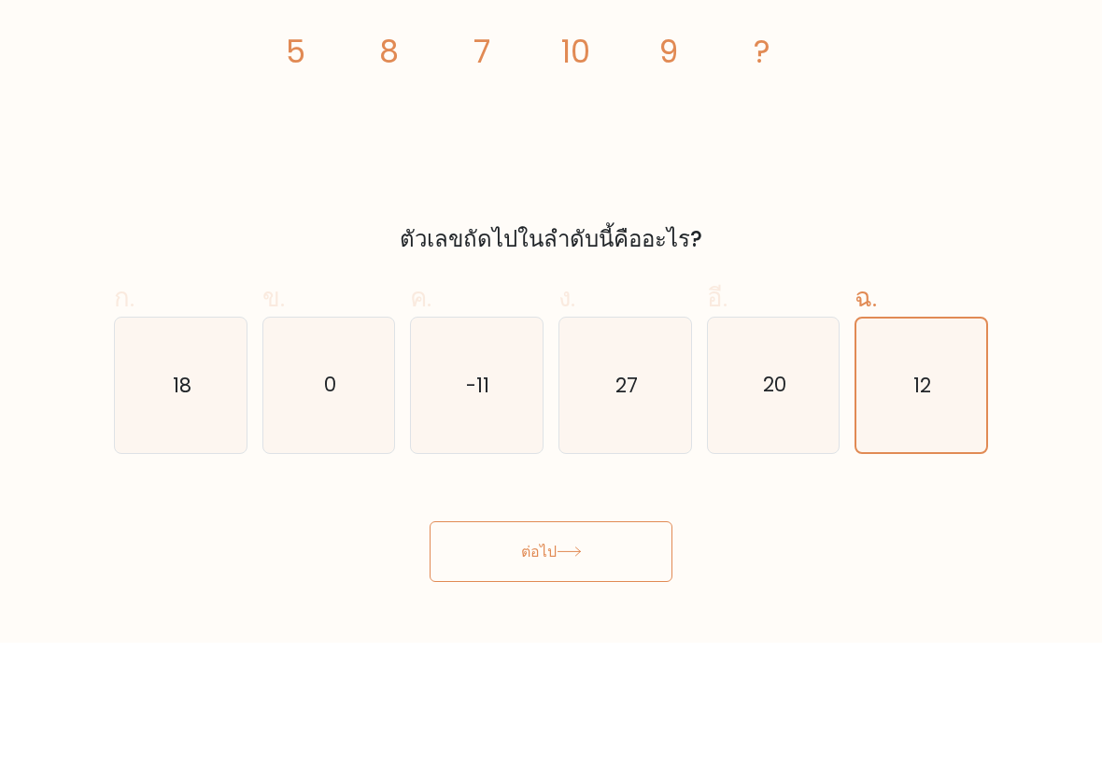
click at [486, 645] on button "ต่อไป" at bounding box center [551, 675] width 243 height 61
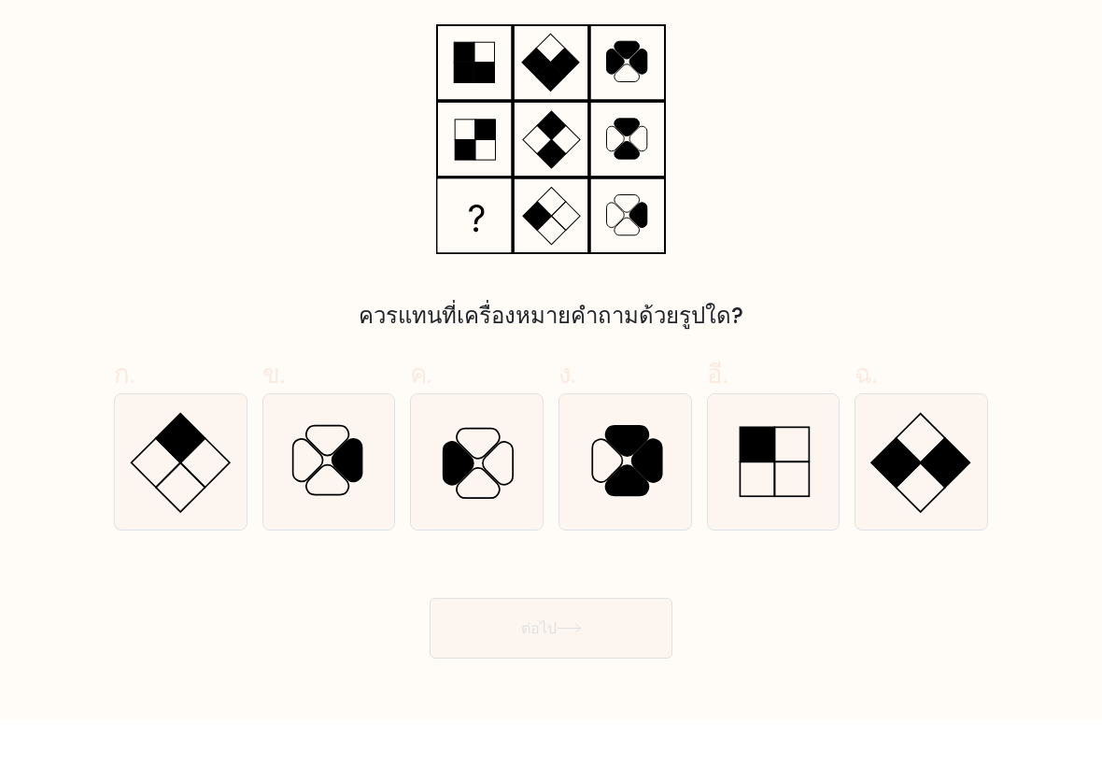
click at [771, 509] on rect at bounding box center [757, 526] width 35 height 35
click at [552, 395] on input "อี." at bounding box center [551, 389] width 1 height 12
radio input "true"
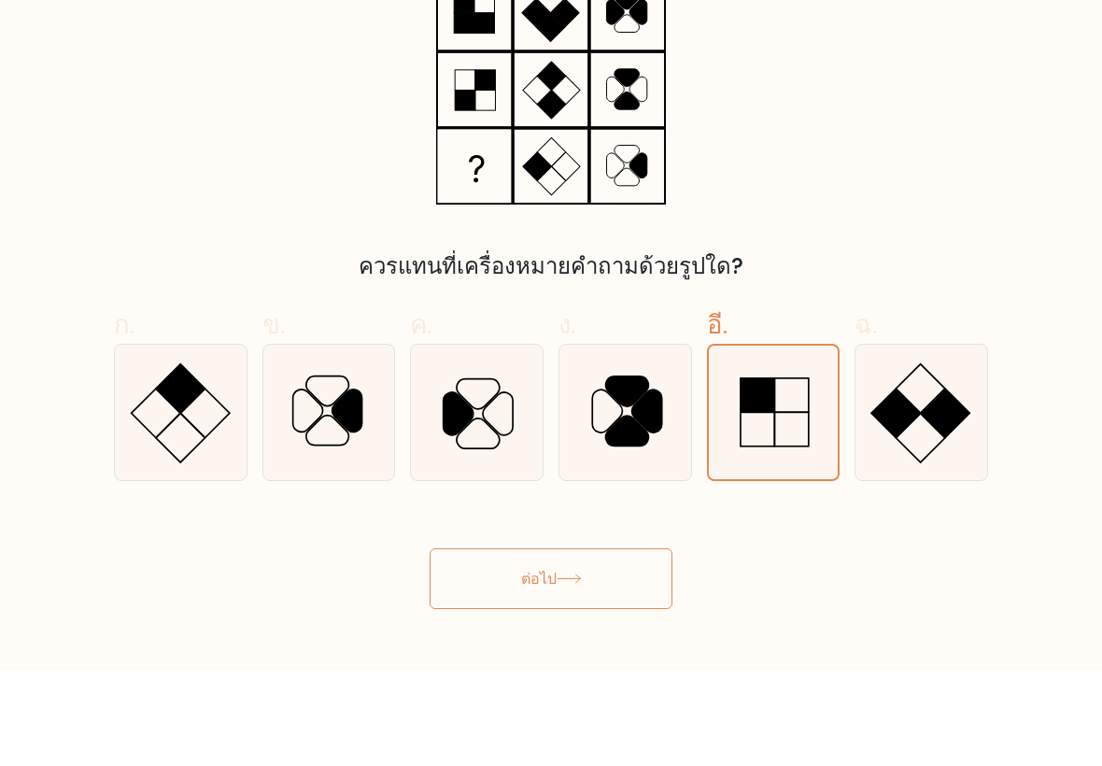
click at [526, 645] on button "ต่อไป" at bounding box center [551, 675] width 243 height 61
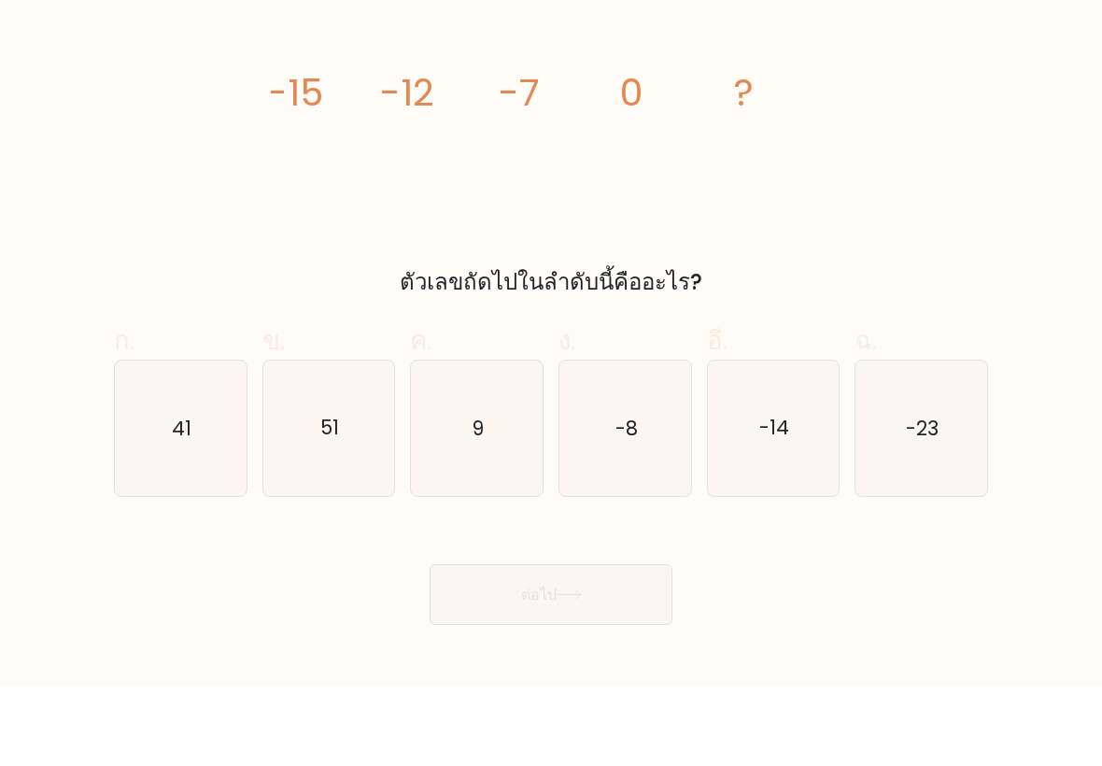
click at [454, 443] on icon "9" at bounding box center [477, 509] width 132 height 132
click at [551, 395] on input "ค. 9" at bounding box center [551, 389] width 1 height 12
radio input "true"
click at [521, 664] on font "ต่อไป" at bounding box center [539, 674] width 36 height 21
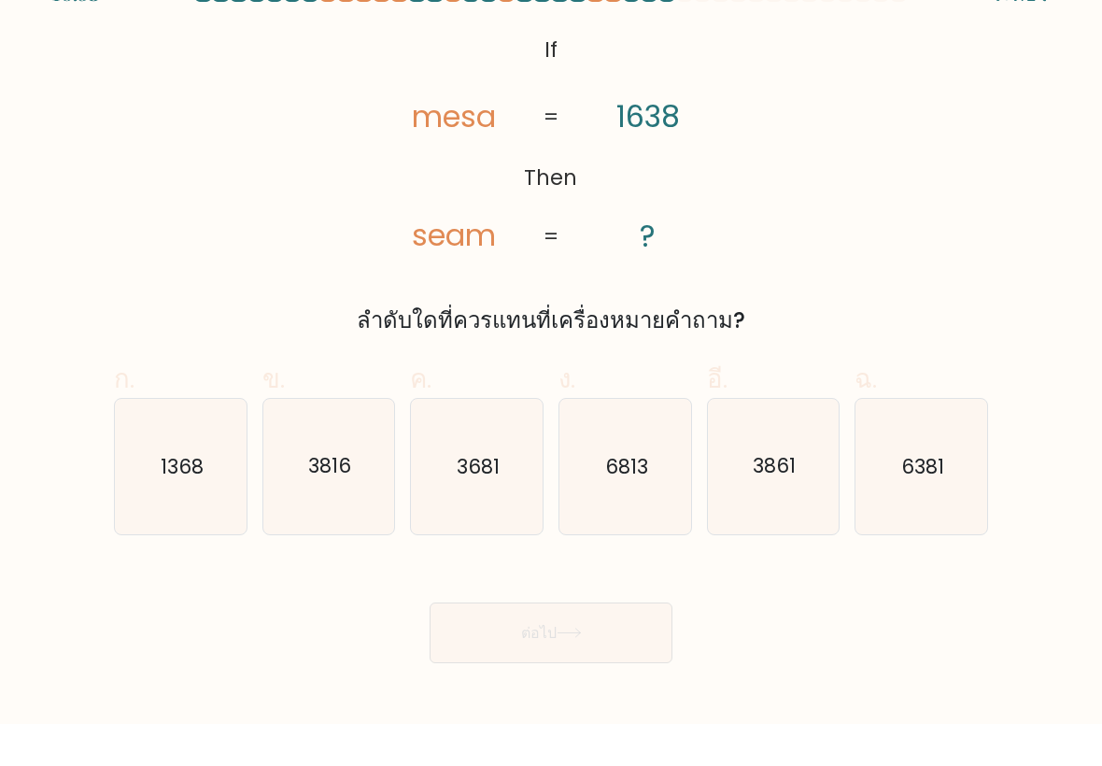
click at [276, 496] on icon "3816" at bounding box center [329, 509] width 132 height 132
click at [551, 395] on input "ข. 3816" at bounding box center [551, 389] width 1 height 12
radio input "true"
click at [441, 645] on button "ต่อไป" at bounding box center [551, 675] width 243 height 61
